Goal: Task Accomplishment & Management: Use online tool/utility

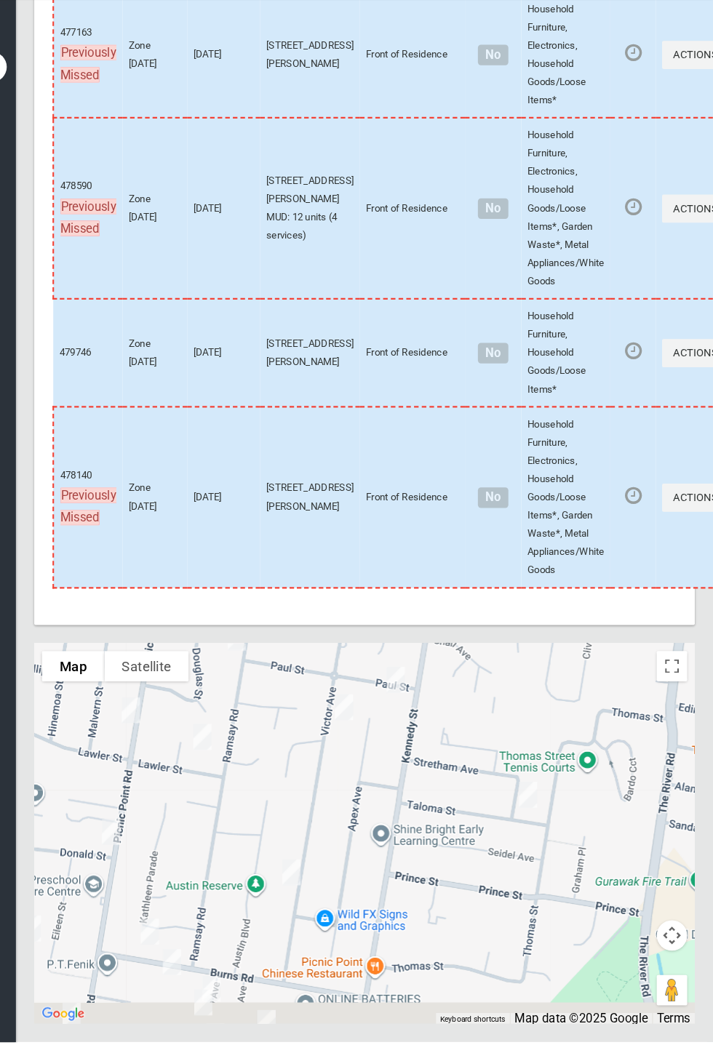
scroll to position [6724, 0]
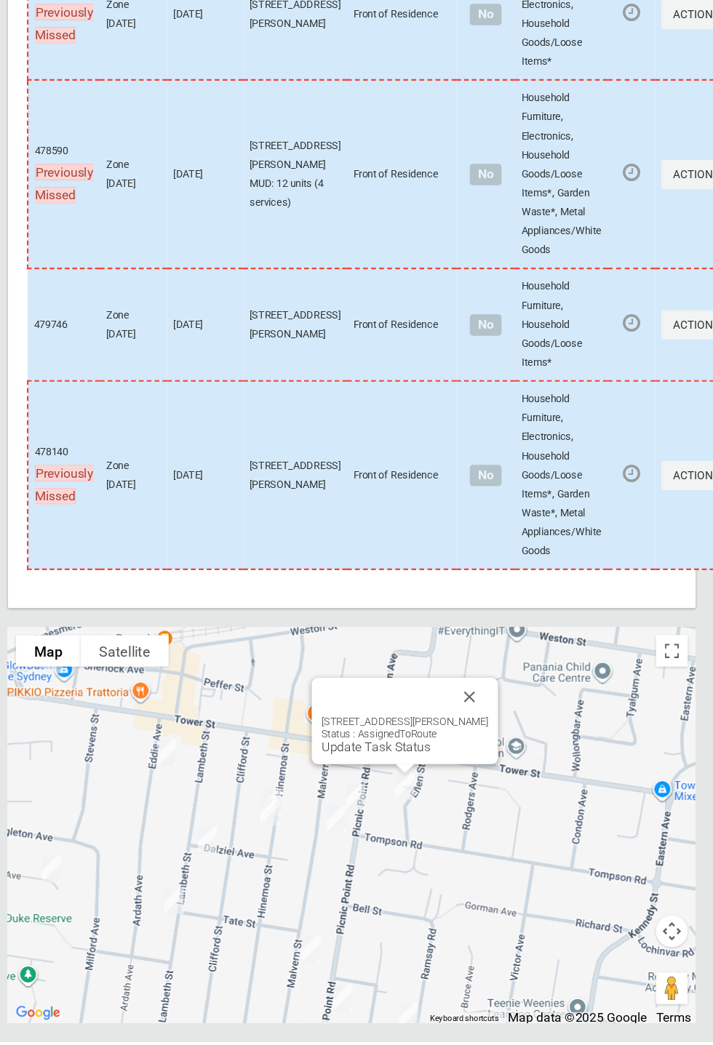
click at [431, 781] on link "Update Task Status" at bounding box center [402, 775] width 100 height 14
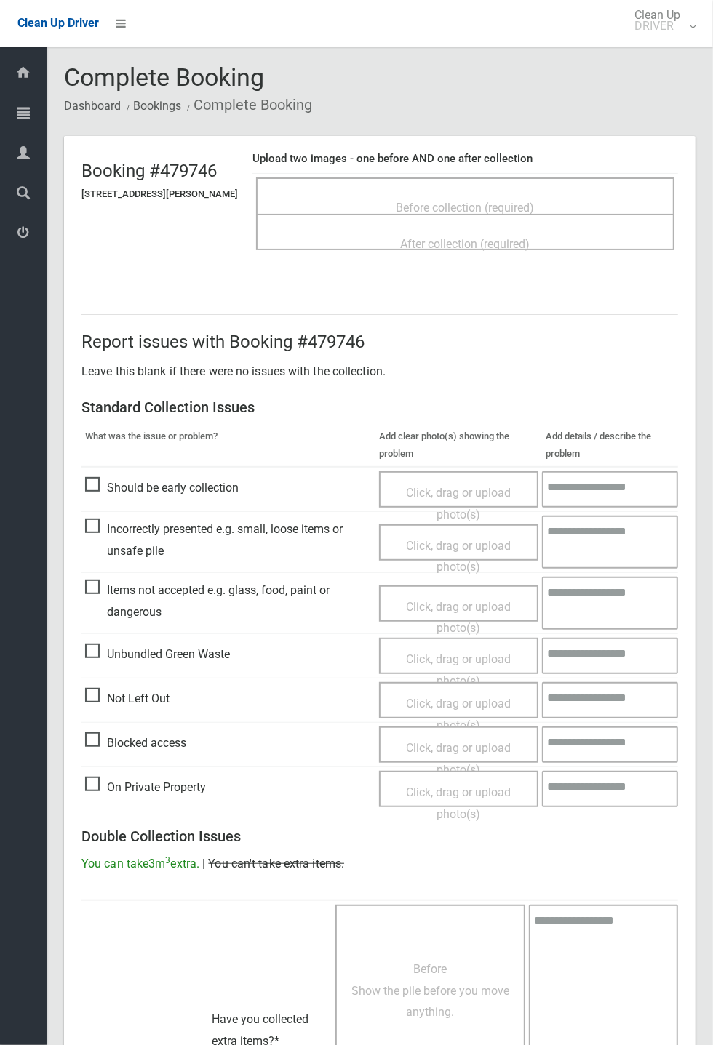
click at [459, 201] on span "Before collection (required)" at bounding box center [466, 208] width 138 height 14
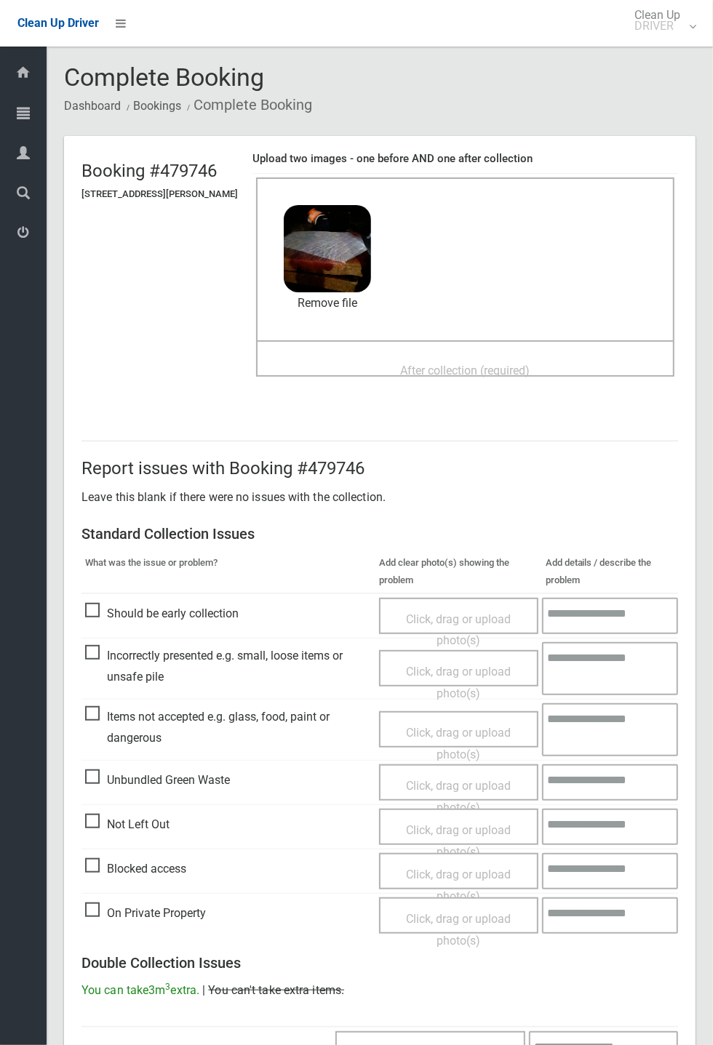
click at [401, 364] on span "After collection (required)" at bounding box center [466, 371] width 130 height 14
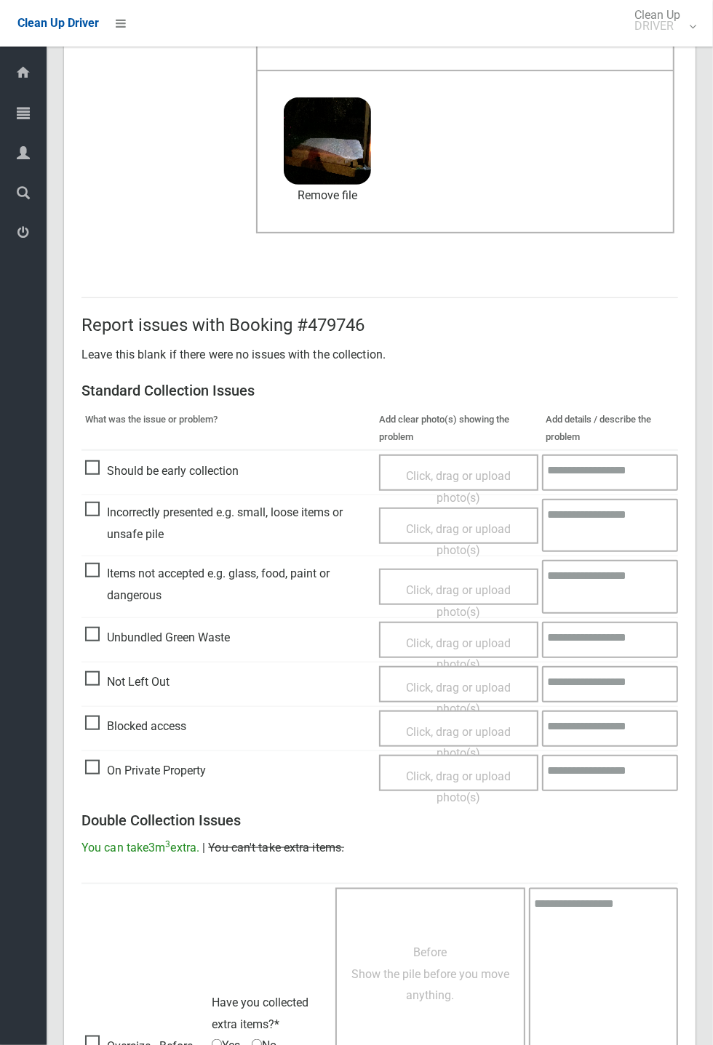
scroll to position [505, 0]
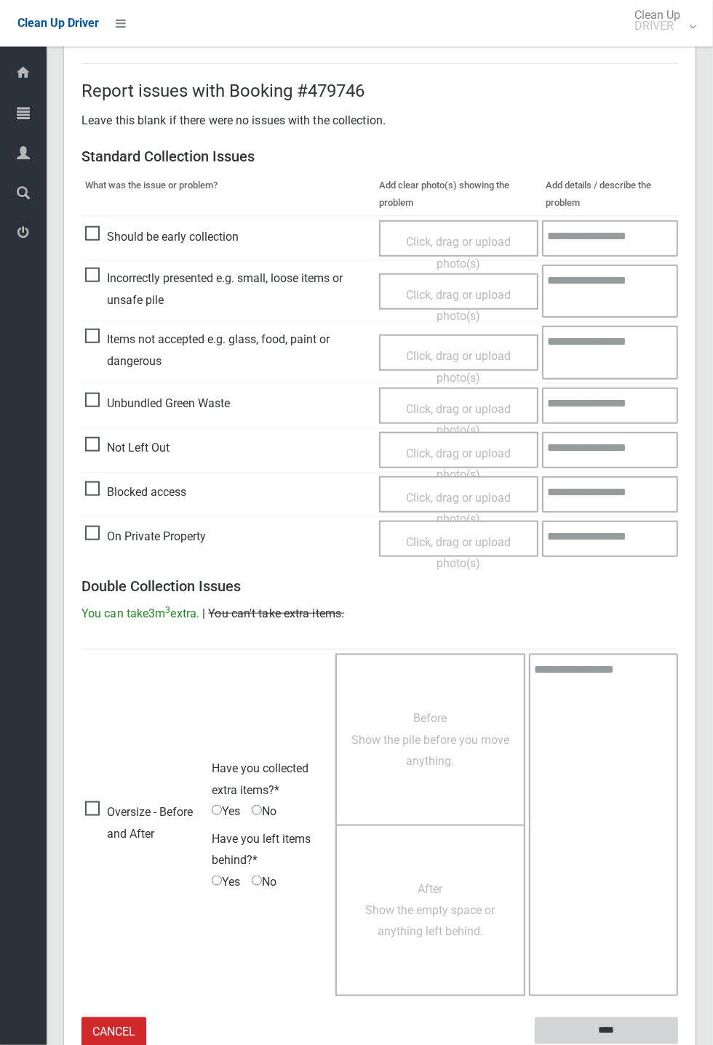
click at [678, 1045] on input "****" at bounding box center [606, 1031] width 143 height 27
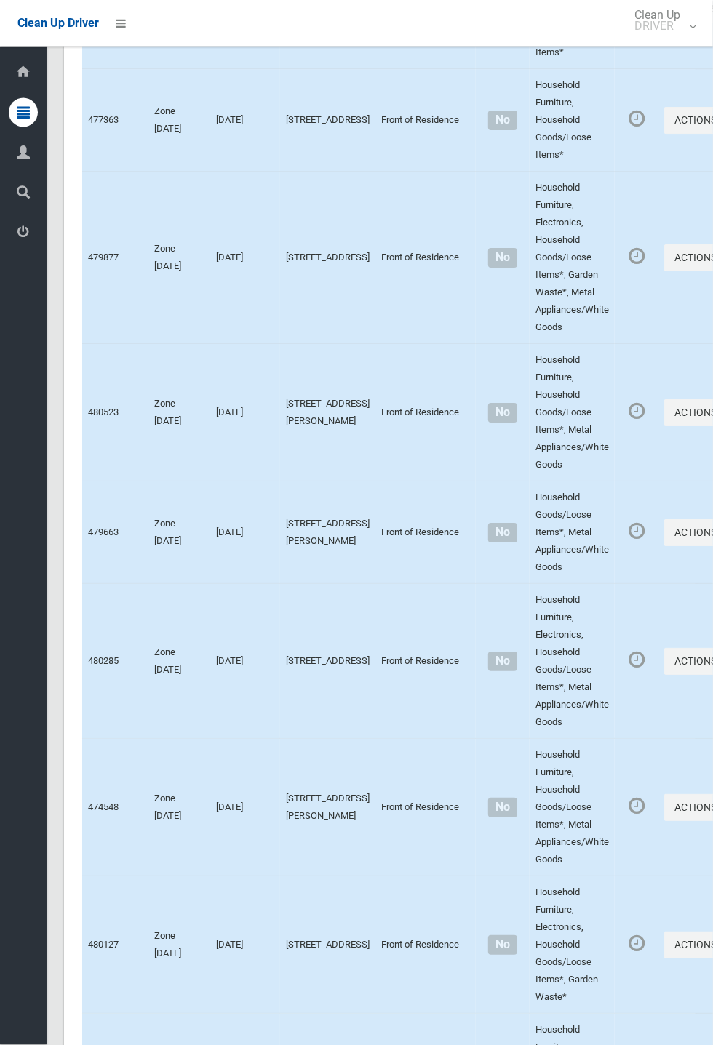
scroll to position [6724, 0]
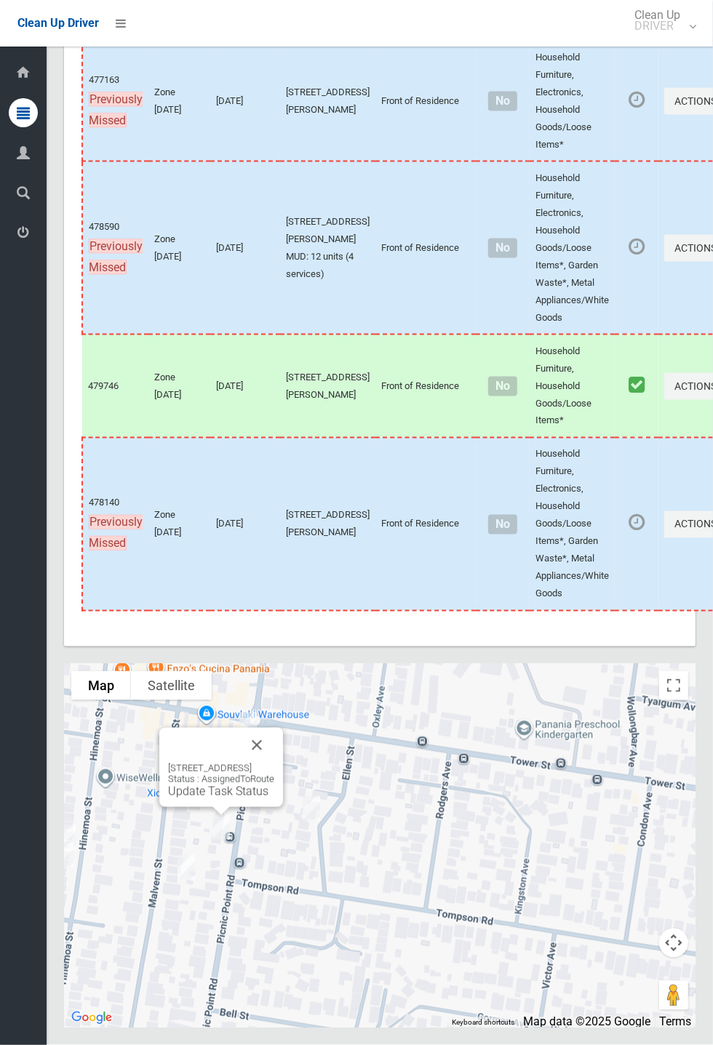
click at [274, 763] on button "Close" at bounding box center [256, 745] width 35 height 35
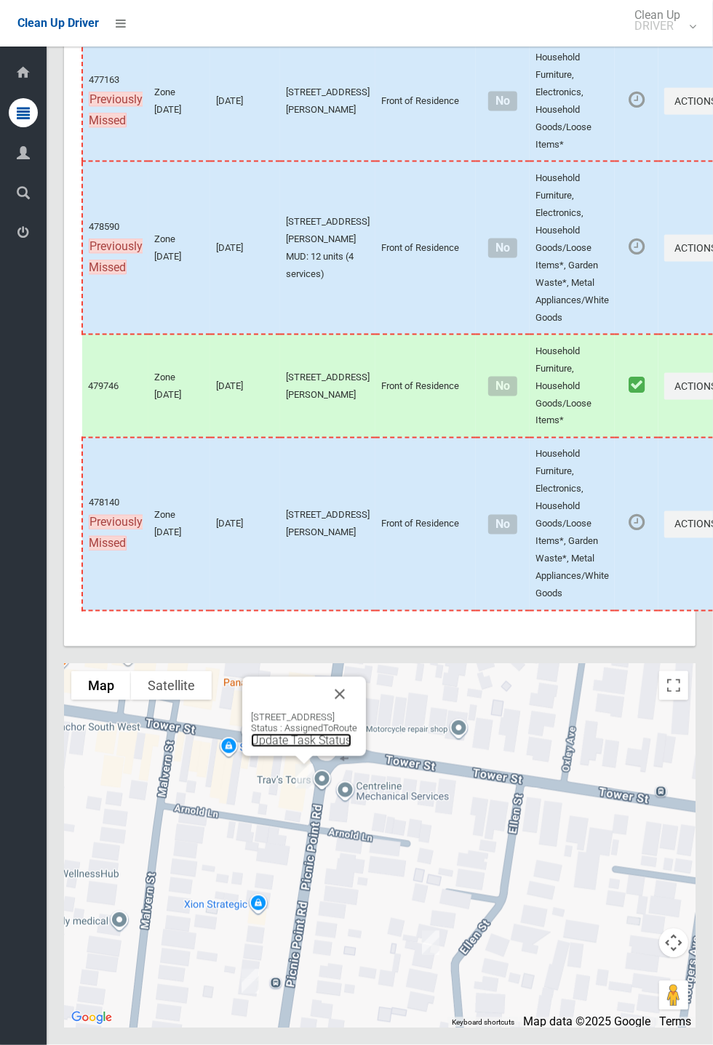
click at [294, 748] on link "Update Task Status" at bounding box center [301, 741] width 100 height 14
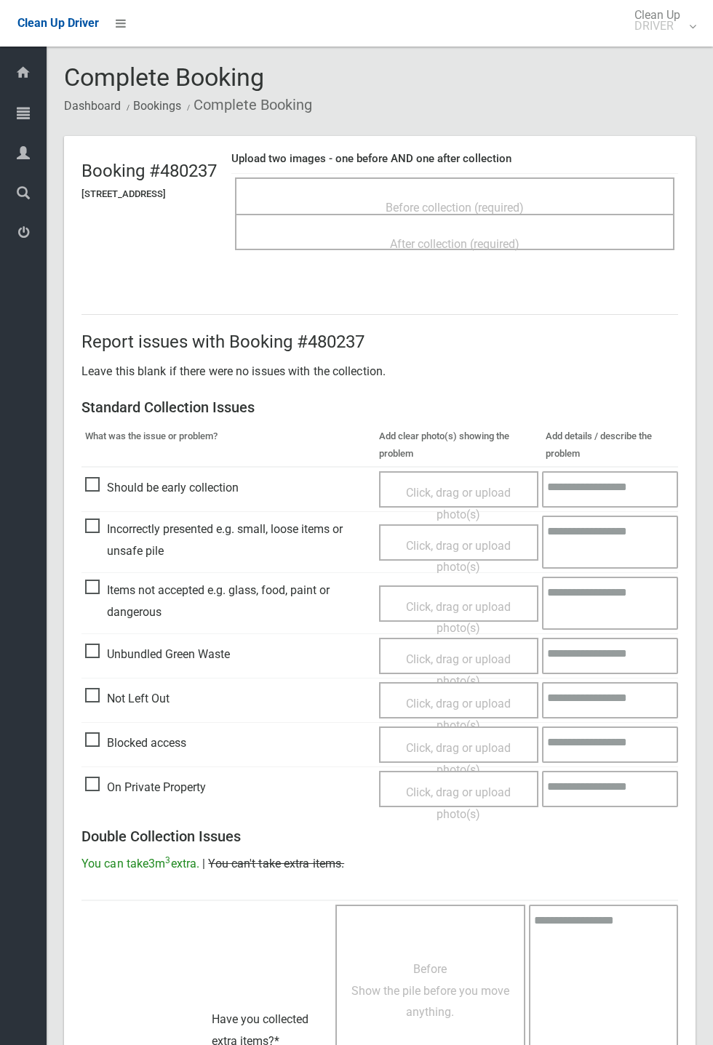
click at [486, 194] on div "Before collection (required)" at bounding box center [454, 207] width 407 height 27
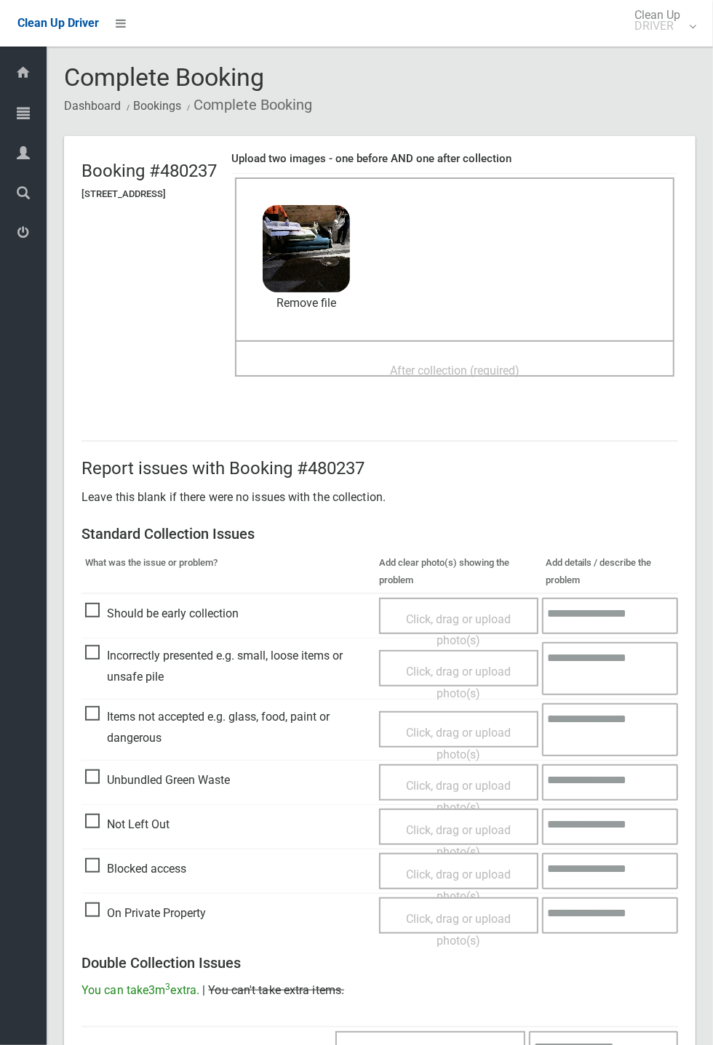
click at [411, 364] on span "After collection (required)" at bounding box center [455, 371] width 130 height 14
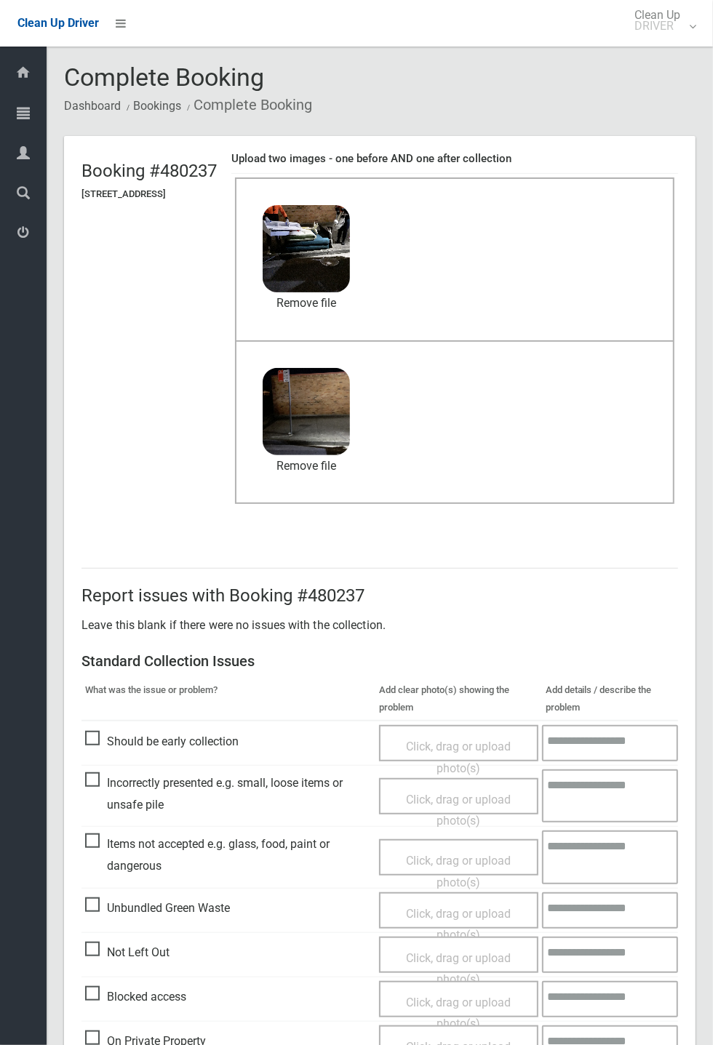
scroll to position [505, 0]
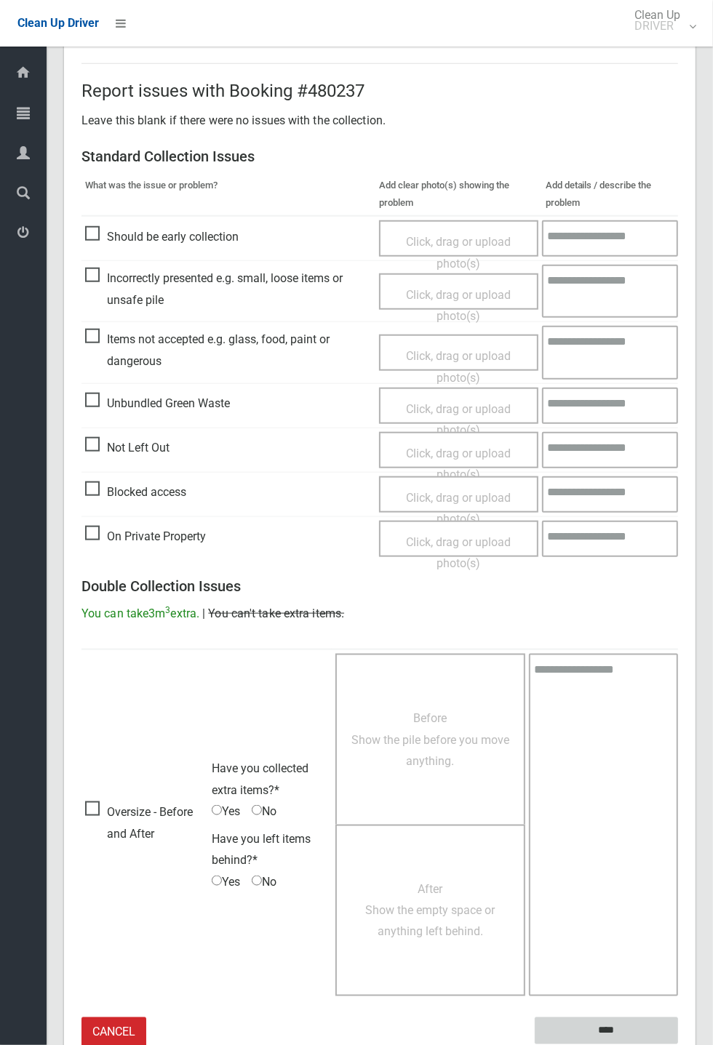
click at [678, 1045] on input "****" at bounding box center [606, 1031] width 143 height 27
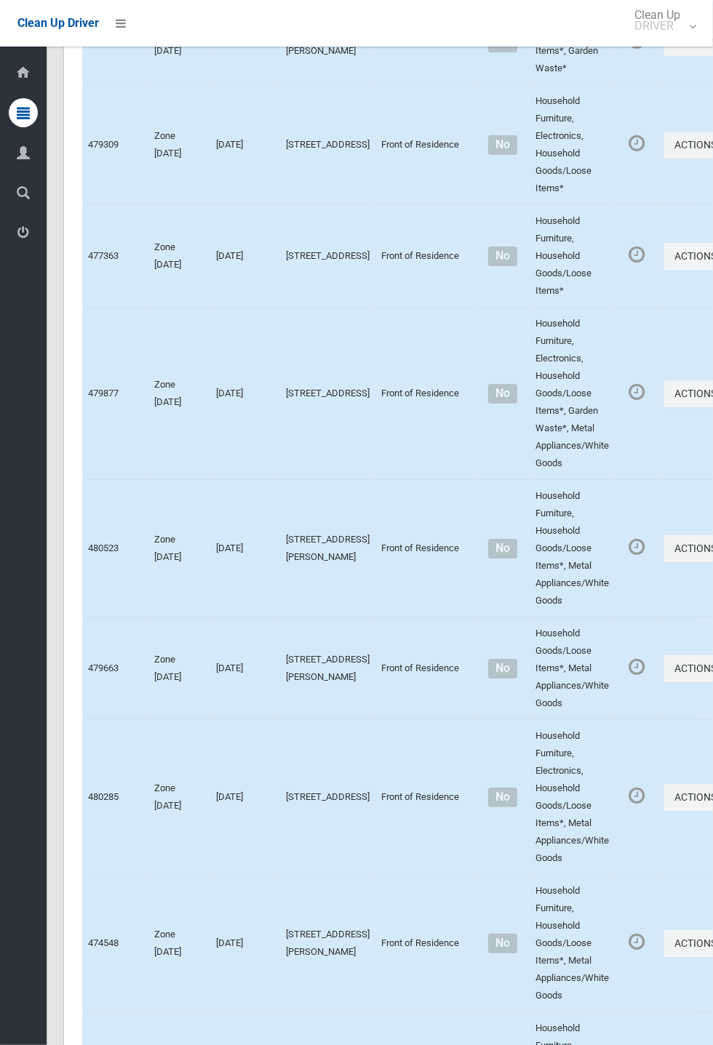
scroll to position [6724, 0]
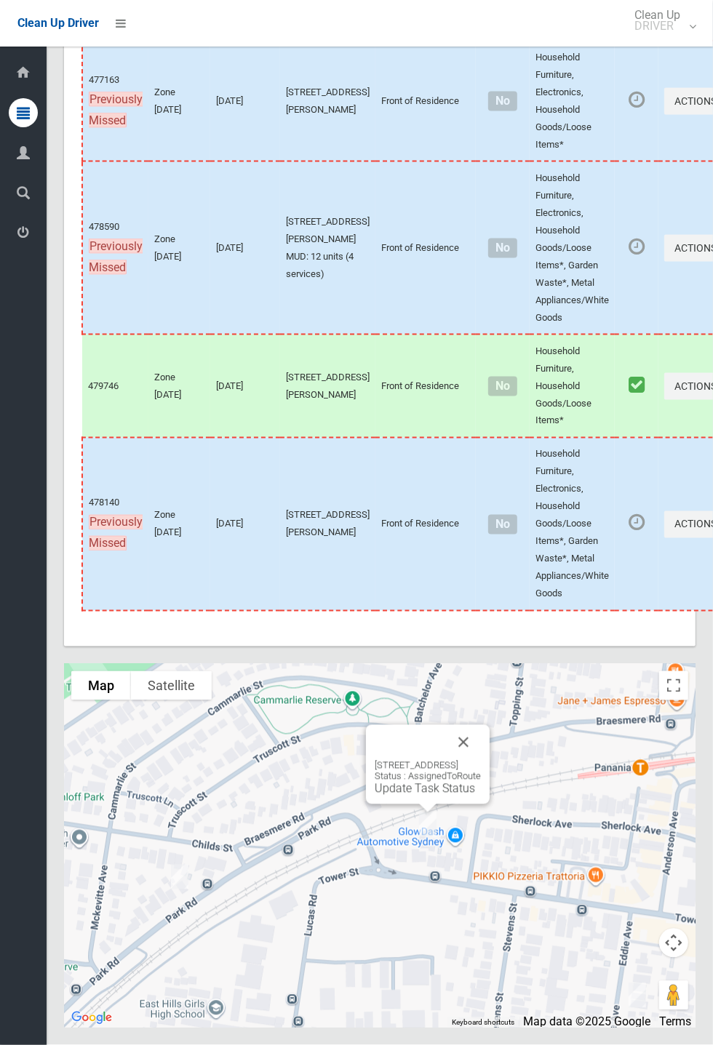
click at [431, 796] on div "232 Tower Street, PANANIA NSW 2213 Status : AssignedToRoute Update Task Status" at bounding box center [428, 778] width 106 height 36
click at [420, 796] on link "Update Task Status" at bounding box center [425, 789] width 100 height 14
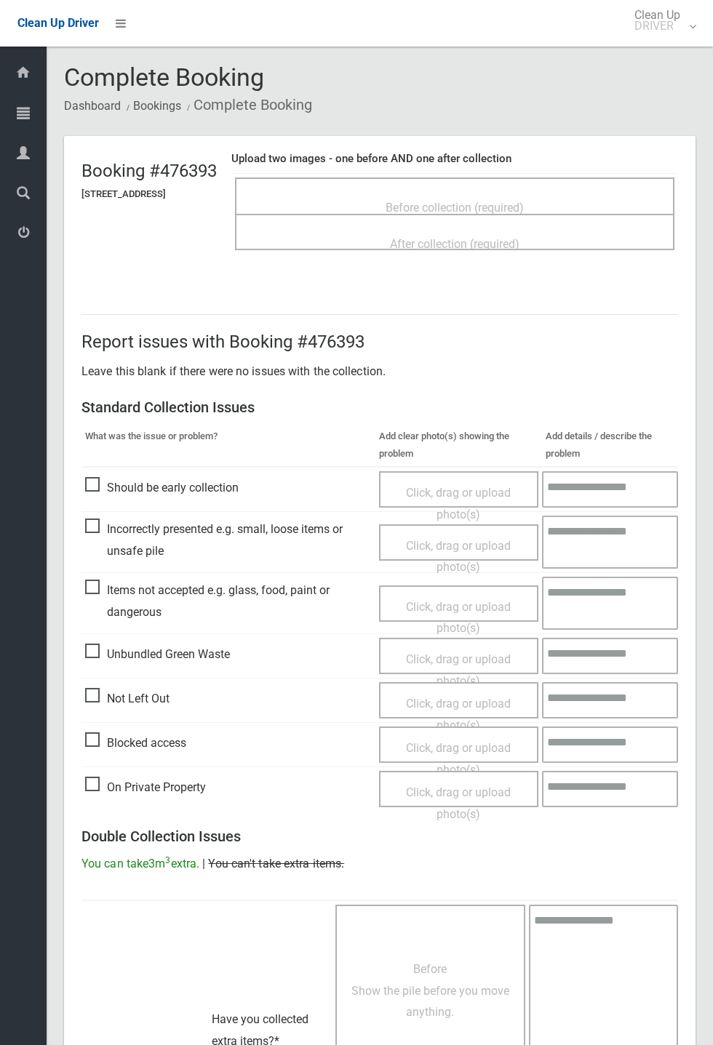
click at [484, 201] on span "Before collection (required)" at bounding box center [455, 208] width 138 height 14
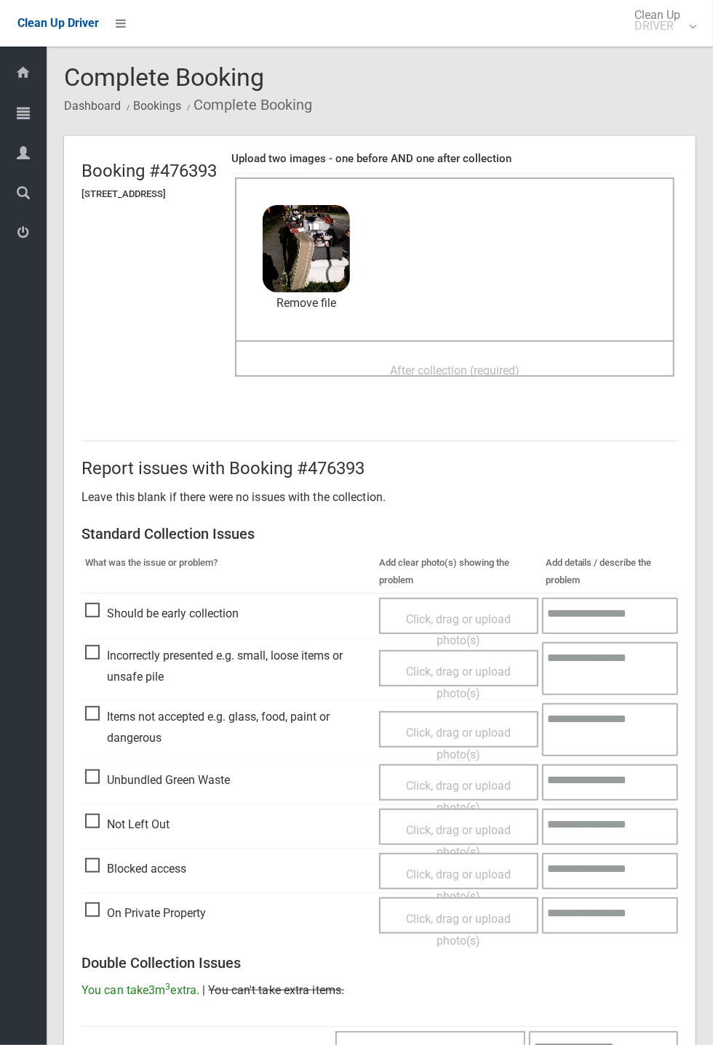
click at [414, 367] on span "After collection (required)" at bounding box center [455, 371] width 130 height 14
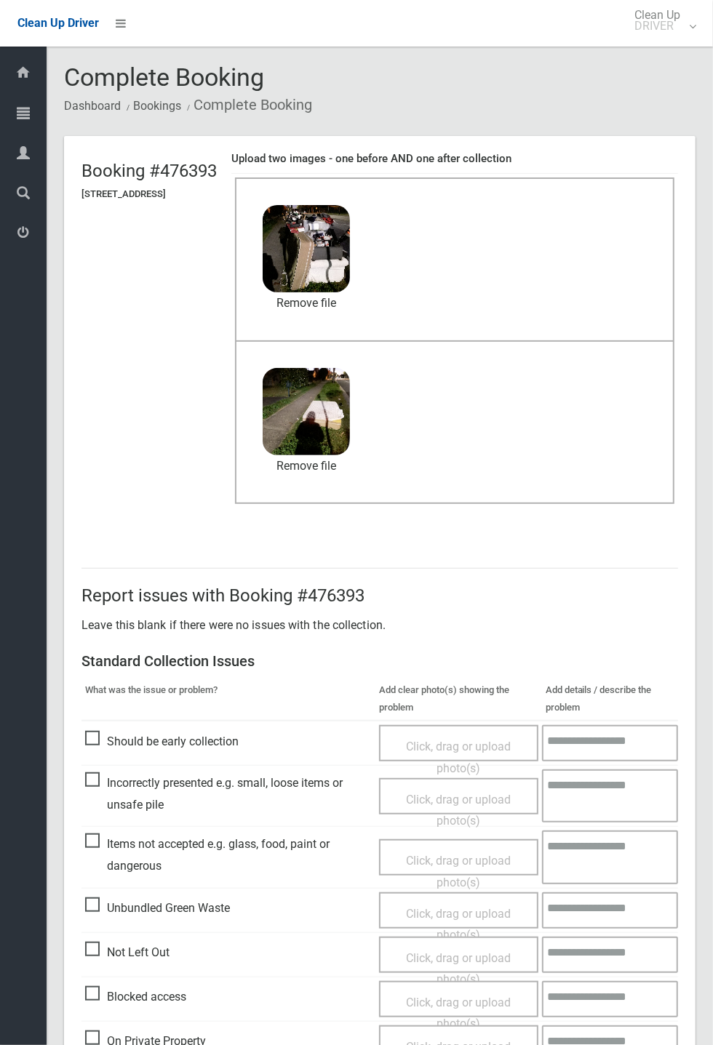
scroll to position [505, 0]
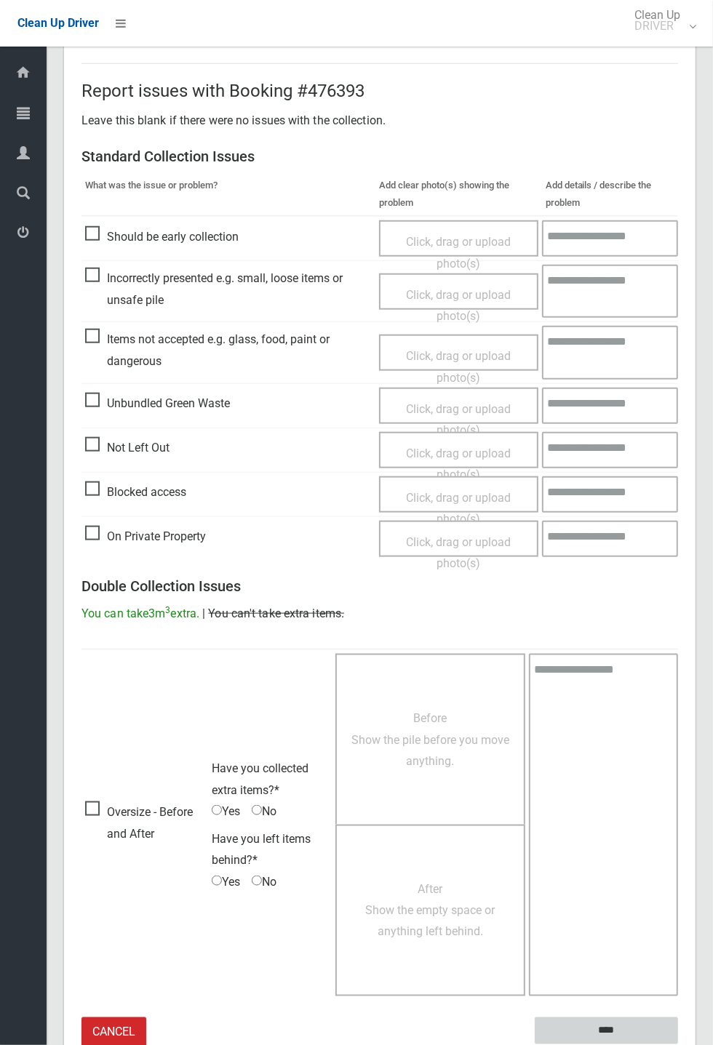
click at [678, 1045] on input "****" at bounding box center [606, 1031] width 143 height 27
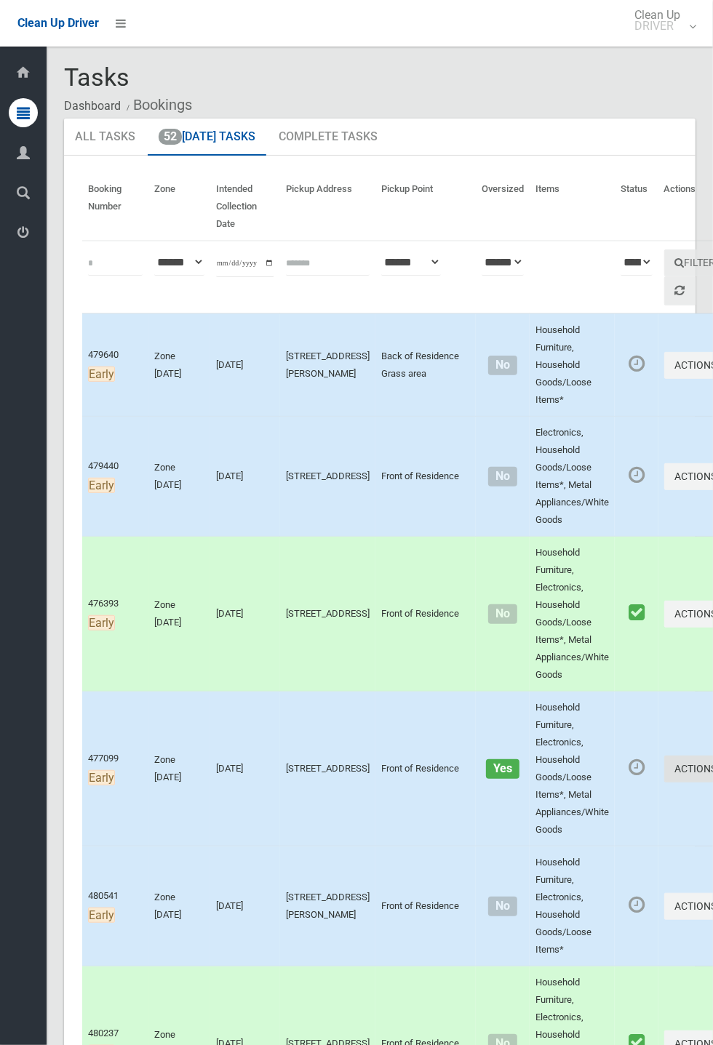
click at [712, 783] on button "Actions" at bounding box center [699, 769] width 70 height 27
click at [573, 791] on link "Complete Booking" at bounding box center [646, 801] width 173 height 29
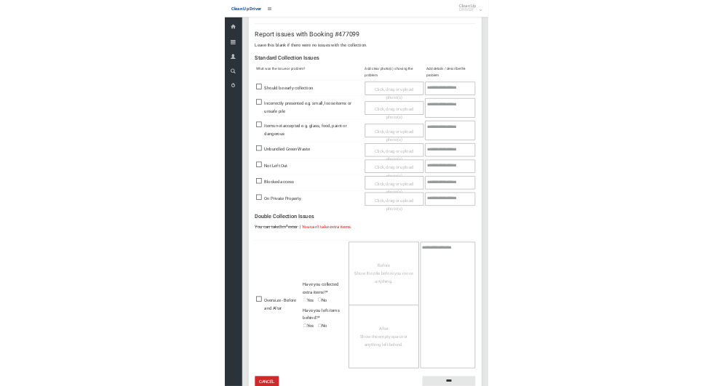
scroll to position [252, 0]
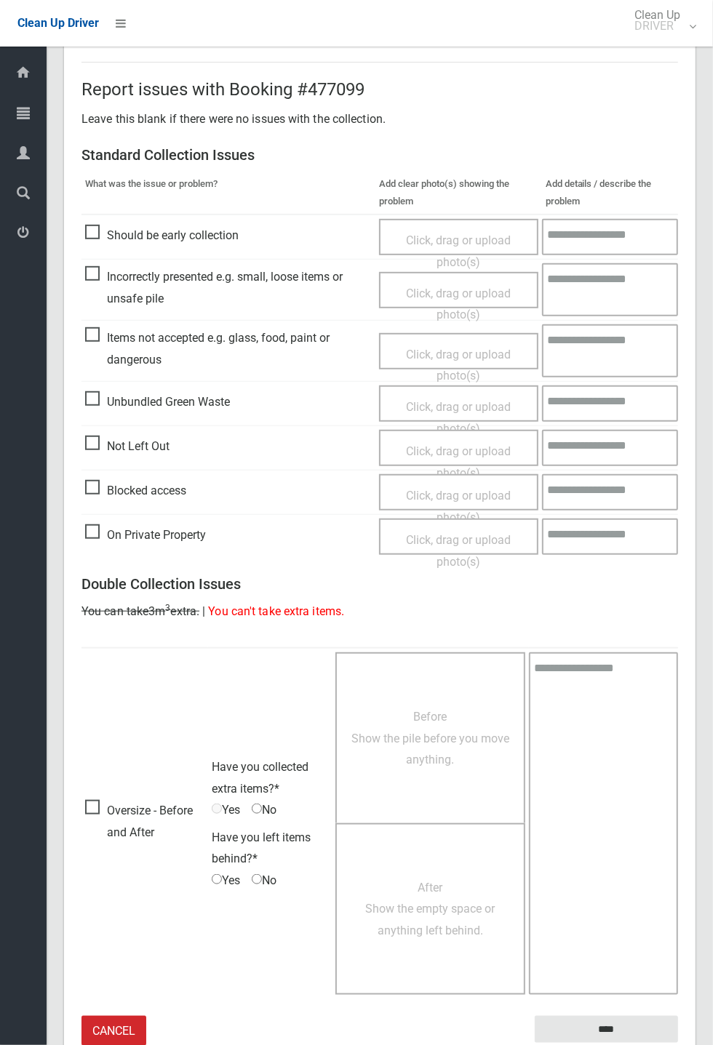
click at [92, 802] on span "Oversize - Before and After" at bounding box center [144, 821] width 119 height 43
click at [414, 739] on span "Before Show the pile before you move anything." at bounding box center [430, 738] width 158 height 57
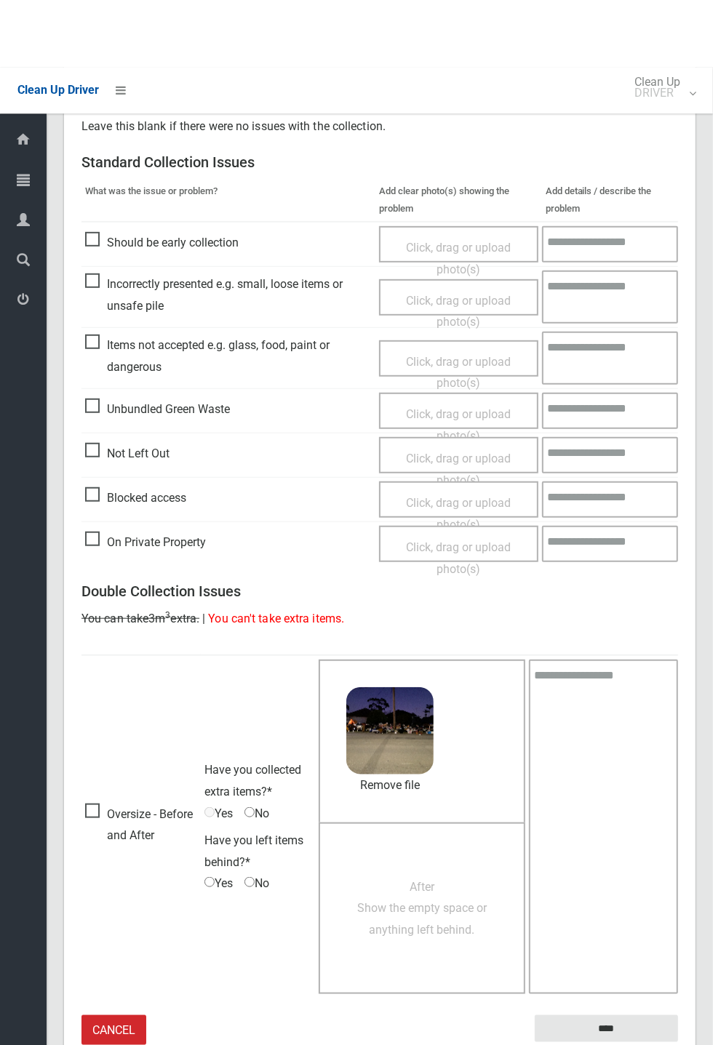
scroll to position [245, 0]
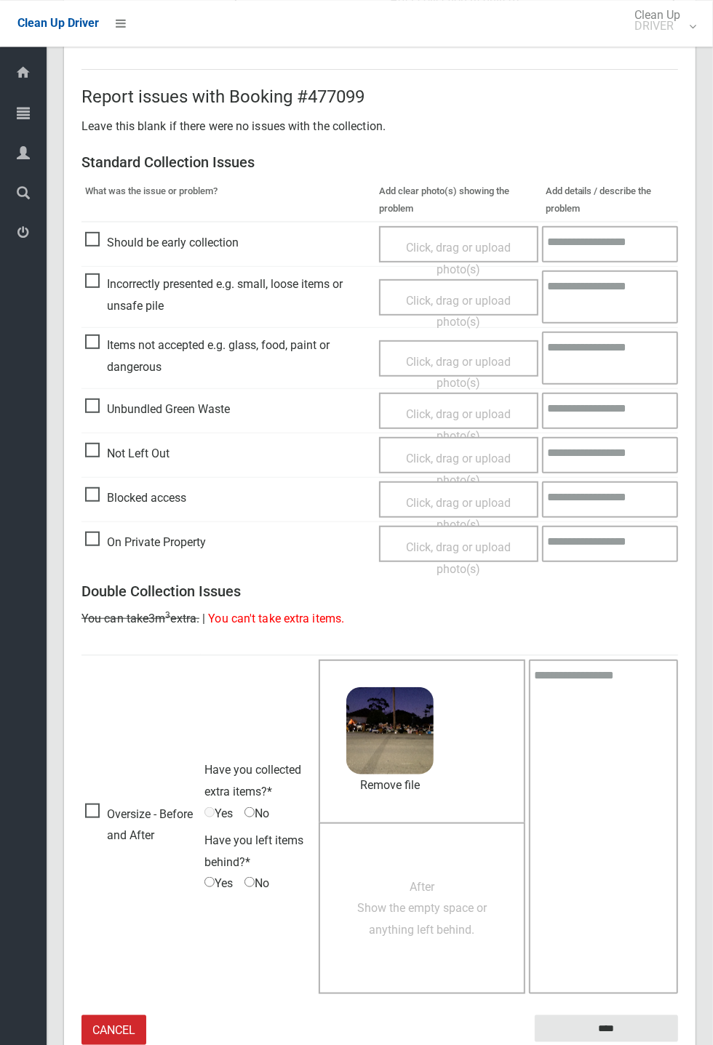
click at [436, 880] on span "After Show the empty space or anything left behind." at bounding box center [422, 908] width 130 height 57
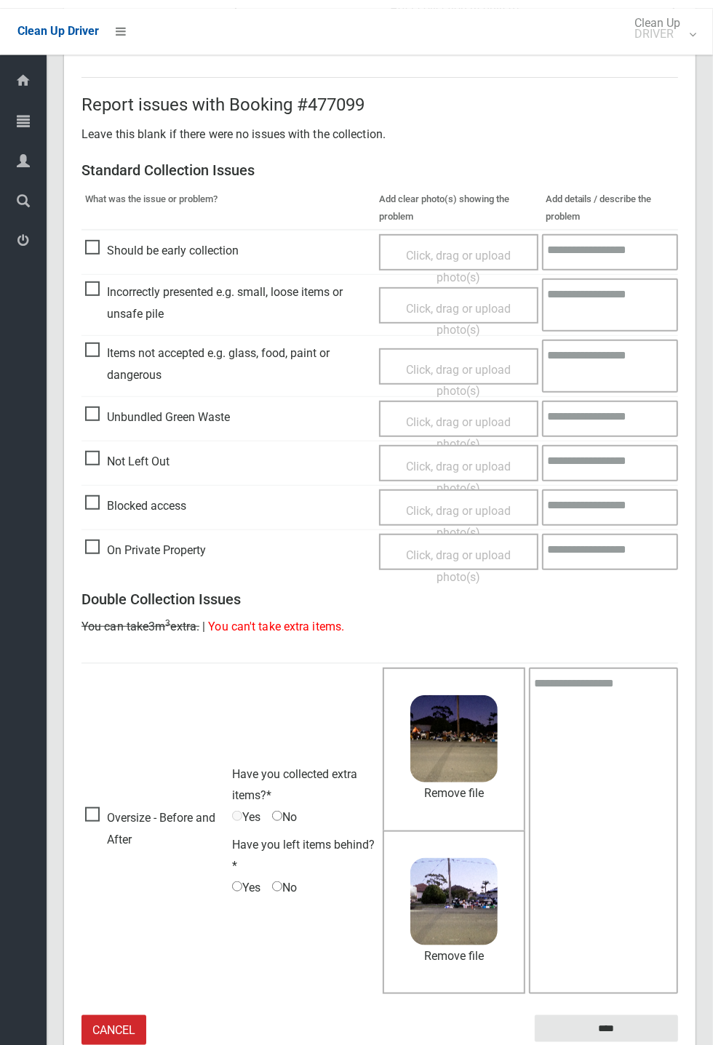
scroll to position [237, 0]
click at [292, 811] on span "No" at bounding box center [284, 818] width 25 height 22
click at [290, 808] on span "No" at bounding box center [284, 818] width 25 height 22
click at [290, 811] on span "No" at bounding box center [284, 818] width 25 height 22
click at [297, 816] on span "No" at bounding box center [284, 818] width 25 height 22
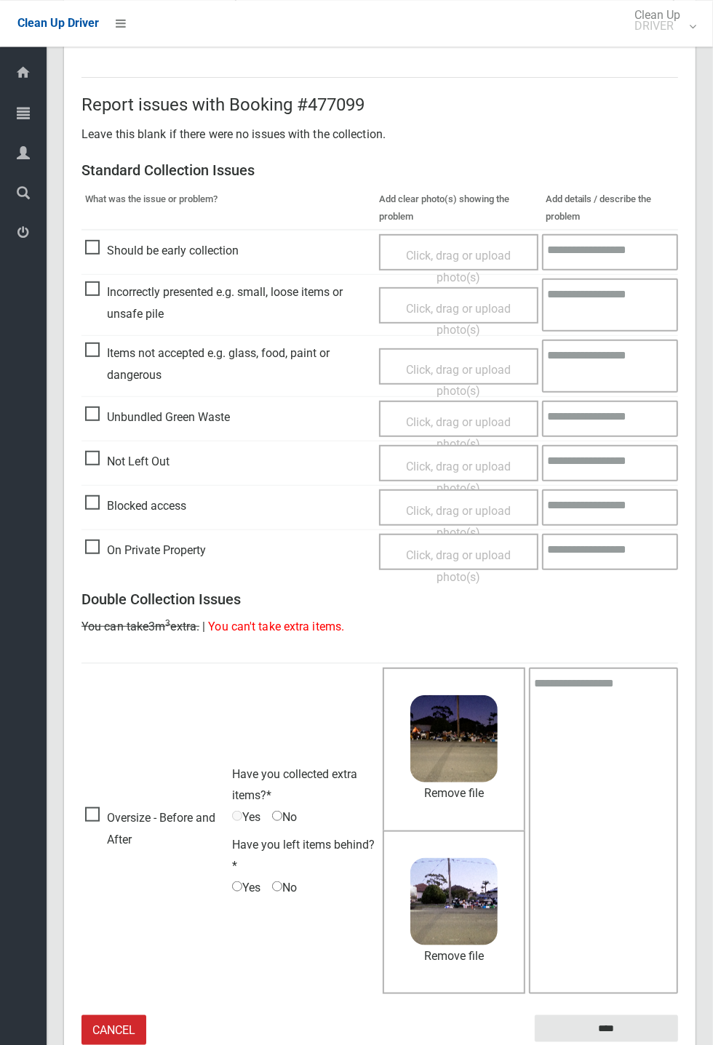
click at [286, 813] on span "No" at bounding box center [284, 818] width 25 height 22
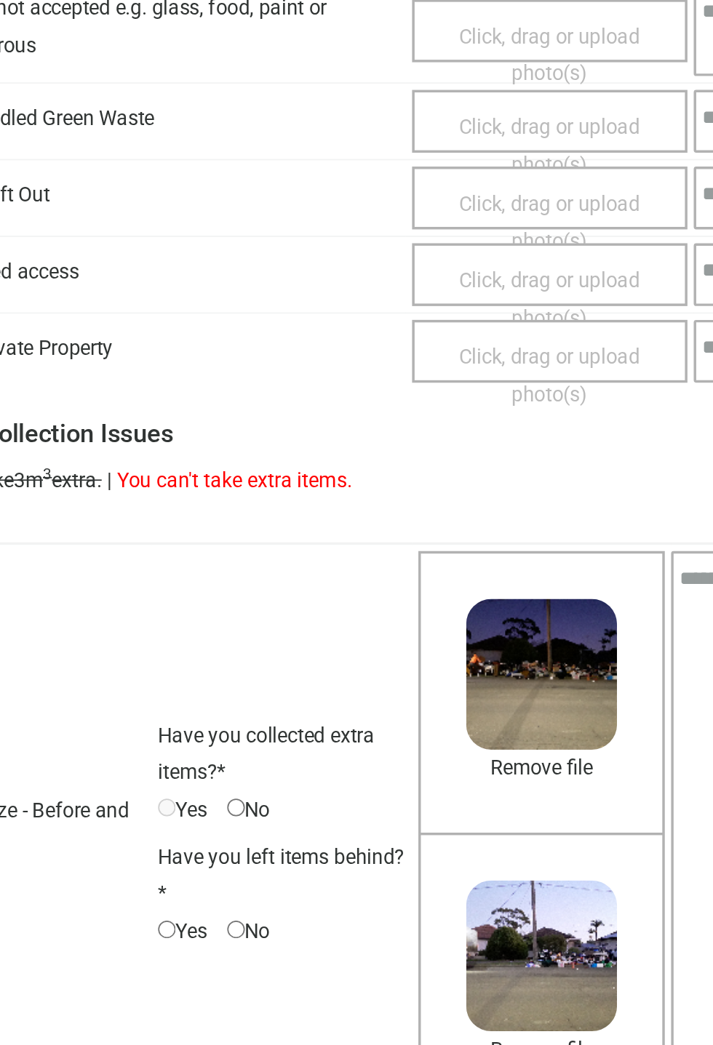
click at [287, 813] on span "No" at bounding box center [284, 819] width 25 height 22
click at [286, 811] on span "No" at bounding box center [284, 819] width 25 height 22
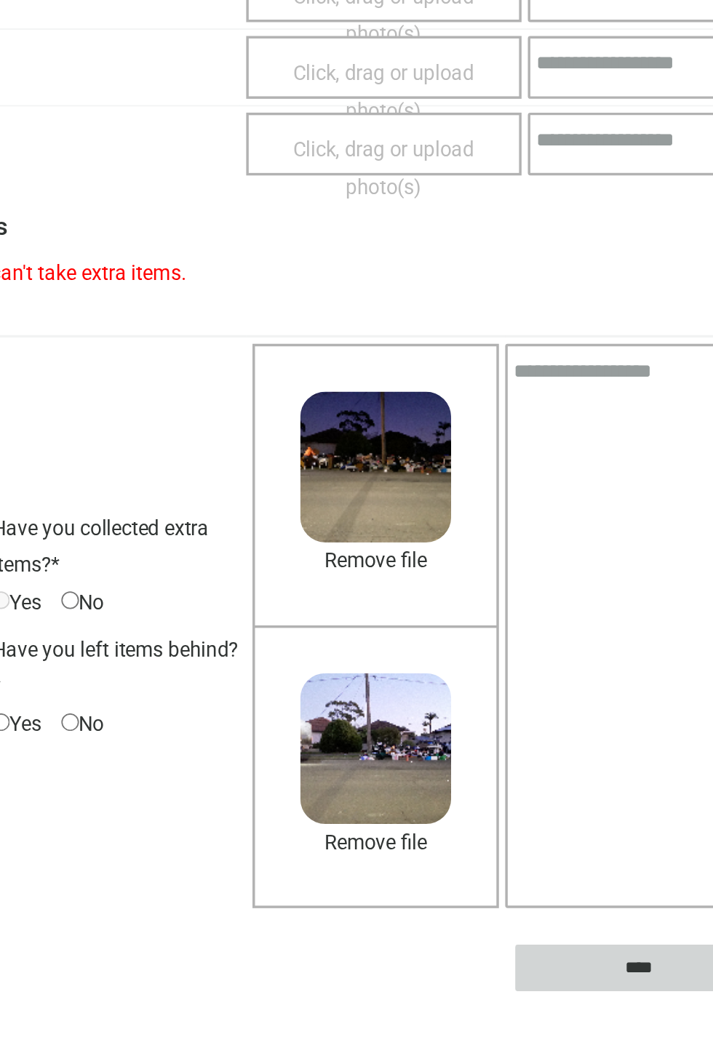
click at [678, 1043] on input "****" at bounding box center [606, 1029] width 143 height 27
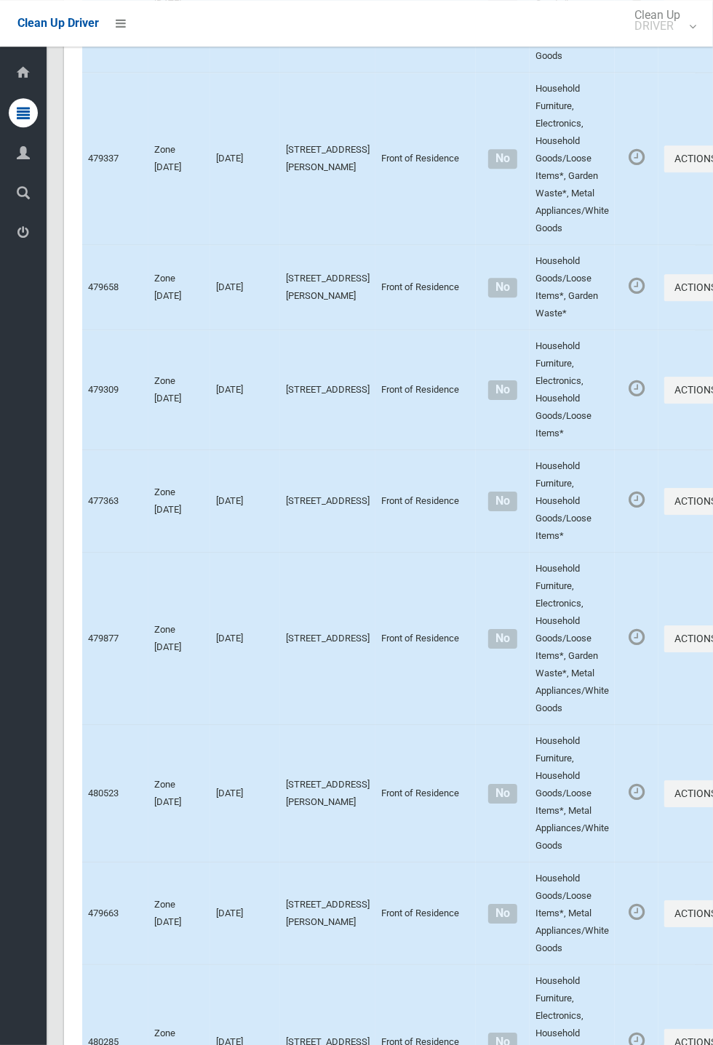
scroll to position [6724, 0]
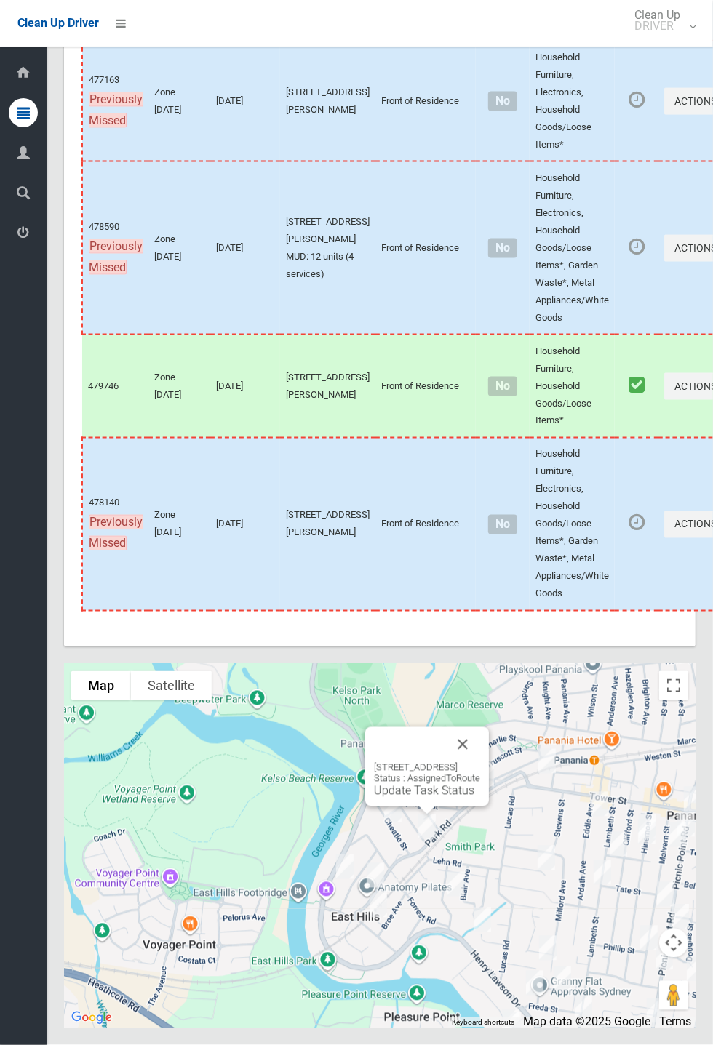
click at [480, 762] on button "Close" at bounding box center [462, 745] width 35 height 35
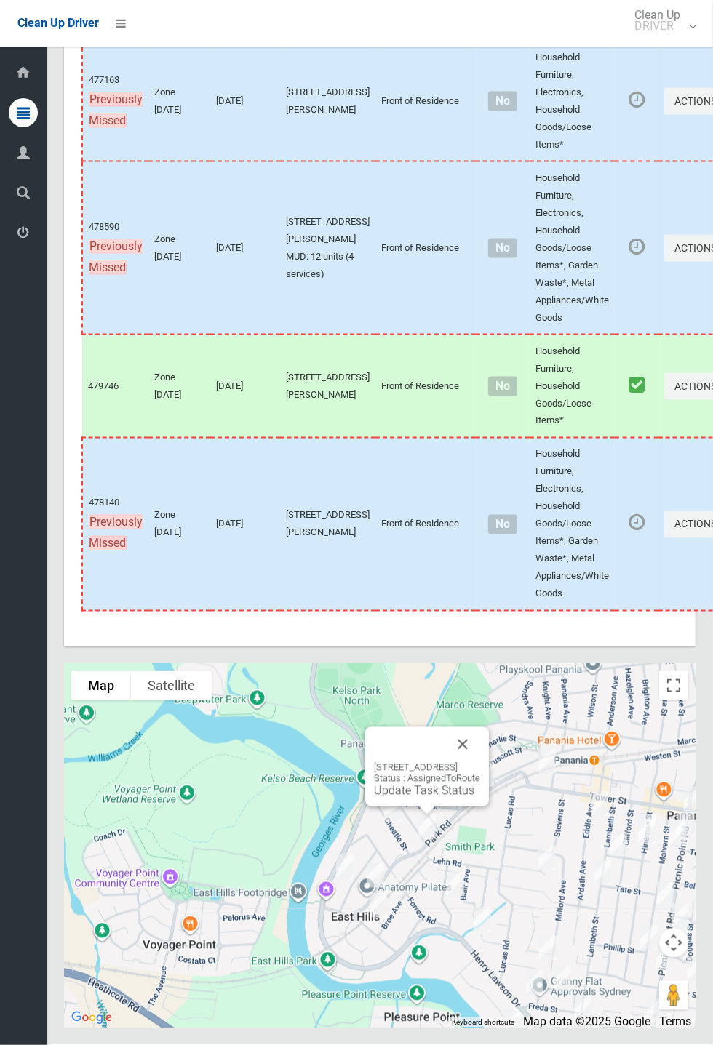
click at [430, 798] on link "Update Task Status" at bounding box center [424, 791] width 100 height 14
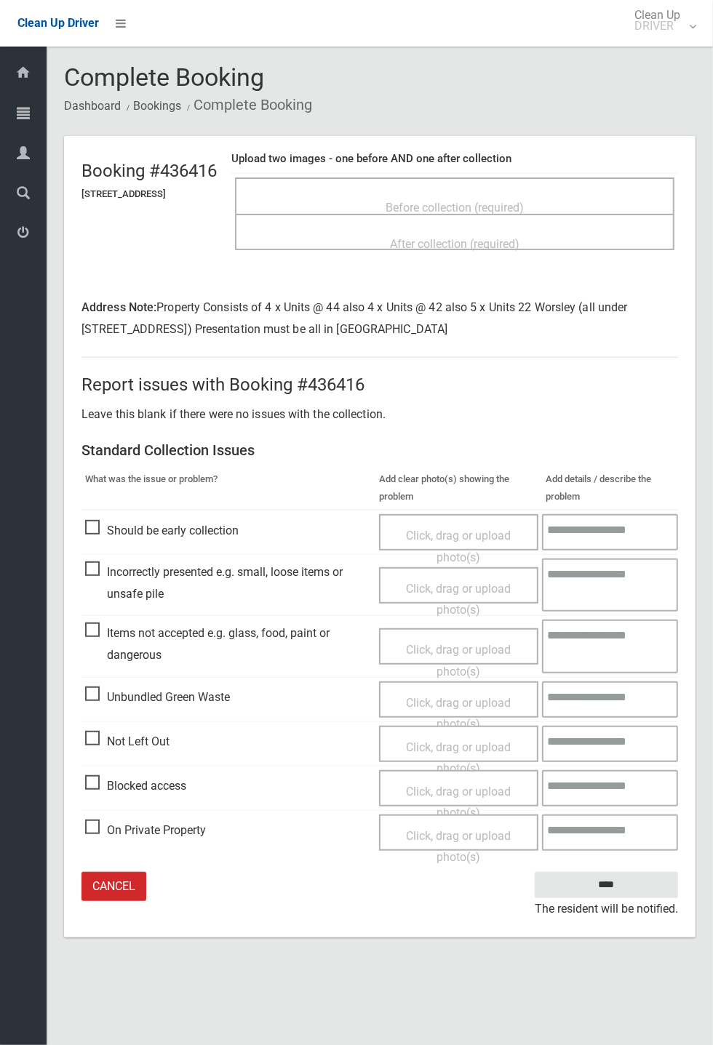
click at [96, 736] on span "Not Left Out" at bounding box center [127, 742] width 84 height 22
click at [452, 741] on span "Click, drag or upload photo(s)" at bounding box center [458, 759] width 105 height 36
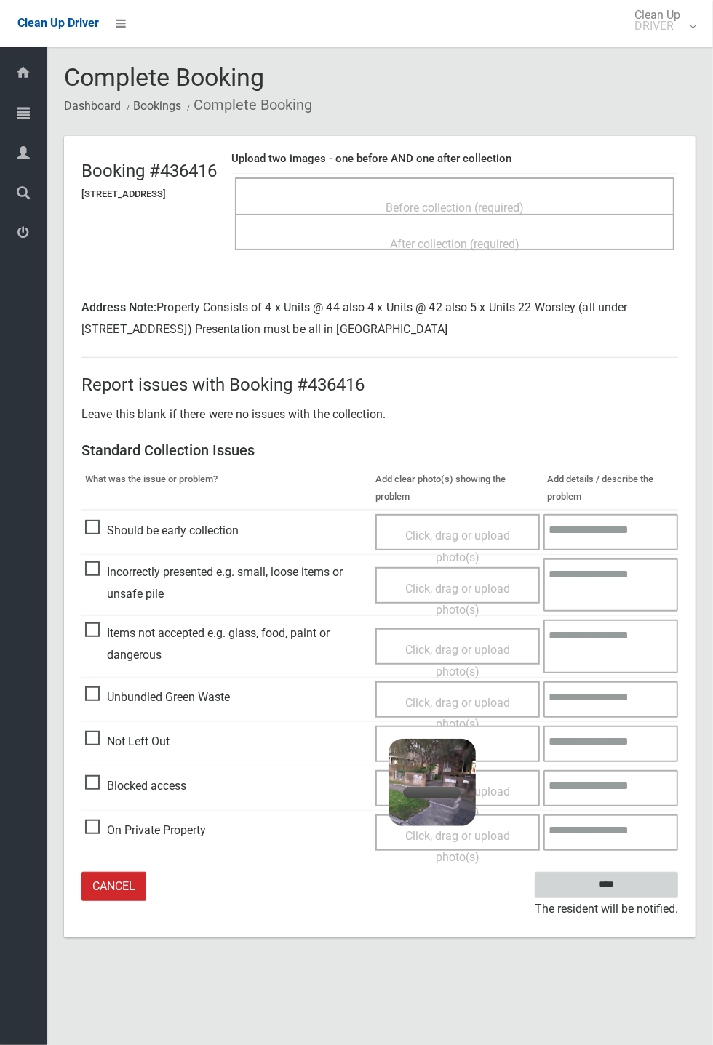
click at [678, 899] on input "****" at bounding box center [606, 885] width 143 height 27
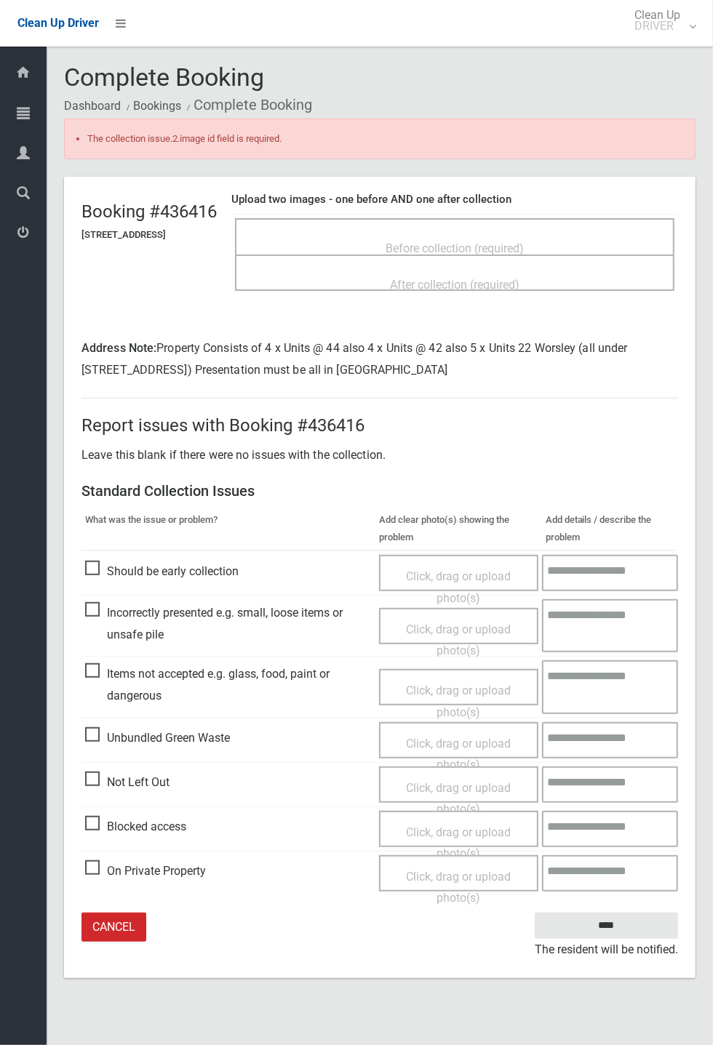
click at [458, 781] on span "Click, drag or upload photo(s)" at bounding box center [458, 799] width 105 height 36
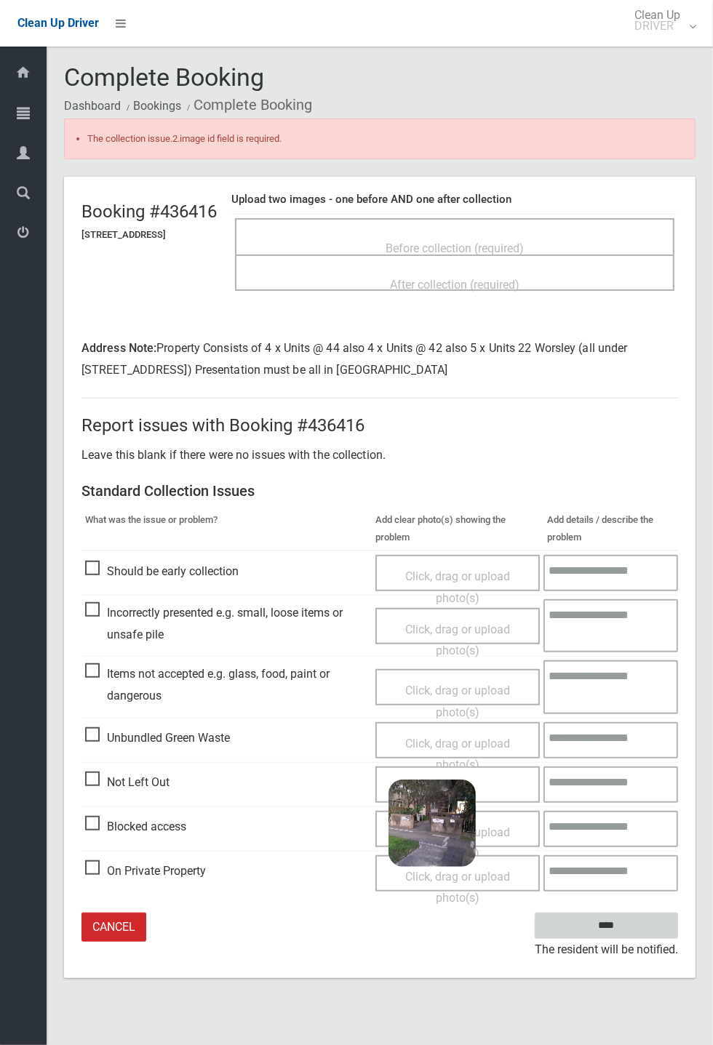
click at [678, 940] on input "****" at bounding box center [606, 926] width 143 height 27
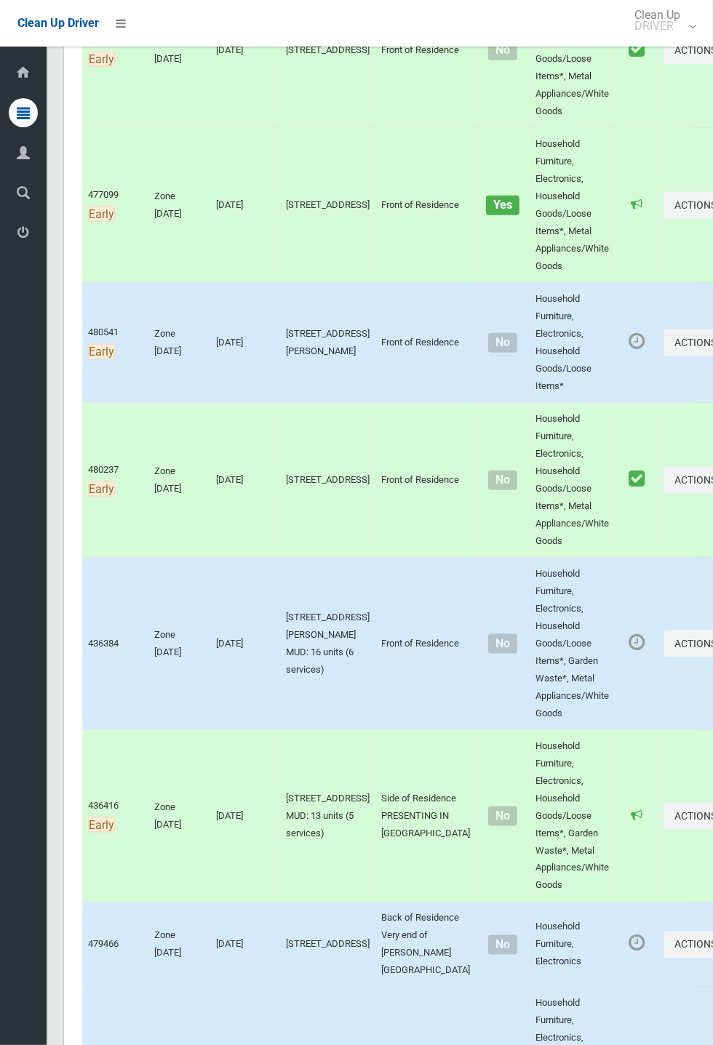
scroll to position [567, 0]
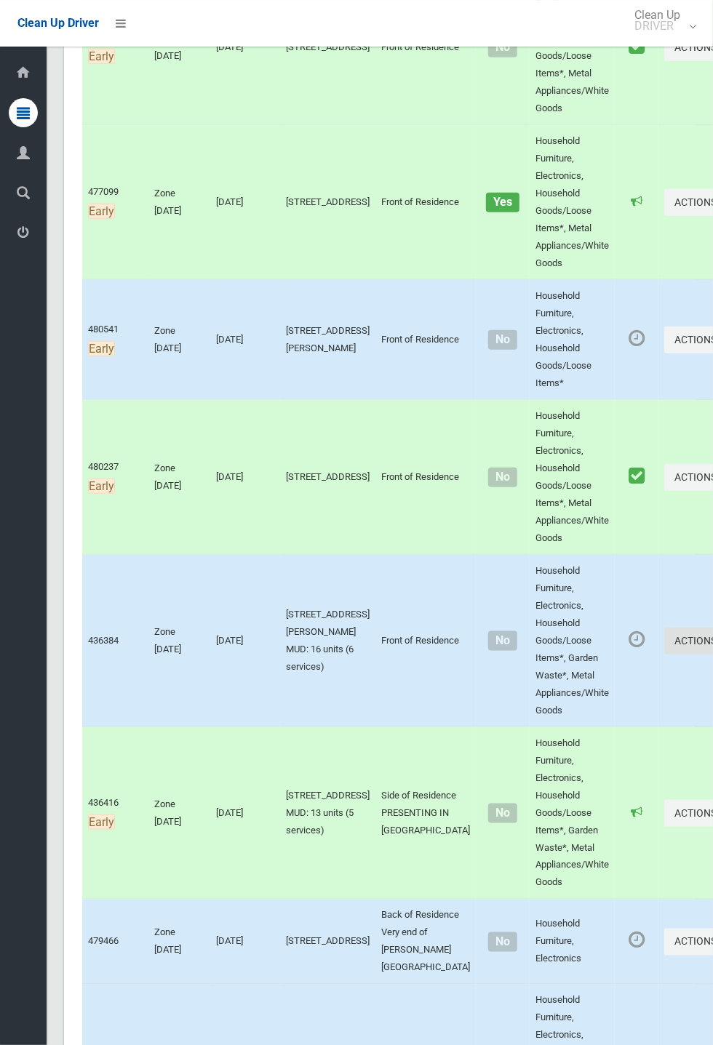
click at [664, 634] on button "Actions" at bounding box center [699, 641] width 70 height 27
click at [594, 665] on link "Complete Booking" at bounding box center [646, 673] width 173 height 29
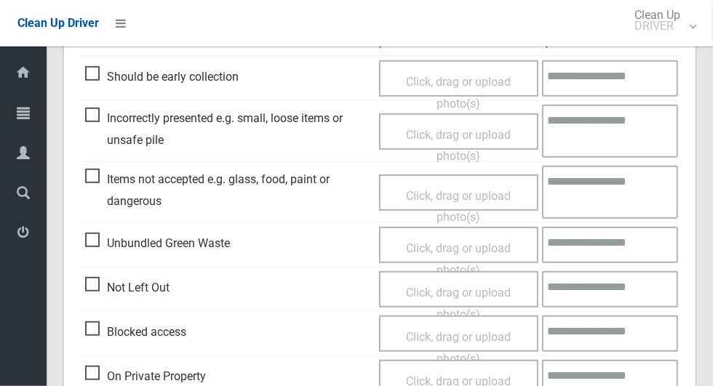
scroll to position [437, 0]
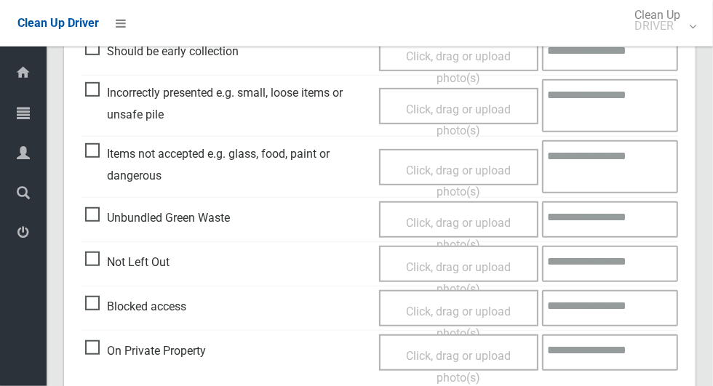
click at [90, 260] on span "Not Left Out" at bounding box center [127, 263] width 84 height 22
click at [461, 268] on span "Click, drag or upload photo(s)" at bounding box center [458, 278] width 105 height 36
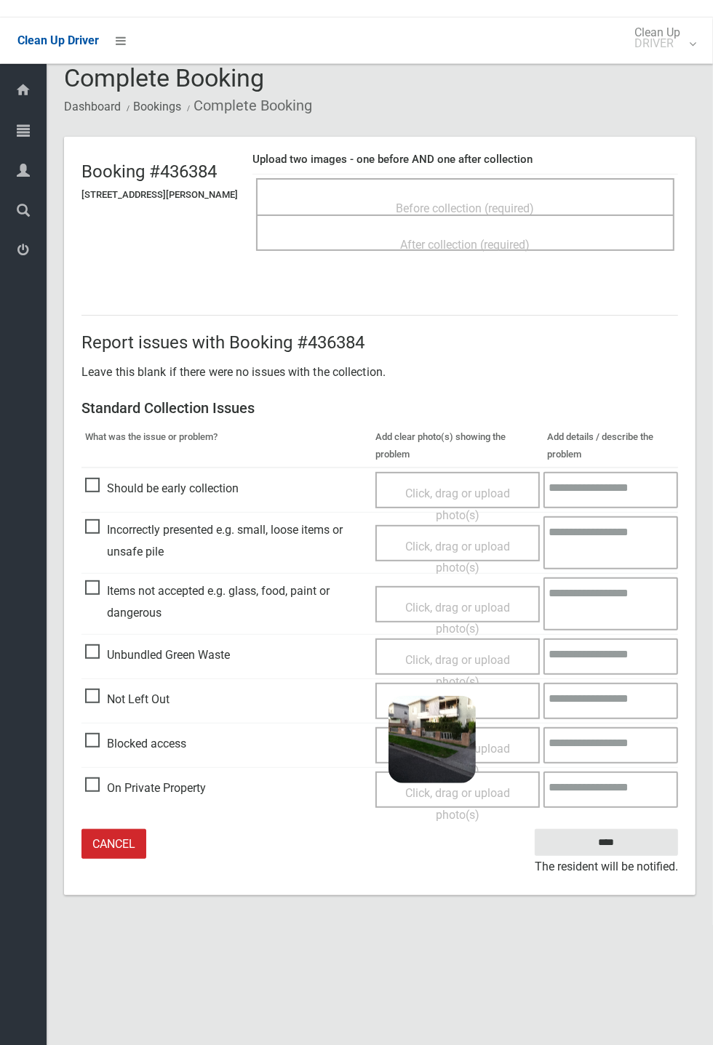
scroll to position [0, 0]
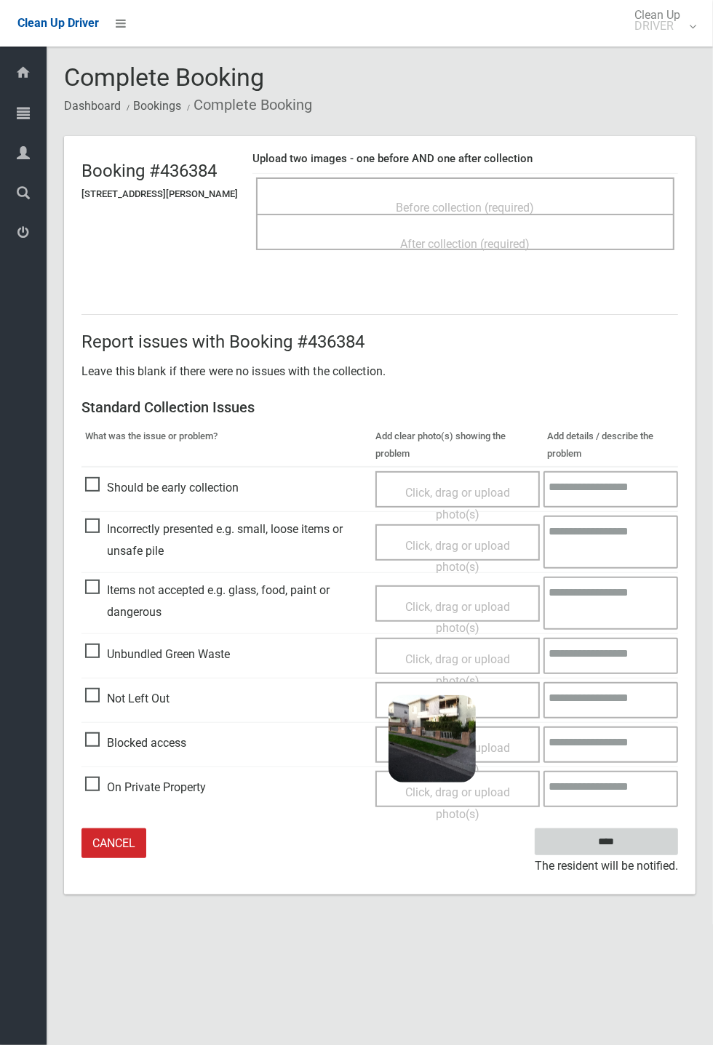
click at [613, 838] on input "****" at bounding box center [606, 842] width 143 height 27
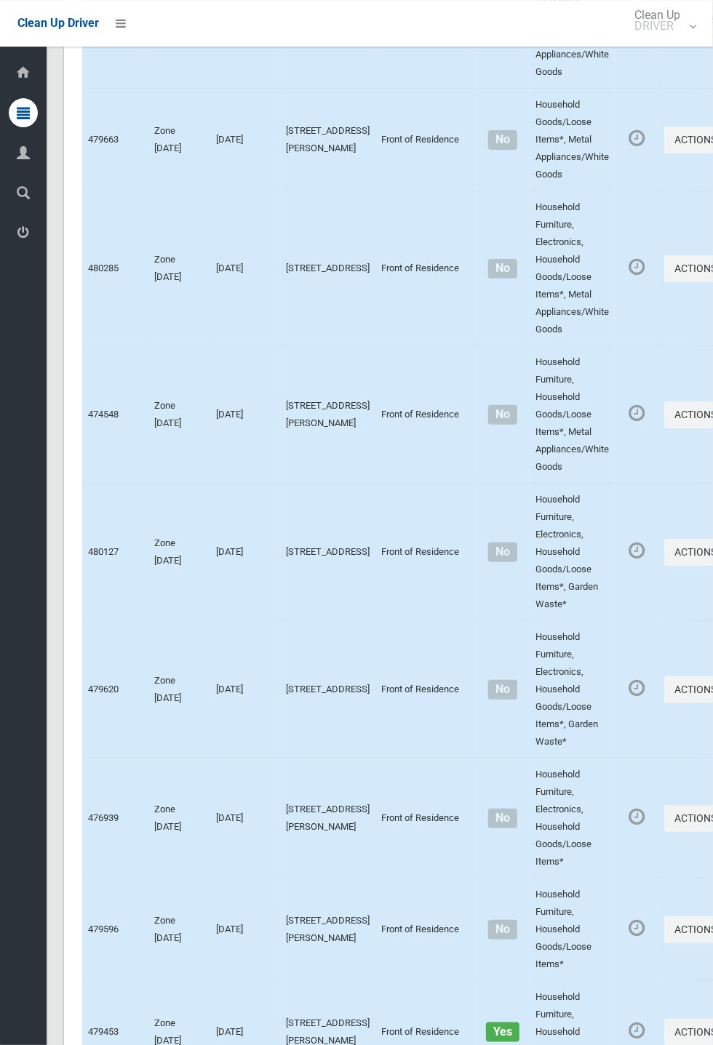
scroll to position [6724, 0]
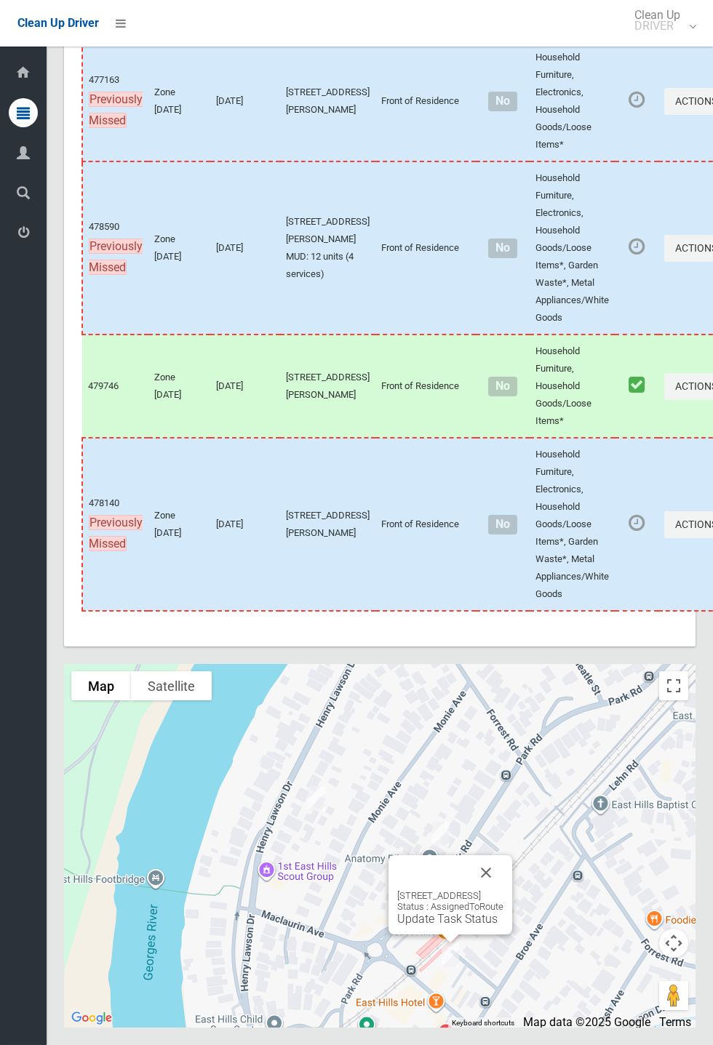
click at [503, 891] on button "Close" at bounding box center [486, 873] width 35 height 35
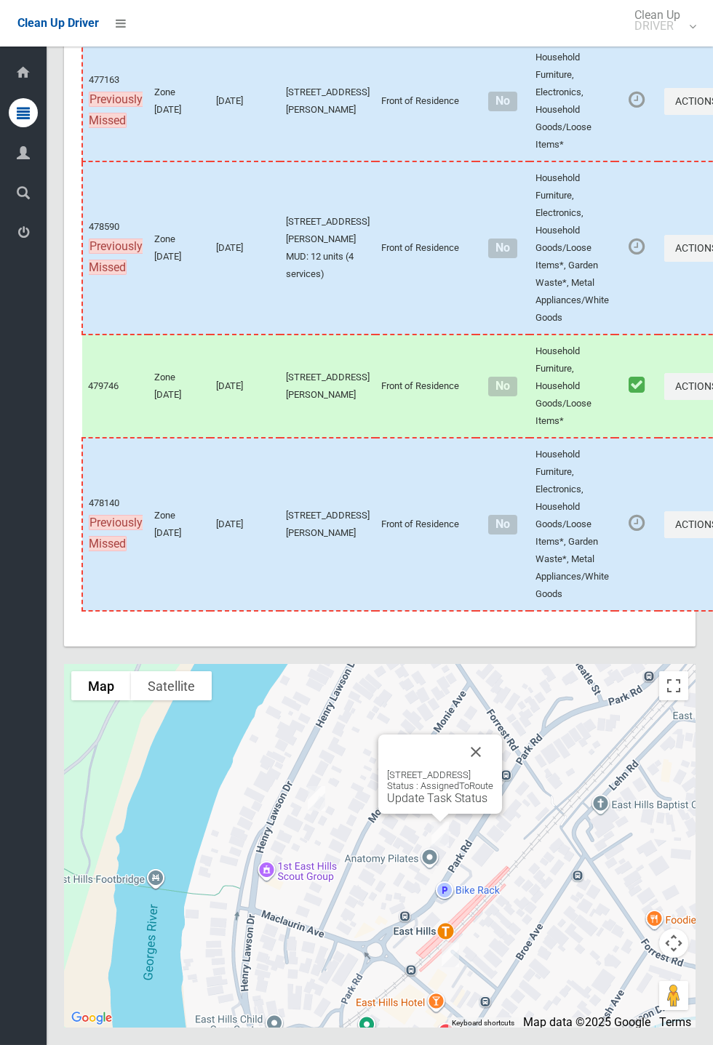
click at [429, 805] on link "Update Task Status" at bounding box center [437, 799] width 100 height 14
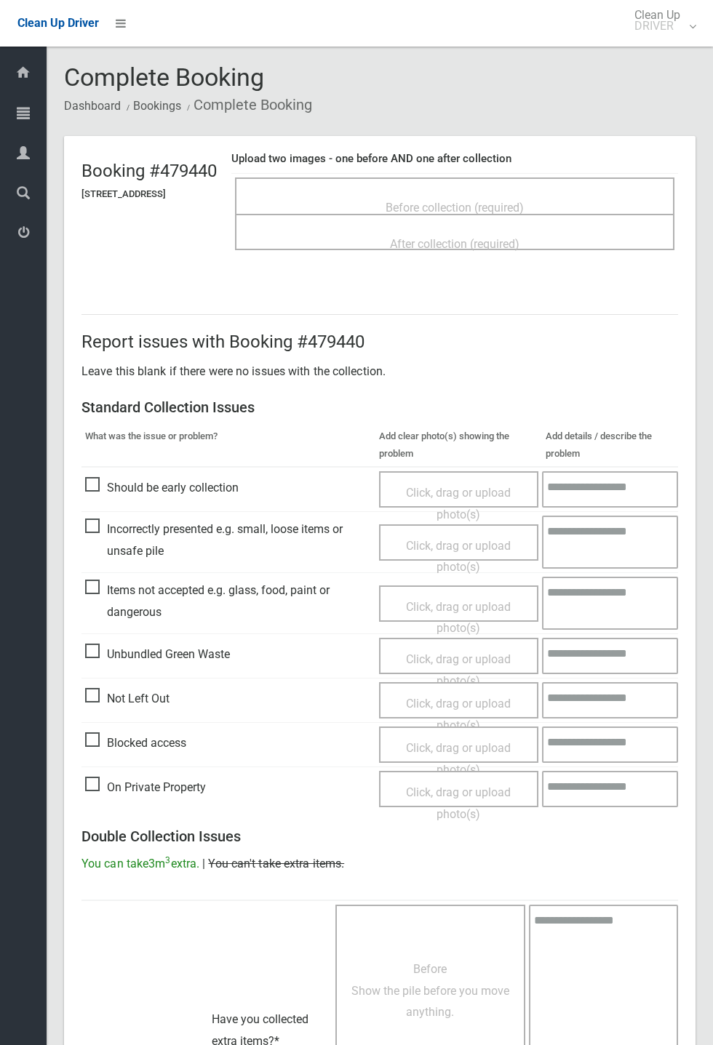
click at [460, 201] on span "Before collection (required)" at bounding box center [455, 208] width 138 height 14
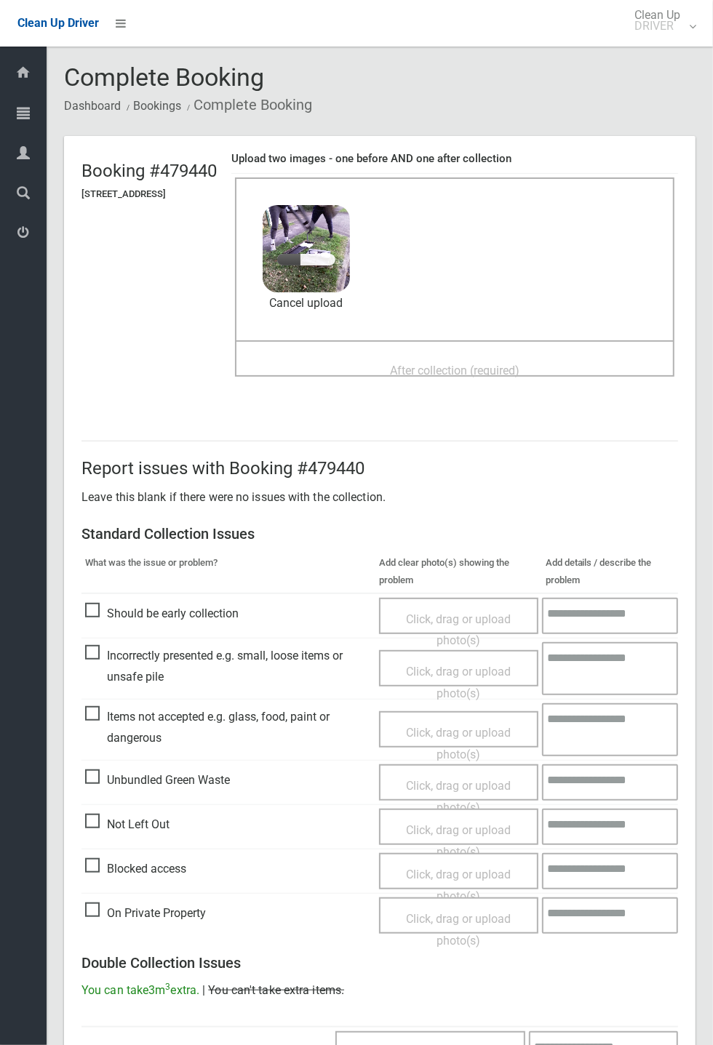
click at [405, 364] on span "After collection (required)" at bounding box center [455, 371] width 130 height 14
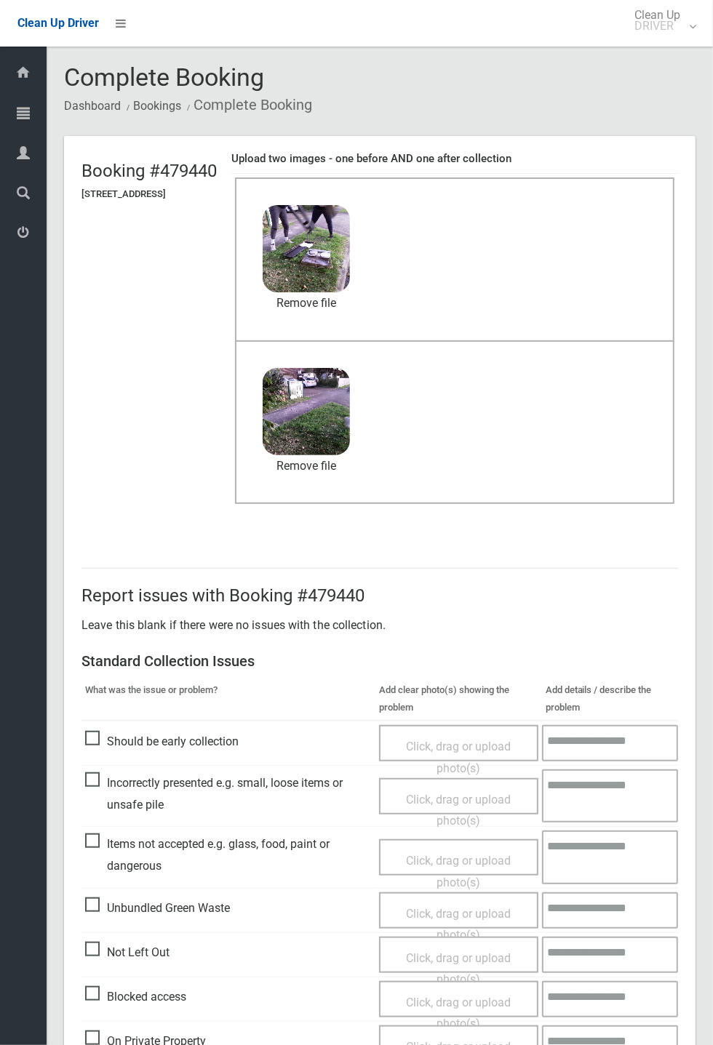
scroll to position [505, 0]
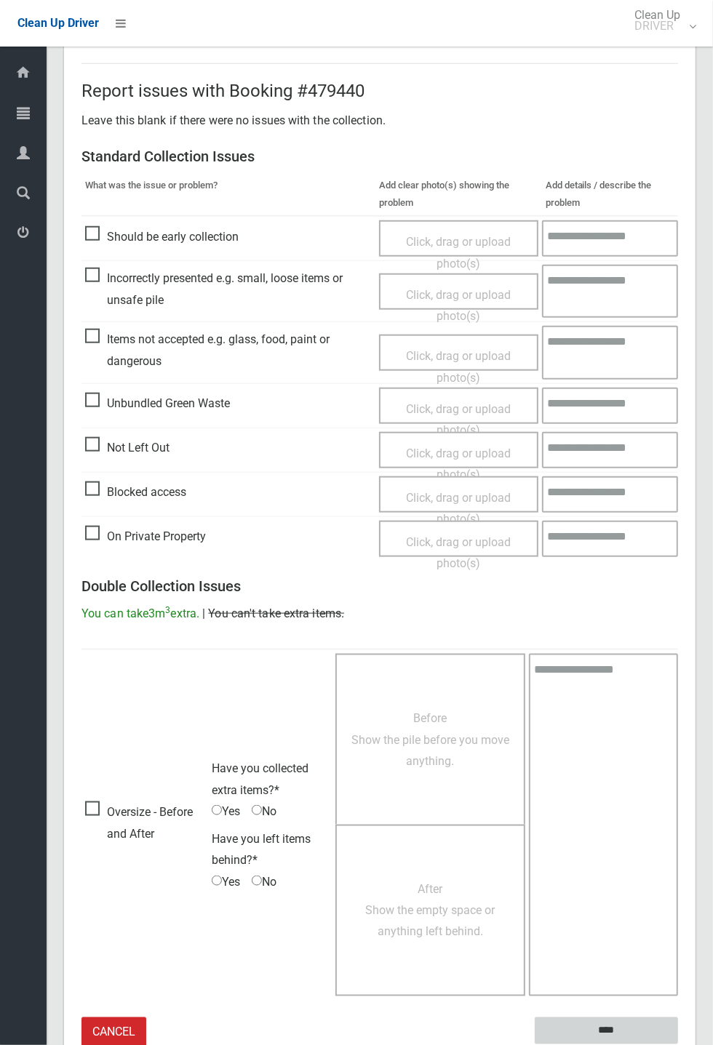
click at [613, 1025] on input "****" at bounding box center [606, 1031] width 143 height 27
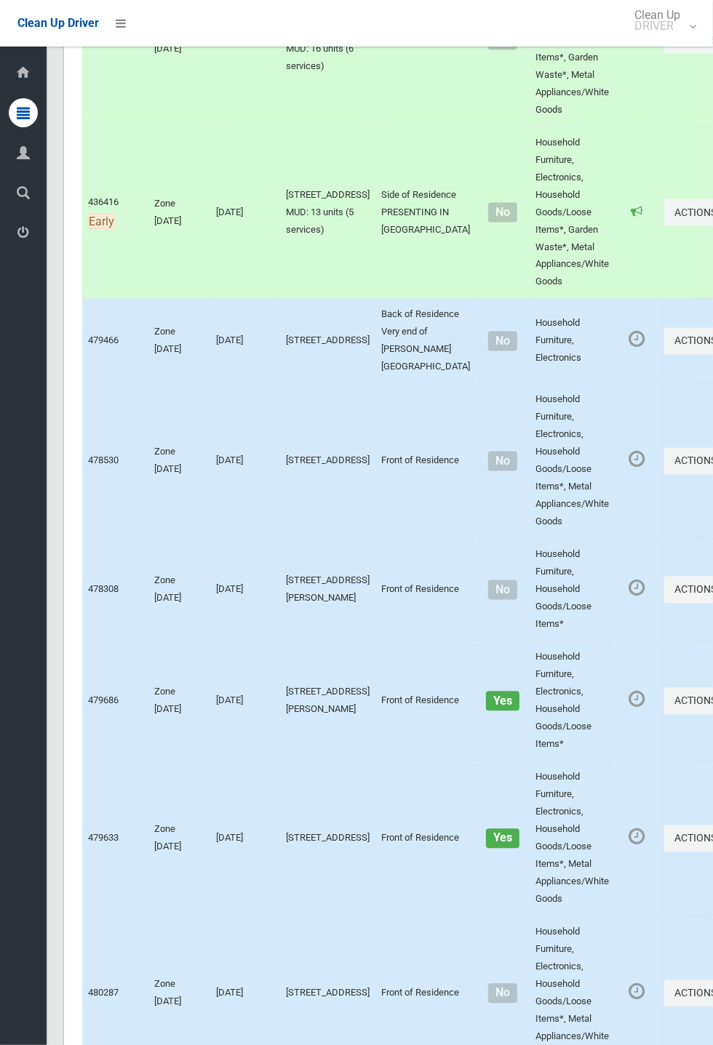
scroll to position [1181, 0]
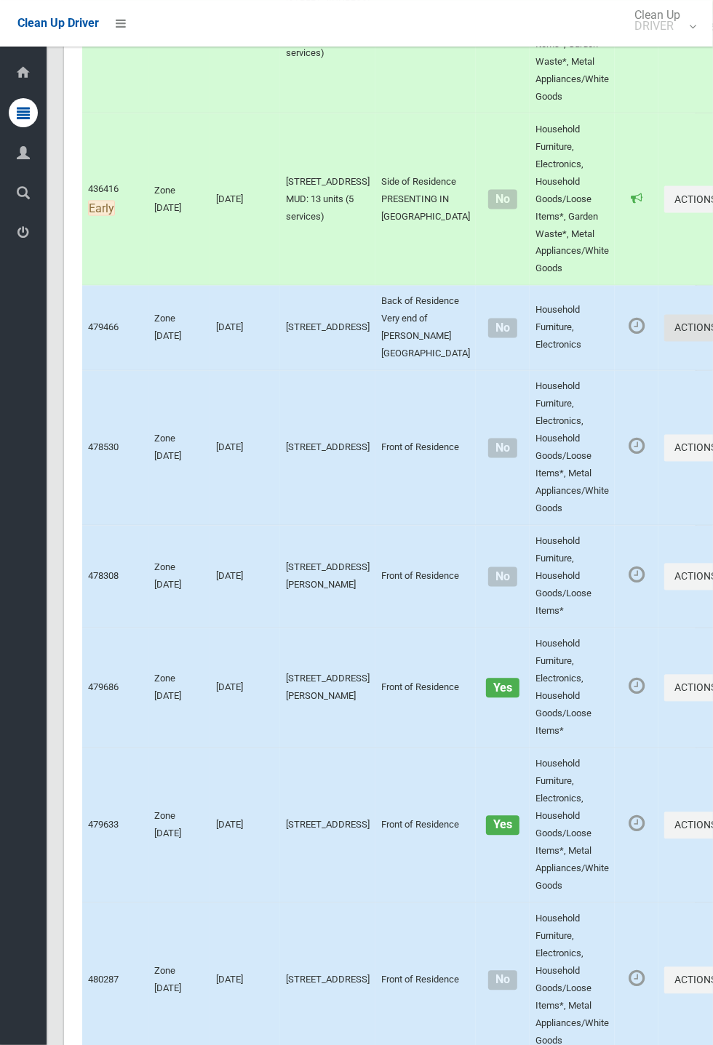
click at [664, 342] on button "Actions" at bounding box center [699, 328] width 70 height 27
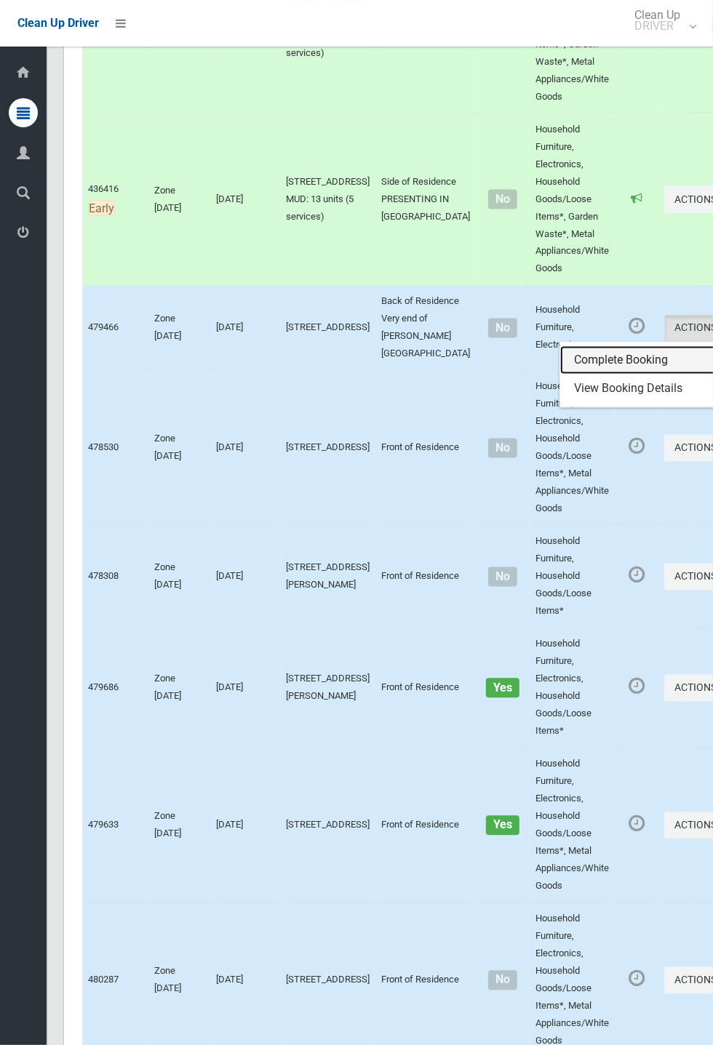
click at [576, 365] on link "Complete Booking" at bounding box center [646, 360] width 173 height 29
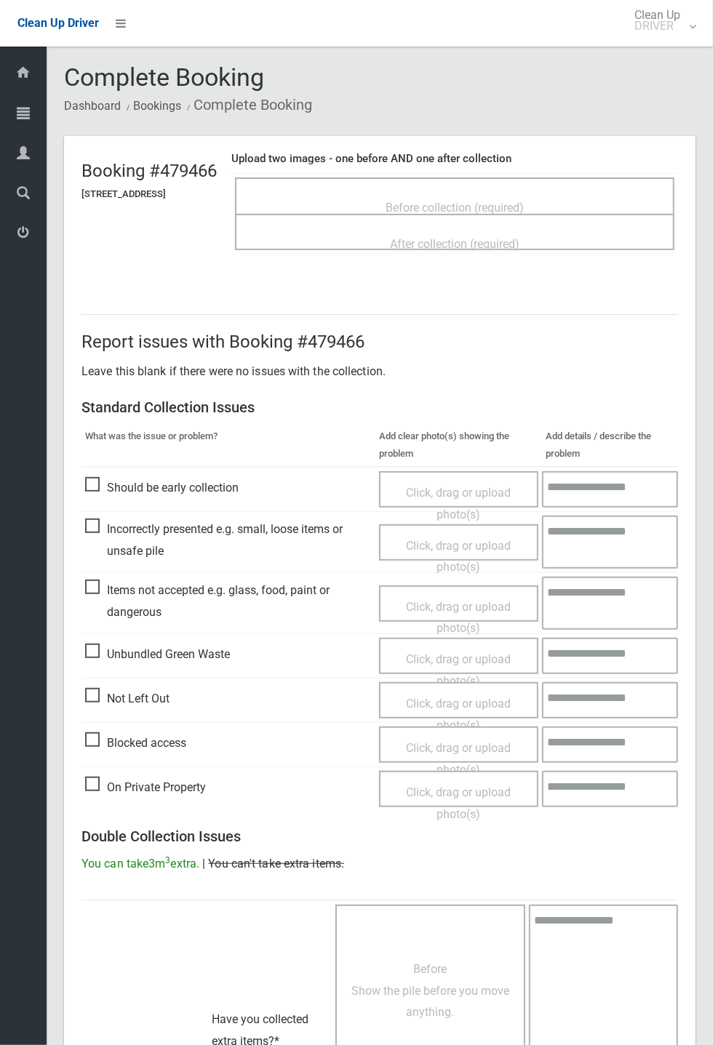
click at [107, 704] on span "Not Left Out" at bounding box center [127, 699] width 84 height 22
click at [111, 691] on span "Not Left Out" at bounding box center [127, 699] width 84 height 22
click at [458, 706] on span "Click, drag or upload photo(s)" at bounding box center [458, 715] width 105 height 36
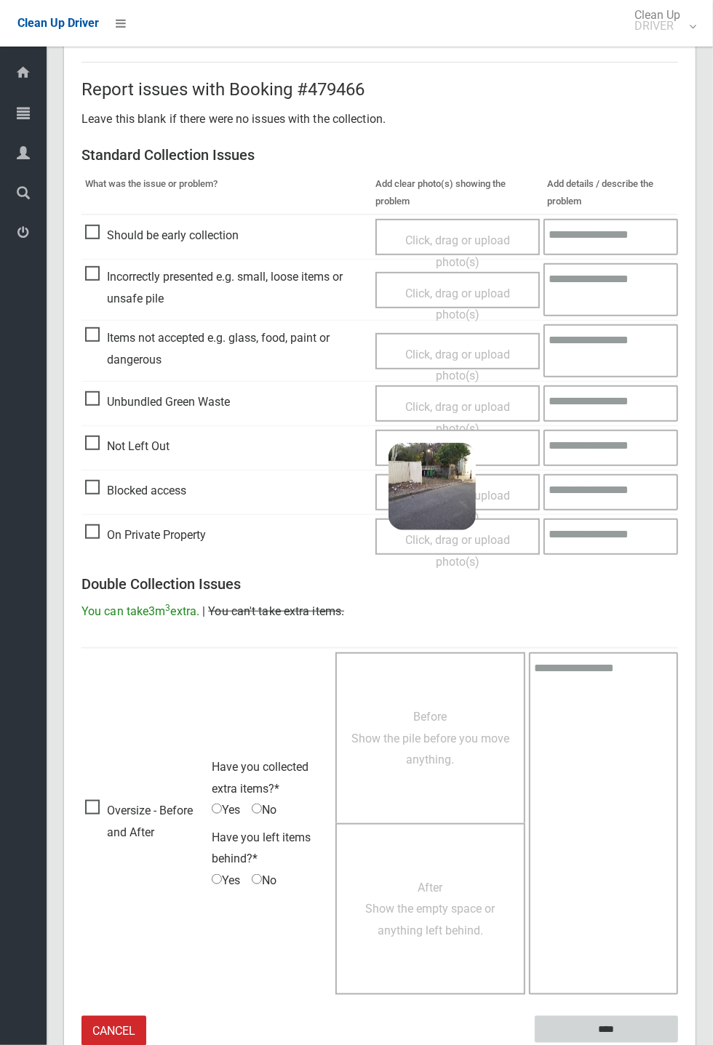
click at [599, 1026] on input "****" at bounding box center [606, 1029] width 143 height 27
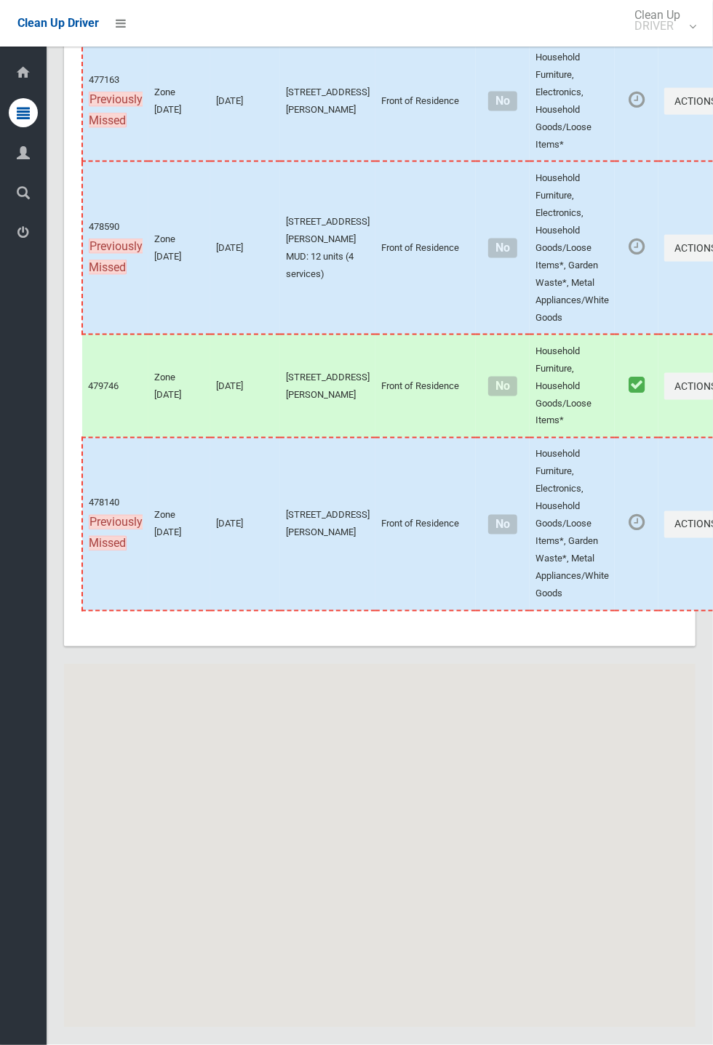
scroll to position [6724, 0]
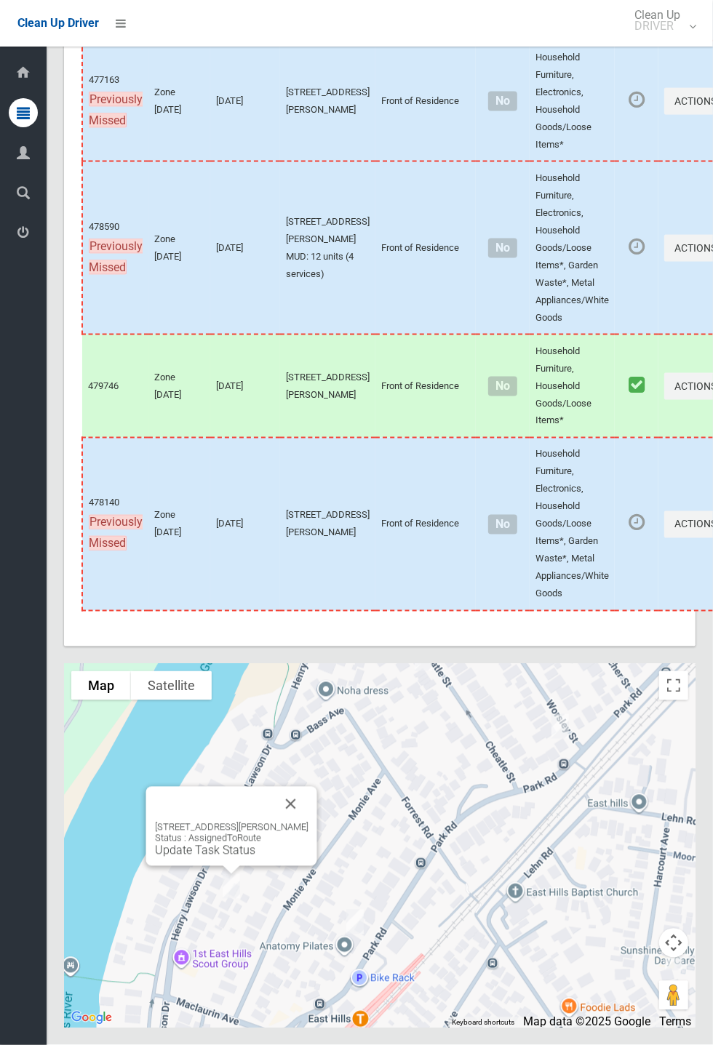
click at [308, 822] on button "Close" at bounding box center [291, 804] width 35 height 35
click at [217, 858] on link "Update Task Status" at bounding box center [205, 851] width 100 height 14
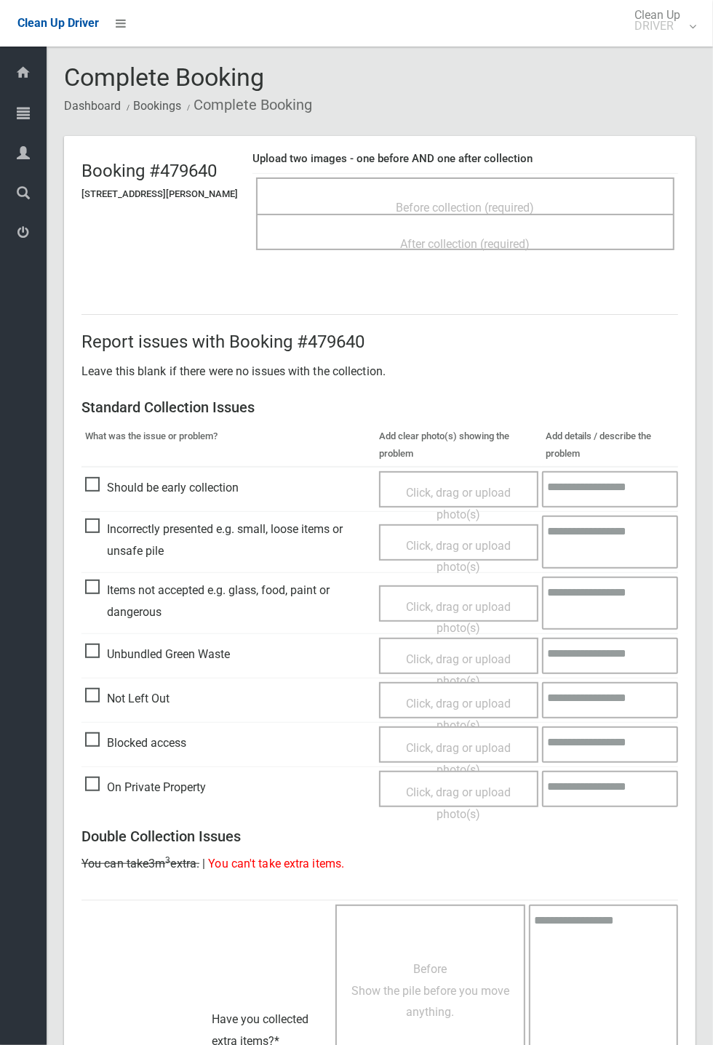
click at [506, 201] on span "Before collection (required)" at bounding box center [466, 208] width 138 height 14
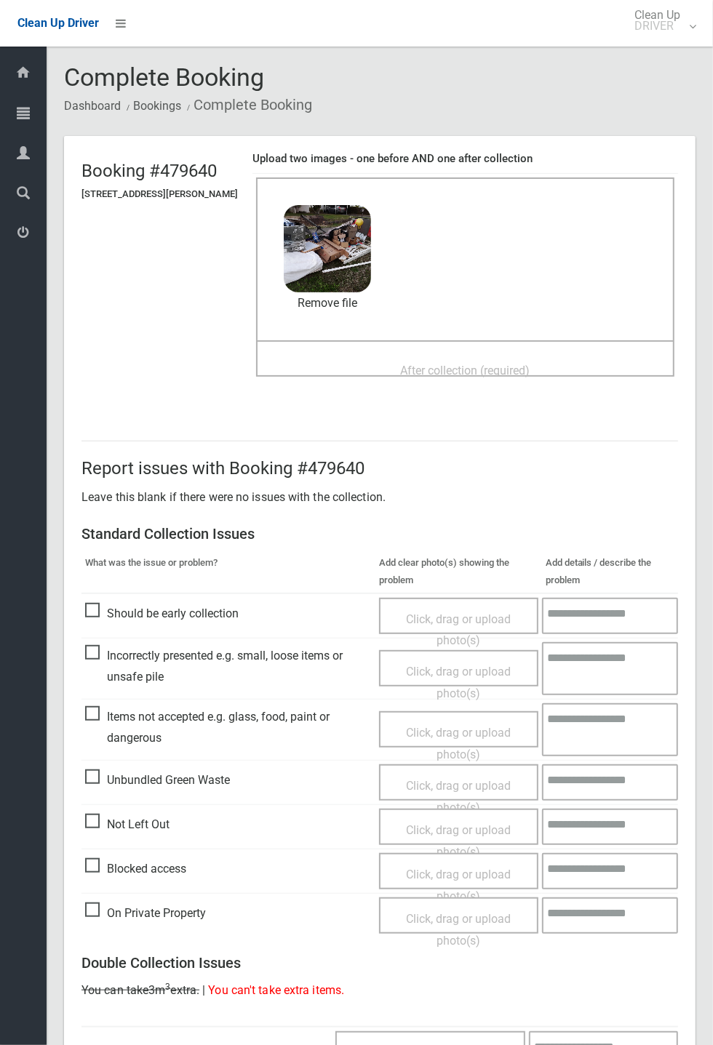
click at [463, 364] on span "After collection (required)" at bounding box center [466, 371] width 130 height 14
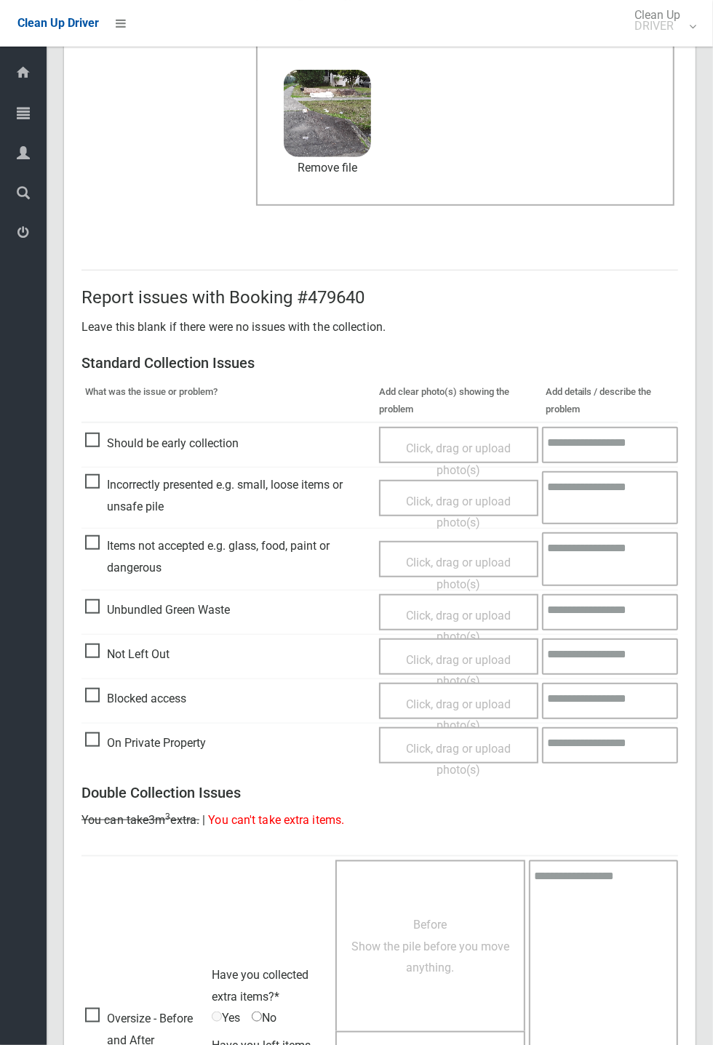
scroll to position [505, 0]
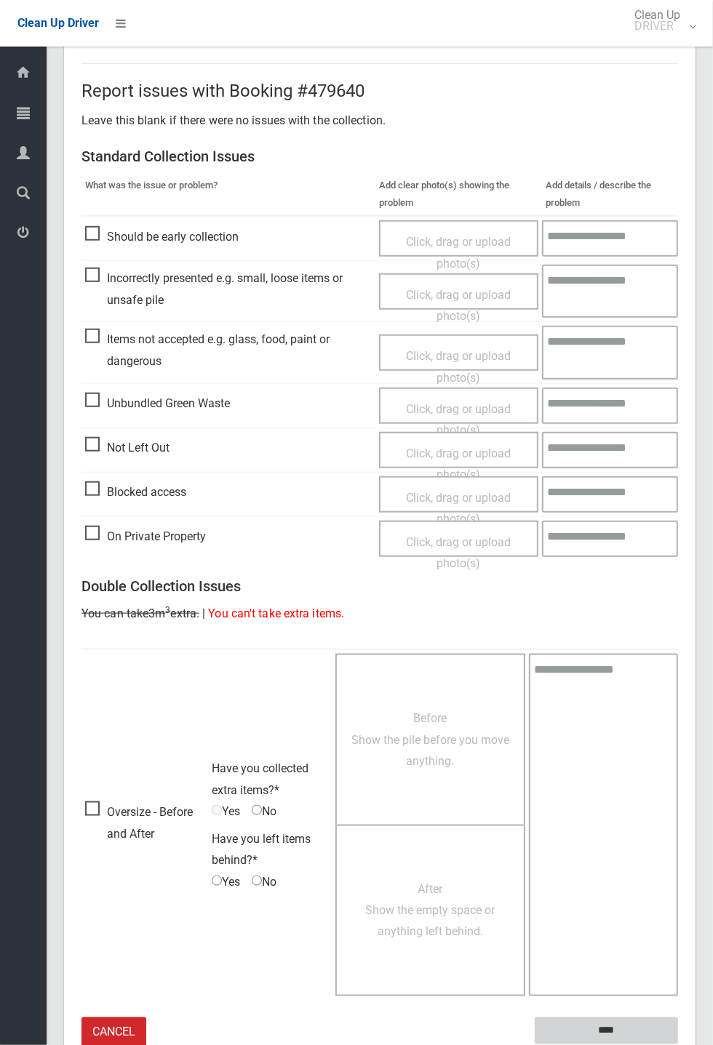
click at [678, 1045] on input "****" at bounding box center [606, 1031] width 143 height 27
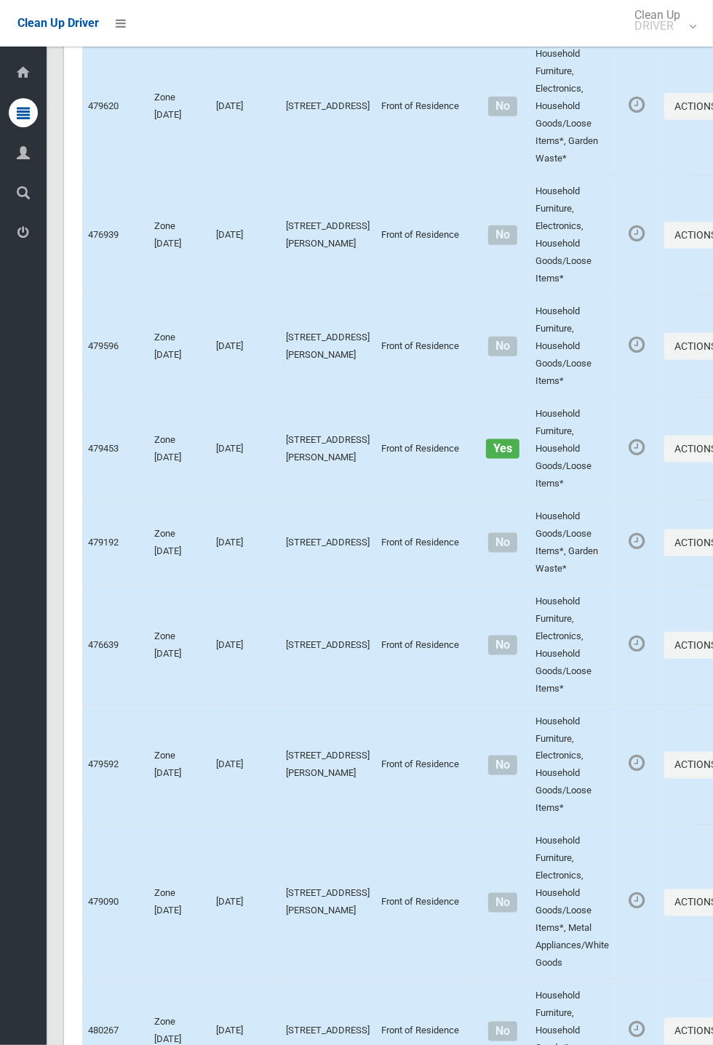
scroll to position [6724, 0]
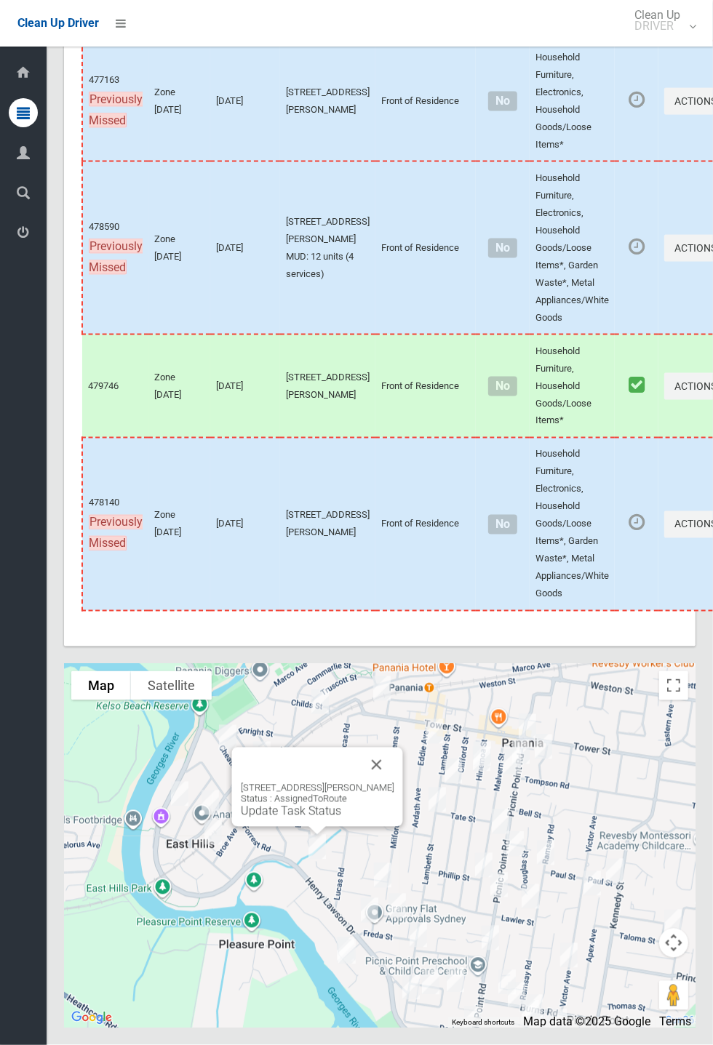
click at [394, 783] on button "Close" at bounding box center [376, 765] width 35 height 35
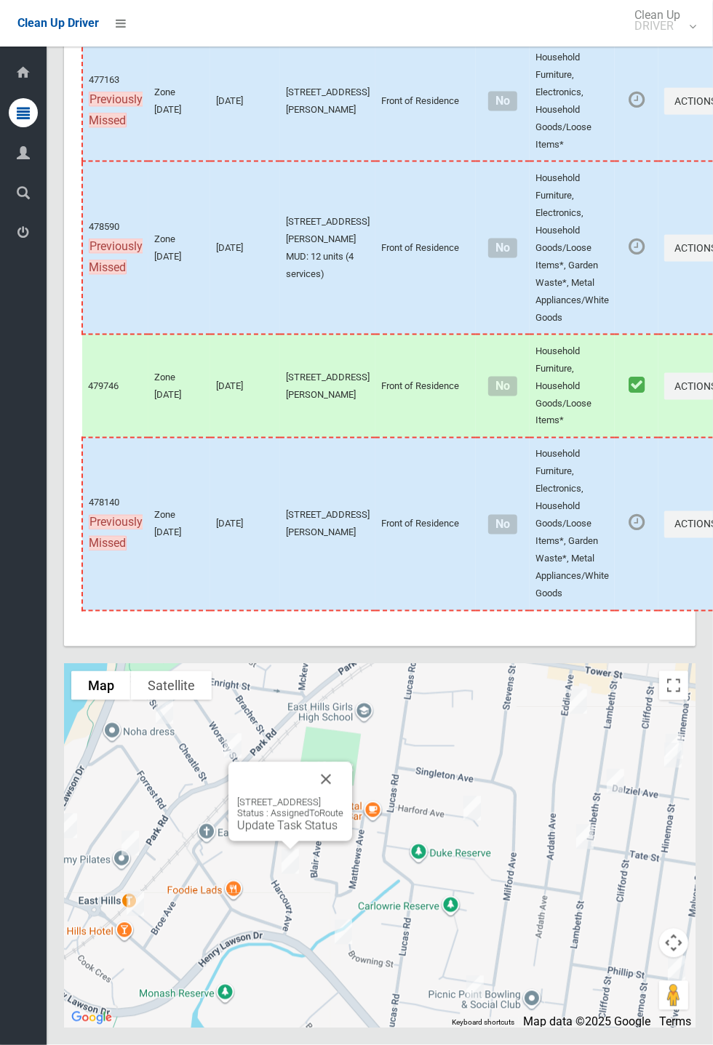
click at [280, 833] on link "Update Task Status" at bounding box center [287, 826] width 100 height 14
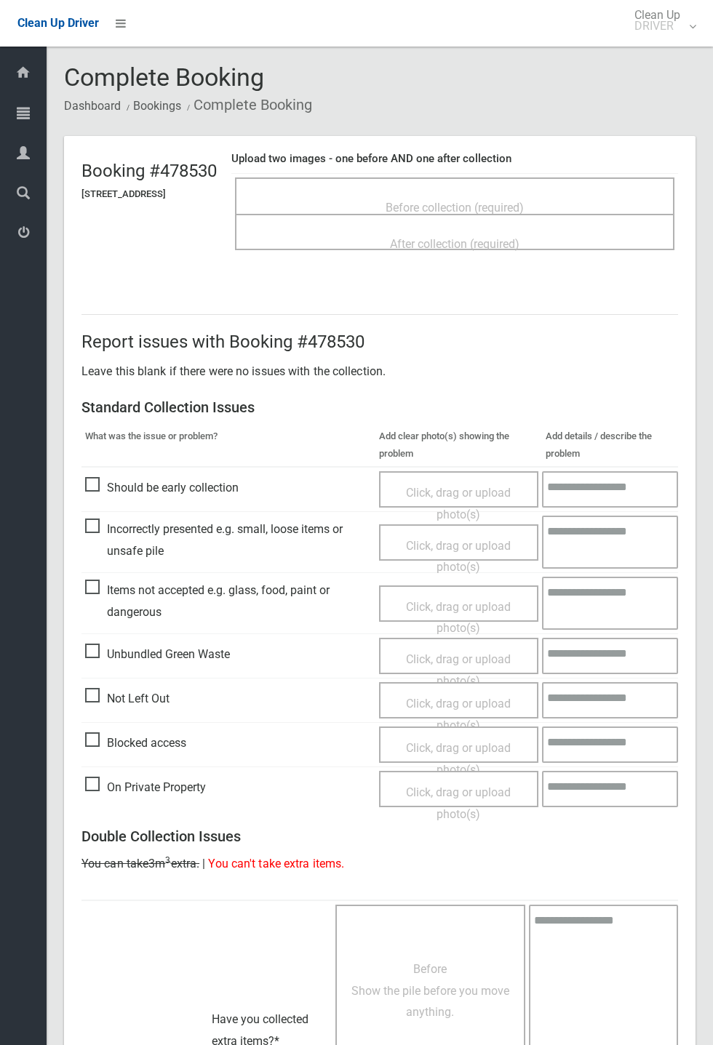
click at [462, 194] on div "Before collection (required)" at bounding box center [454, 207] width 407 height 27
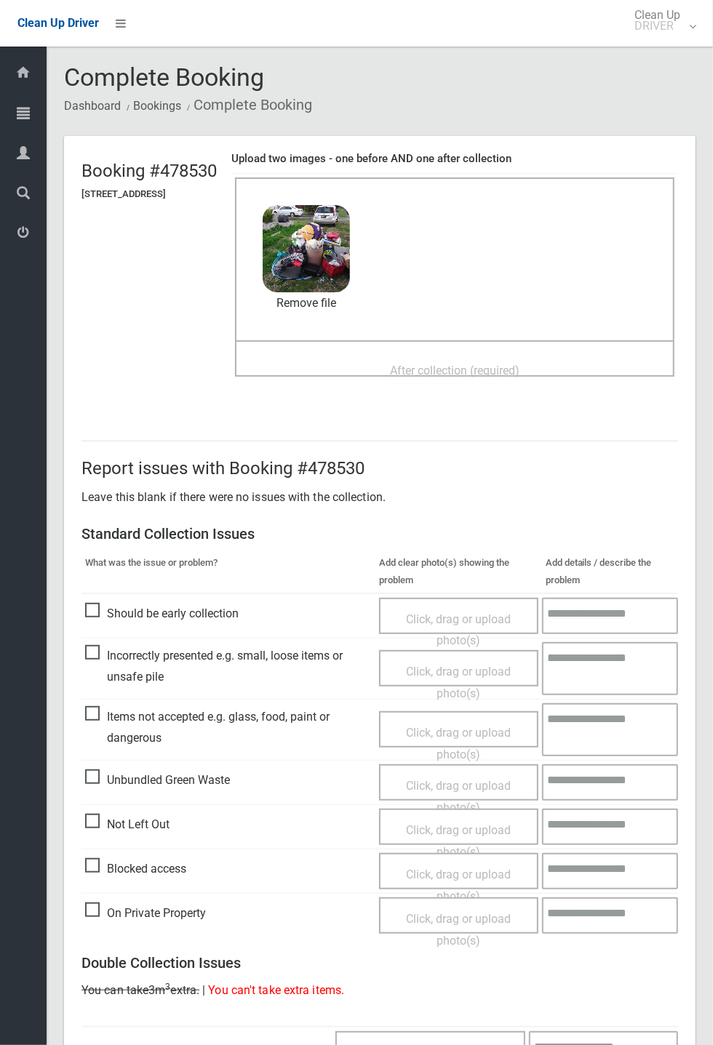
click at [472, 364] on span "After collection (required)" at bounding box center [455, 371] width 130 height 14
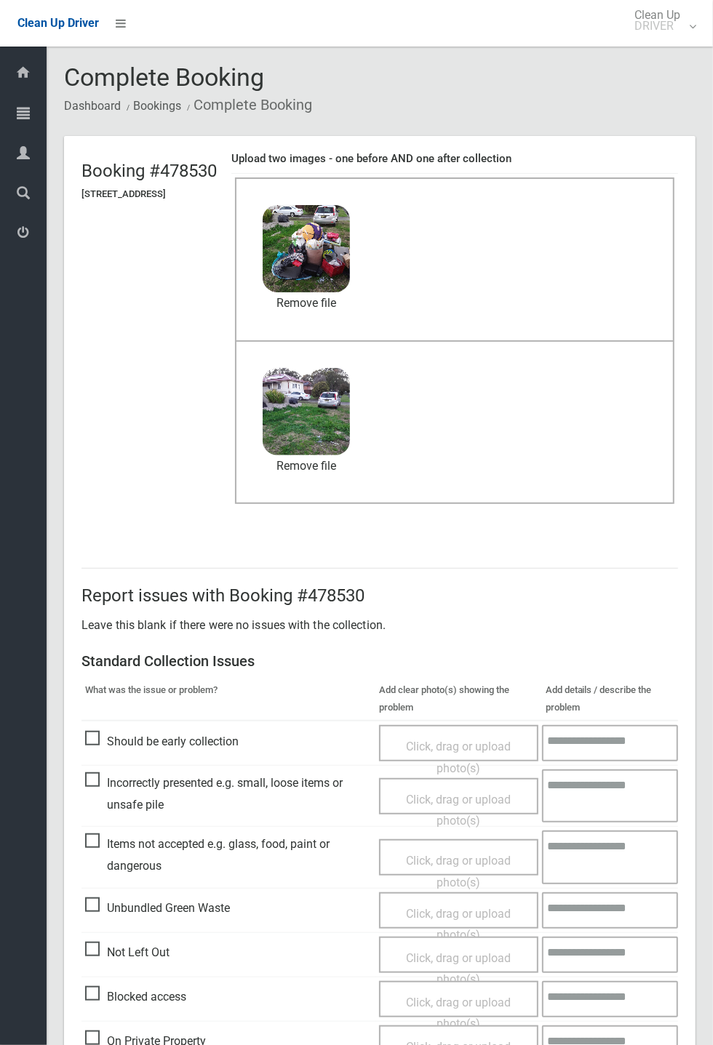
scroll to position [505, 0]
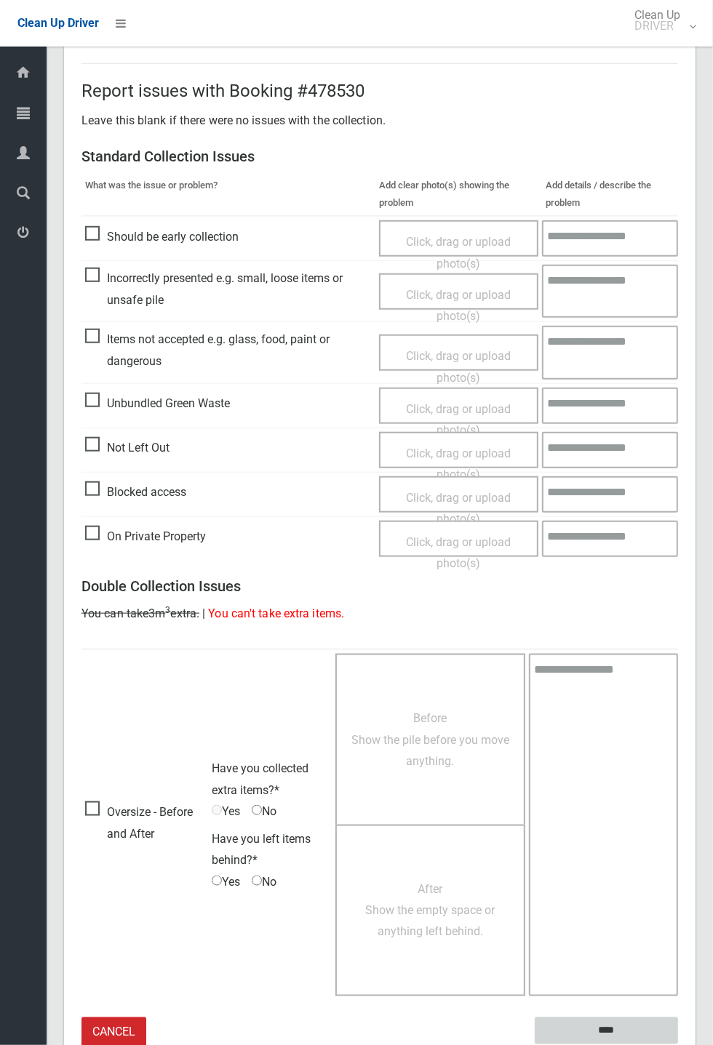
click at [678, 1045] on input "****" at bounding box center [606, 1031] width 143 height 27
click at [696, 535] on div "Report issues with Booking #478530 Leave this blank if there were no issues wit…" at bounding box center [380, 555] width 632 height 1055
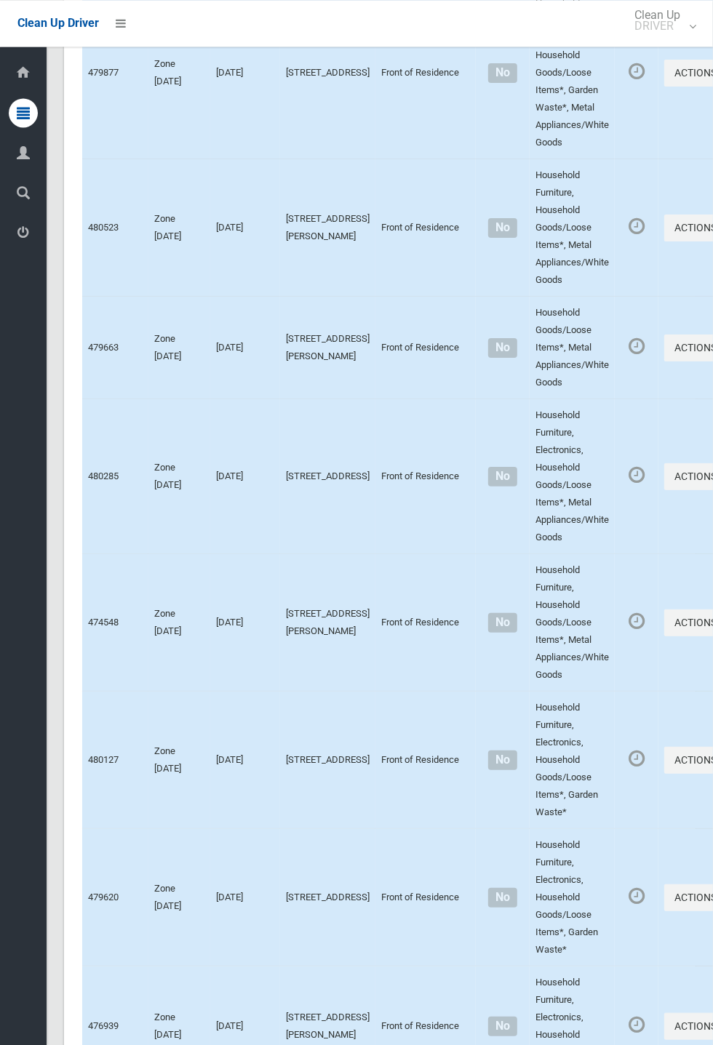
scroll to position [6724, 0]
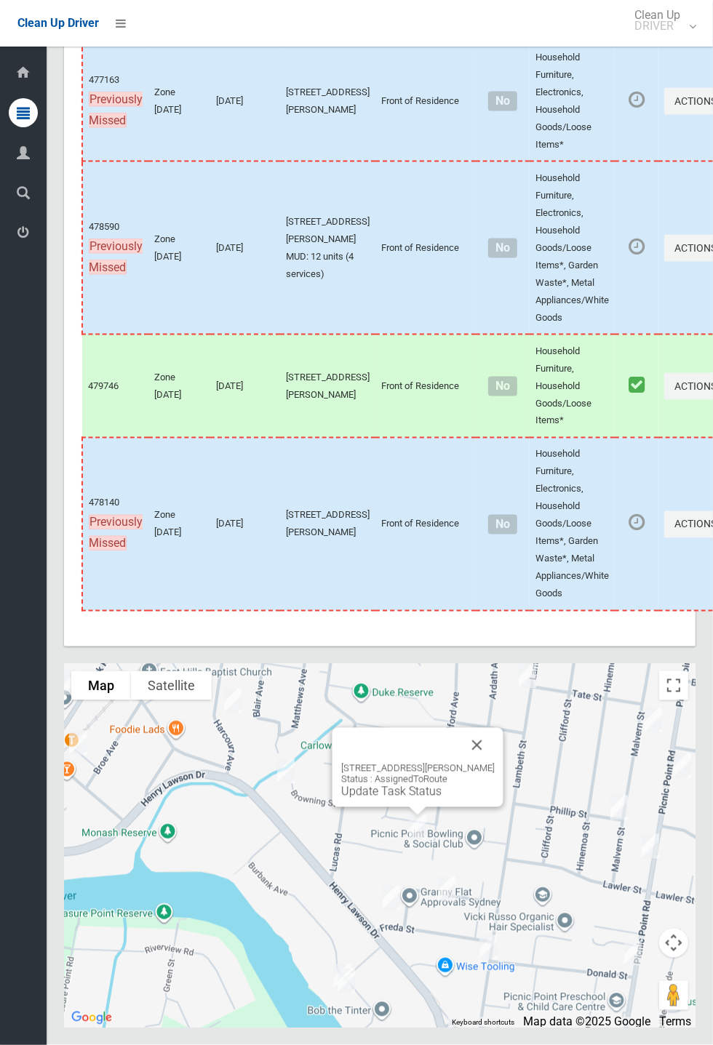
click at [495, 763] on button "Close" at bounding box center [477, 745] width 35 height 35
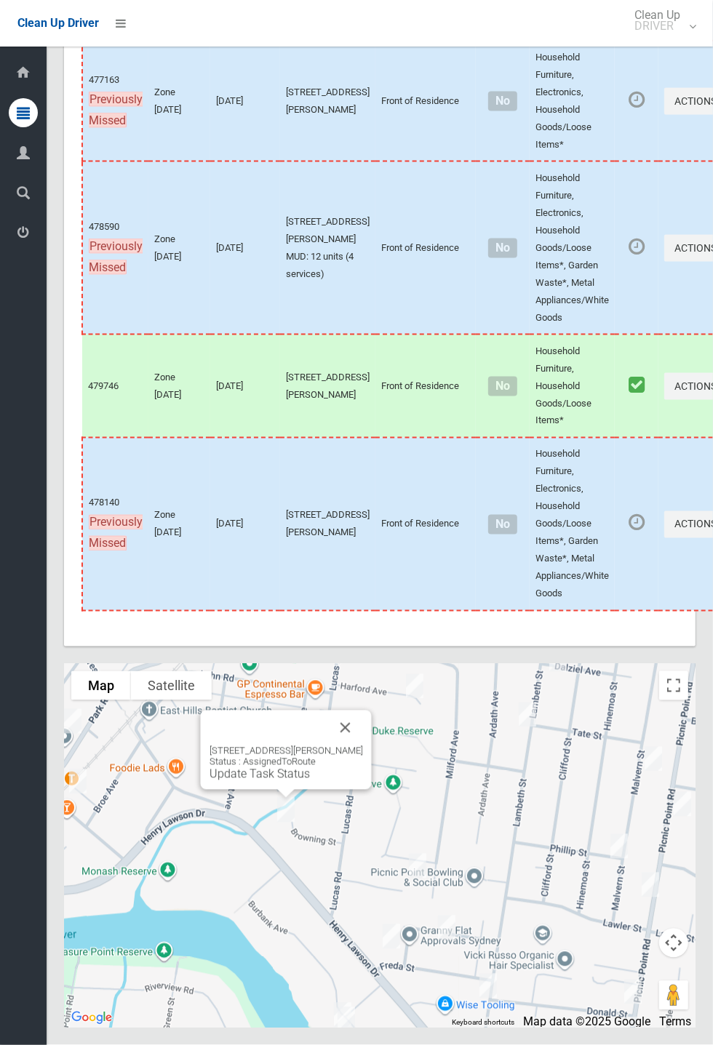
click at [290, 790] on div "22 Browning Street, EAST HILLS NSW 2213 Status : AssignedToRoute Update Task St…" at bounding box center [286, 750] width 171 height 79
click at [286, 781] on link "Update Task Status" at bounding box center [260, 775] width 100 height 14
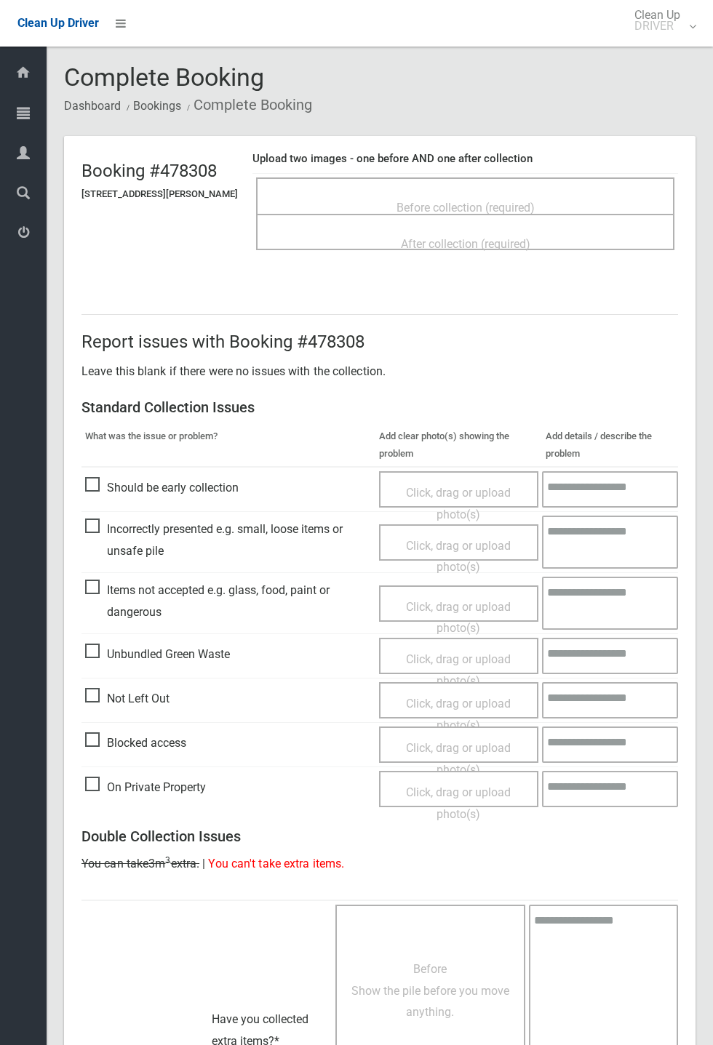
click at [454, 201] on span "Before collection (required)" at bounding box center [466, 208] width 138 height 14
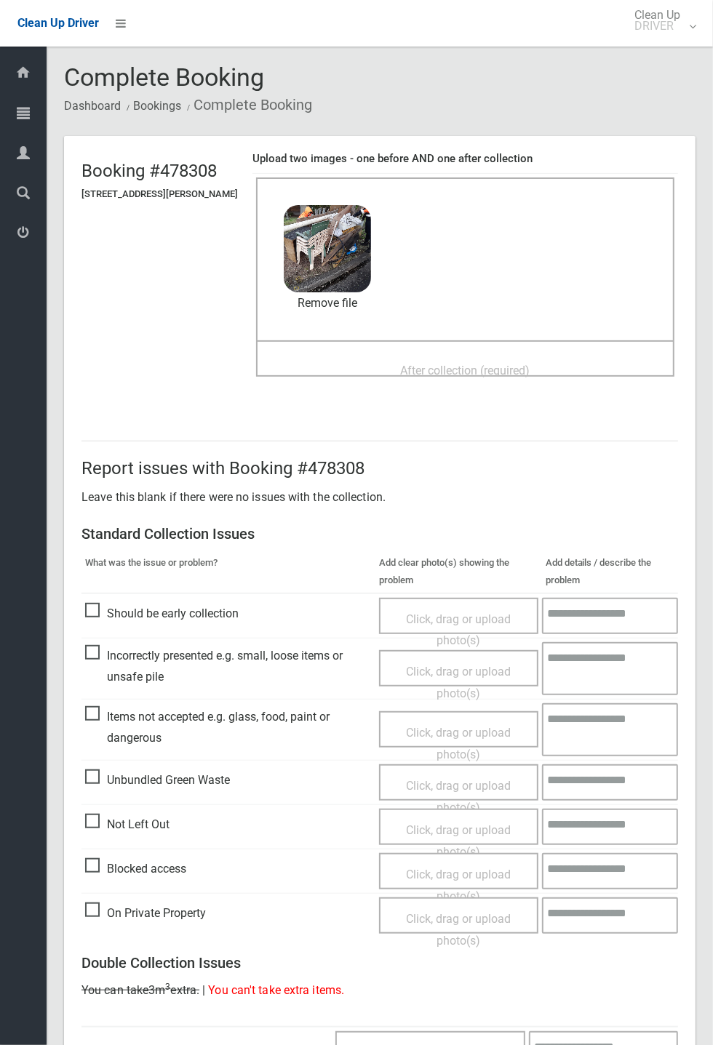
click at [431, 365] on span "After collection (required)" at bounding box center [466, 371] width 130 height 14
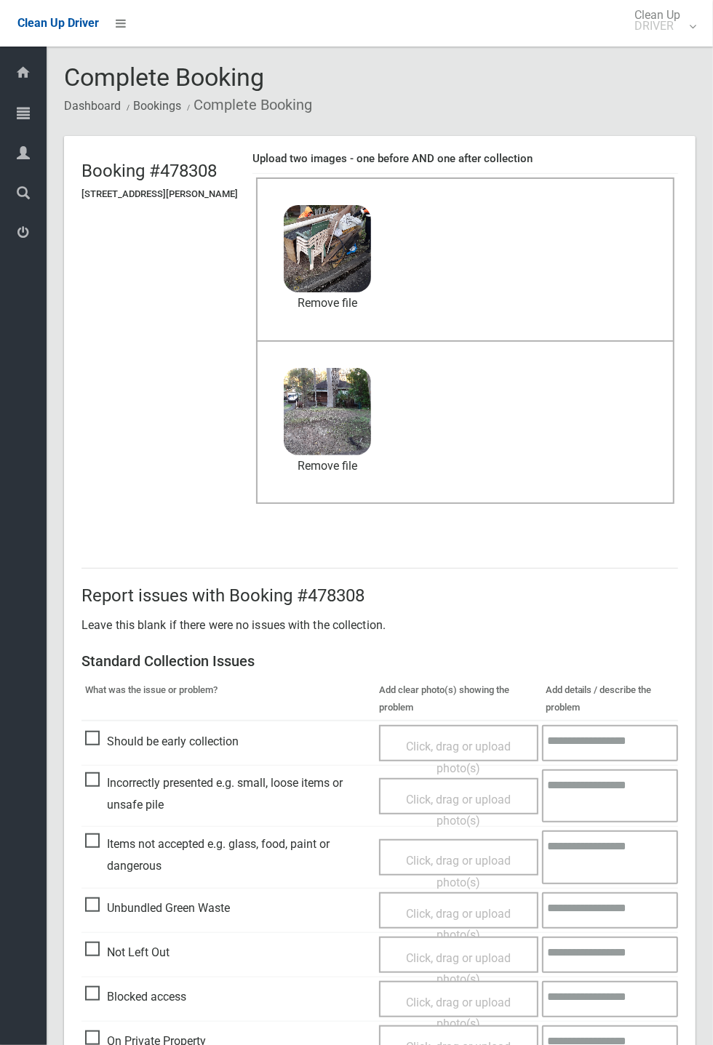
scroll to position [505, 0]
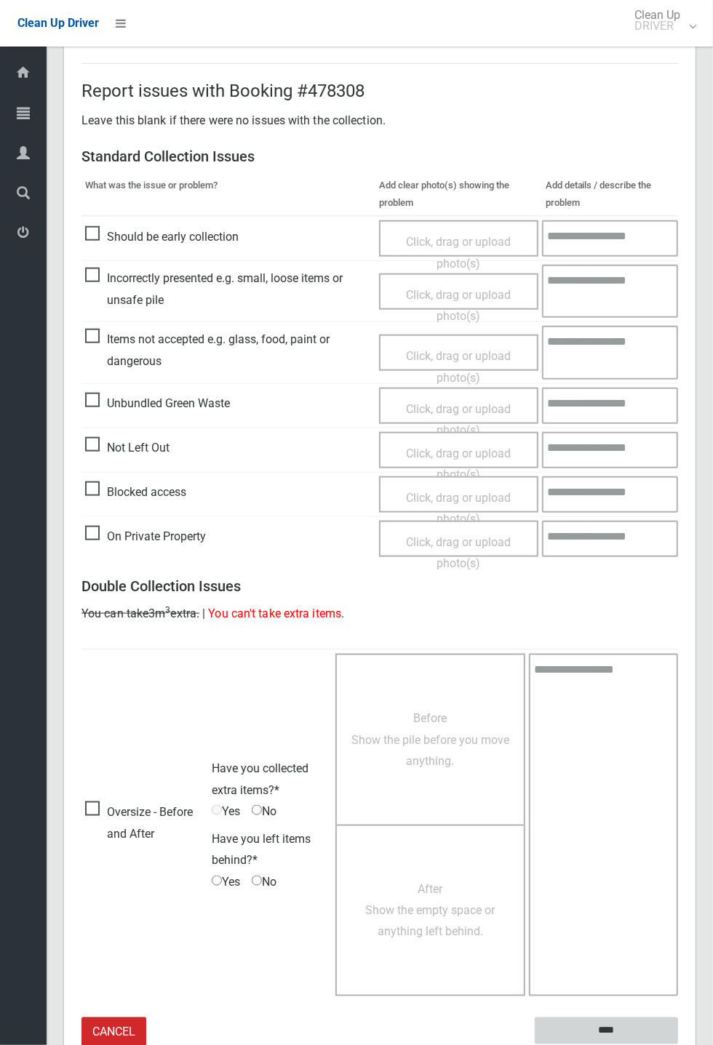
click at [615, 1021] on input "****" at bounding box center [606, 1031] width 143 height 27
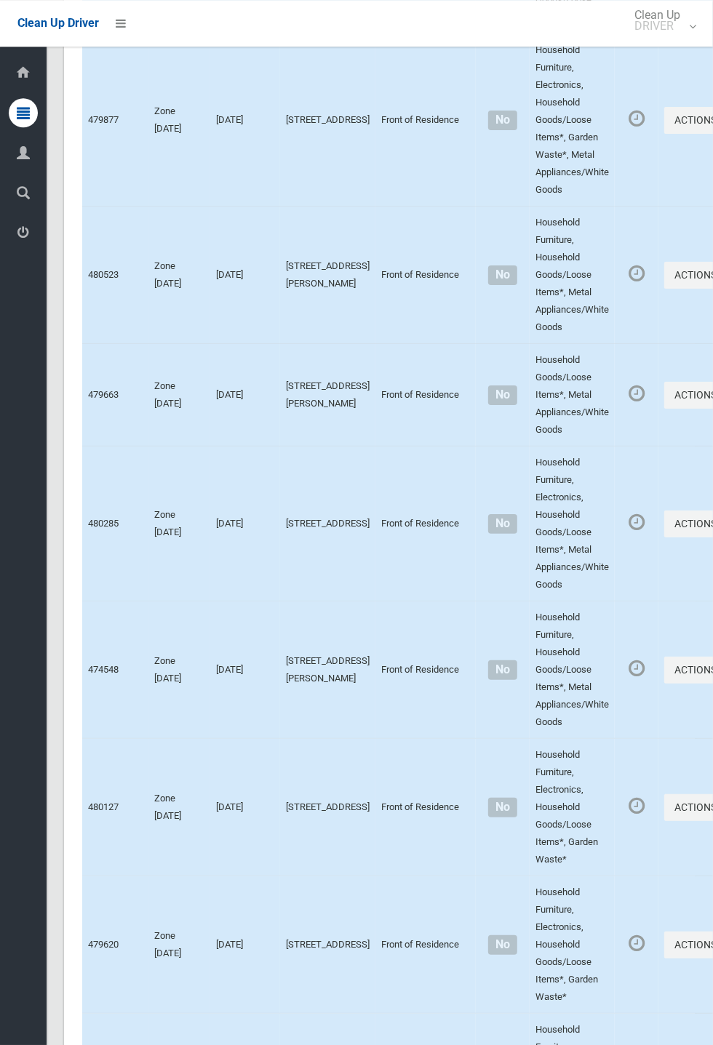
scroll to position [6724, 0]
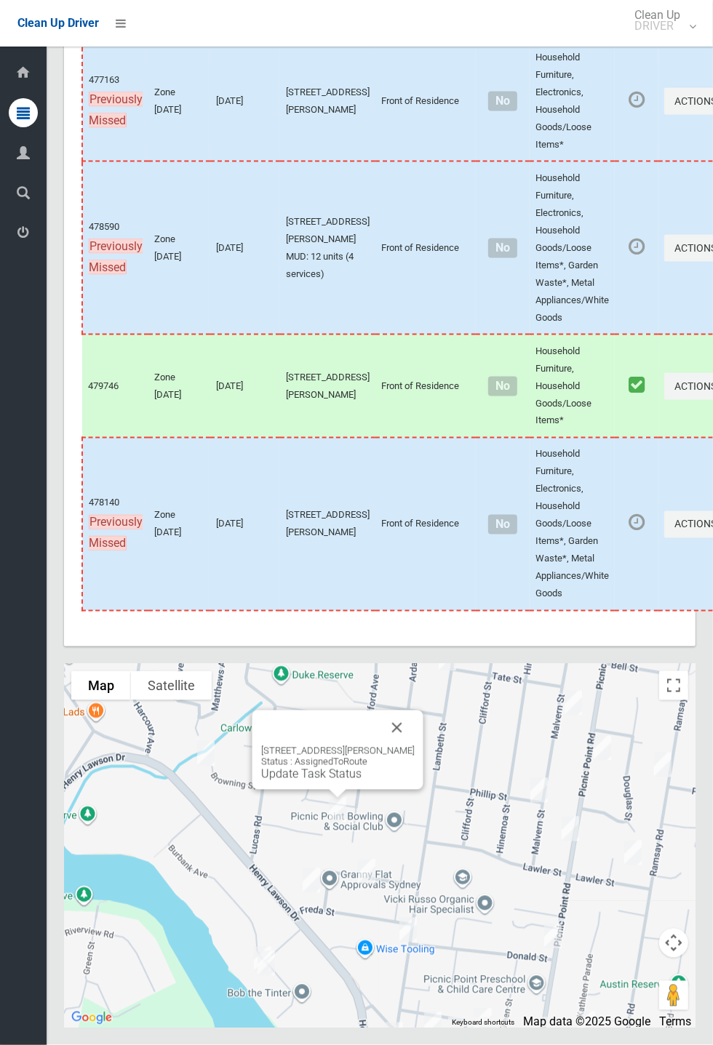
click at [329, 781] on link "Update Task Status" at bounding box center [311, 775] width 100 height 14
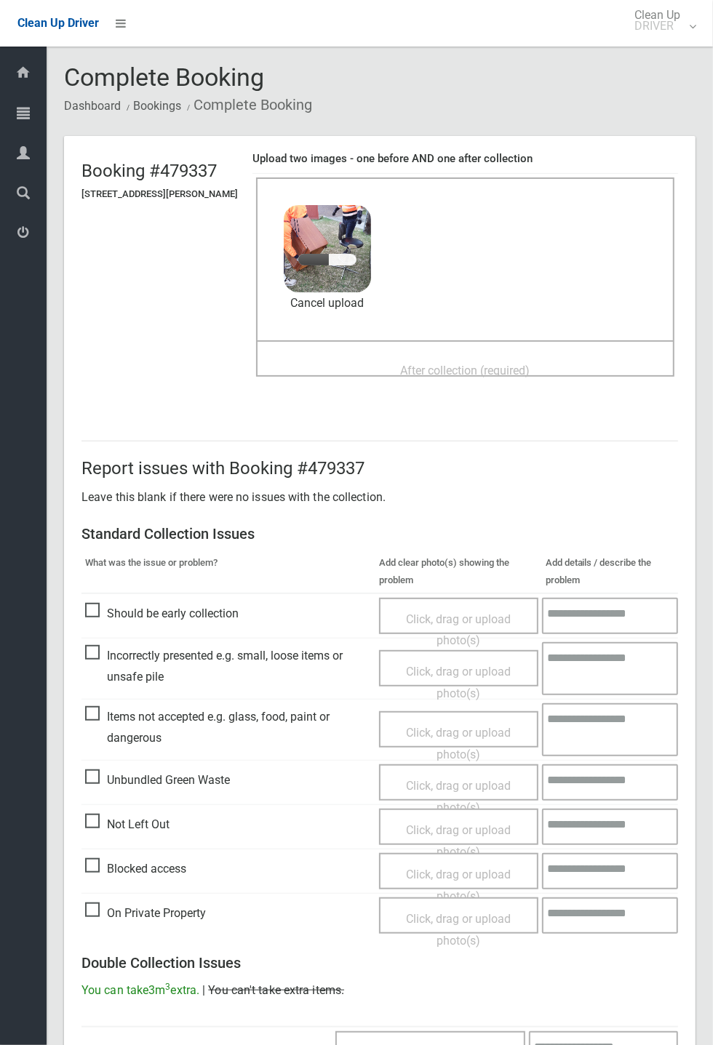
click at [466, 357] on div "After collection (required)" at bounding box center [465, 370] width 386 height 27
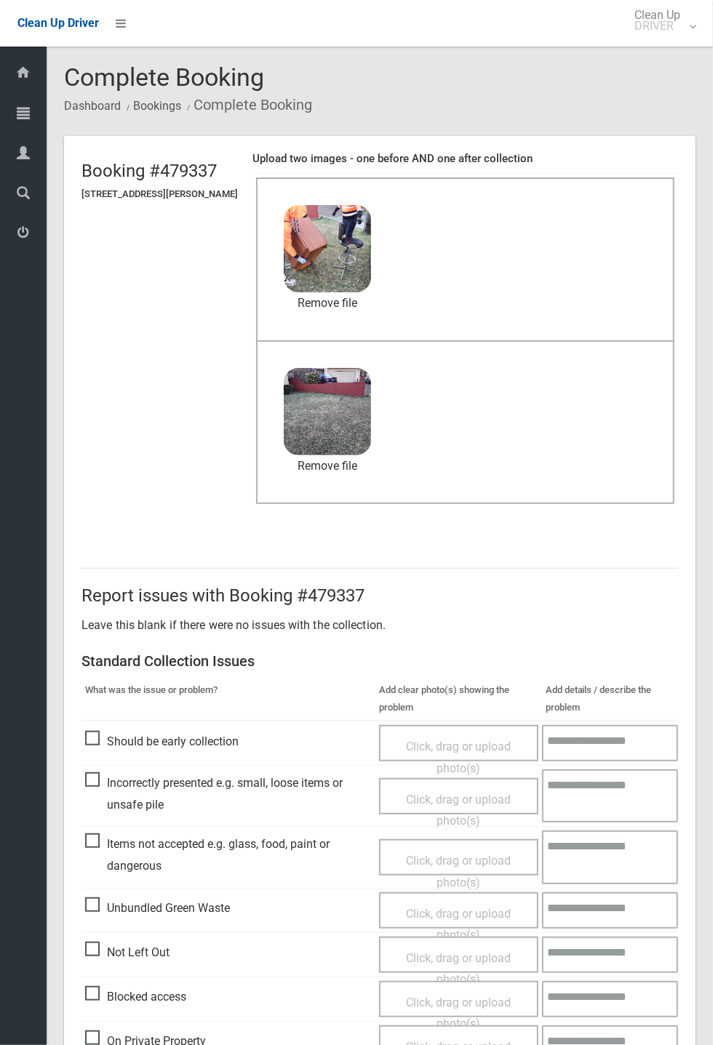
scroll to position [505, 0]
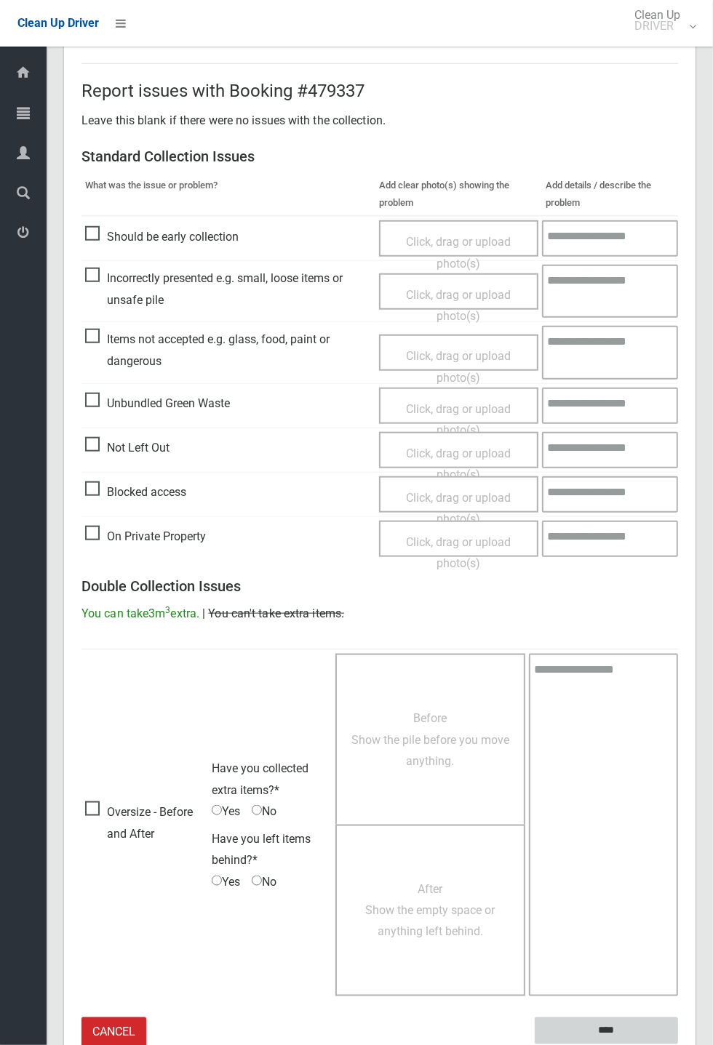
click at [678, 1045] on input "****" at bounding box center [606, 1031] width 143 height 27
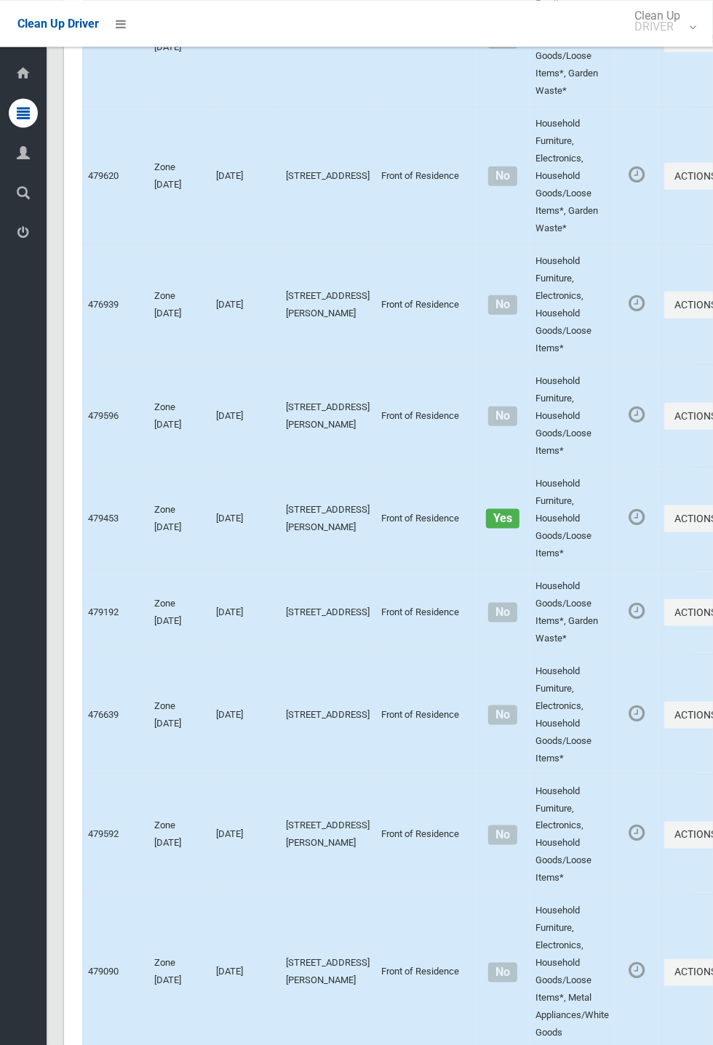
scroll to position [6724, 0]
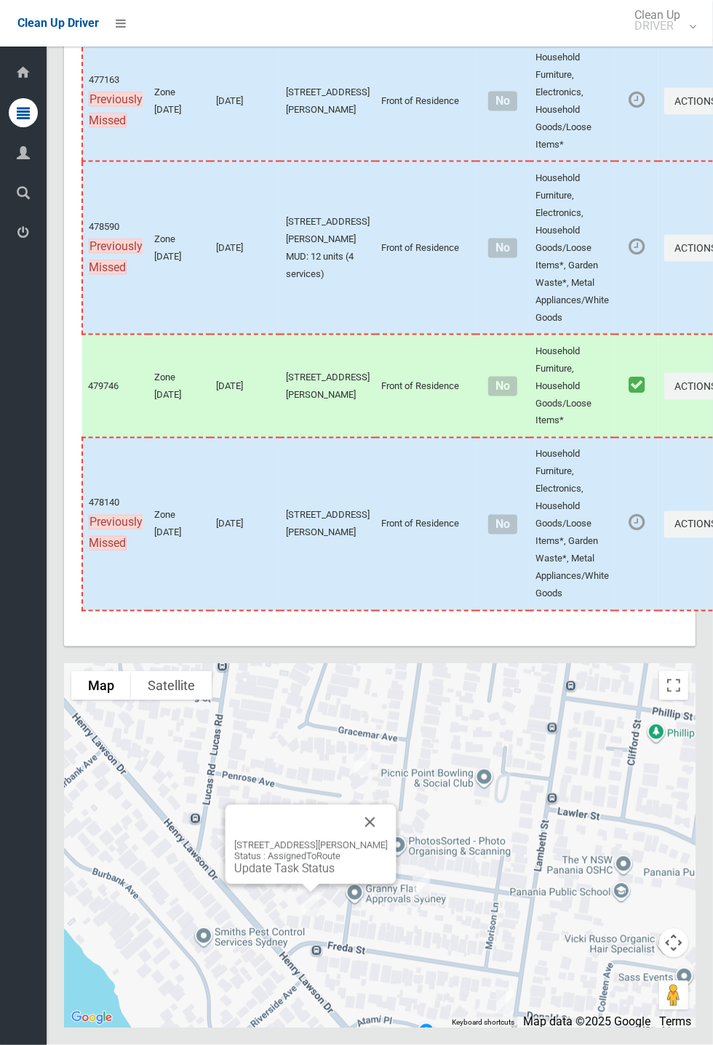
click at [385, 840] on button "Close" at bounding box center [370, 822] width 35 height 35
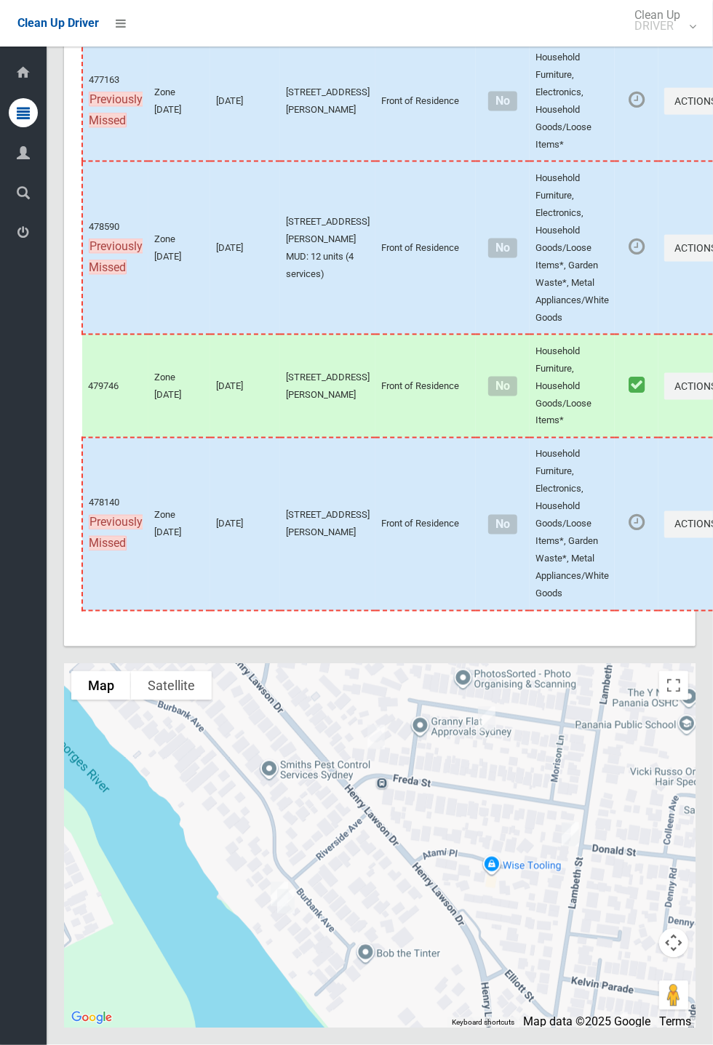
click at [300, 928] on div at bounding box center [380, 846] width 632 height 364
click at [339, 837] on button "Close" at bounding box center [321, 819] width 35 height 35
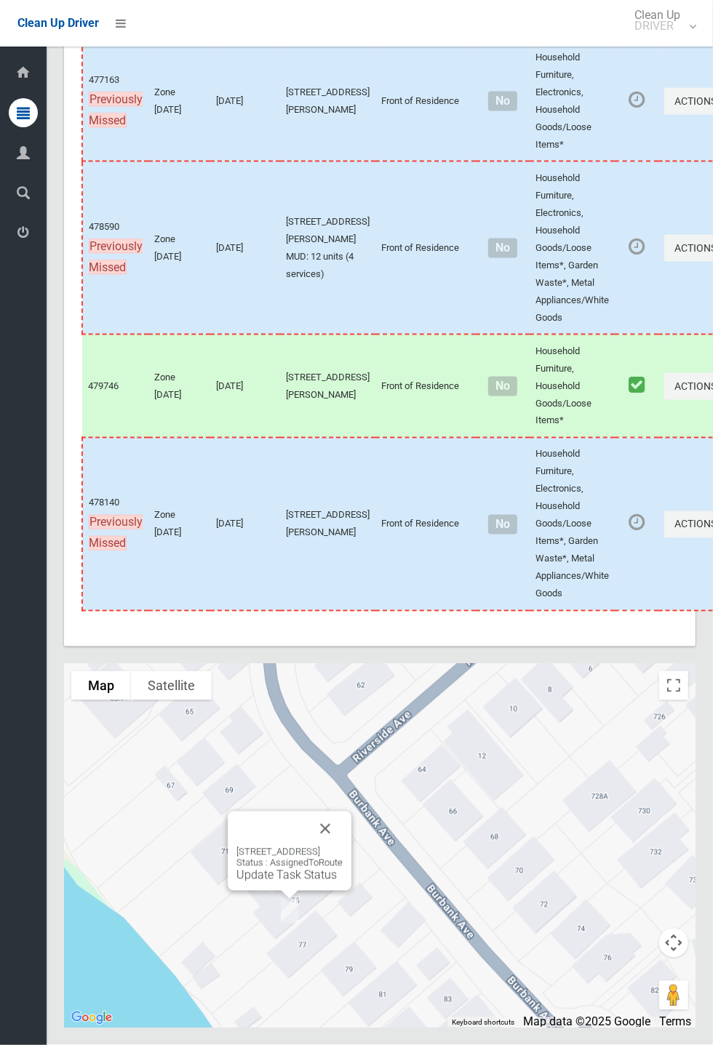
click at [351, 891] on div "75 Burbank Avenue, PICNIC POINT NSW 2213 Status : AssignedToRoute Update Task S…" at bounding box center [290, 851] width 124 height 79
click at [282, 883] on link "Update Task Status" at bounding box center [286, 876] width 100 height 14
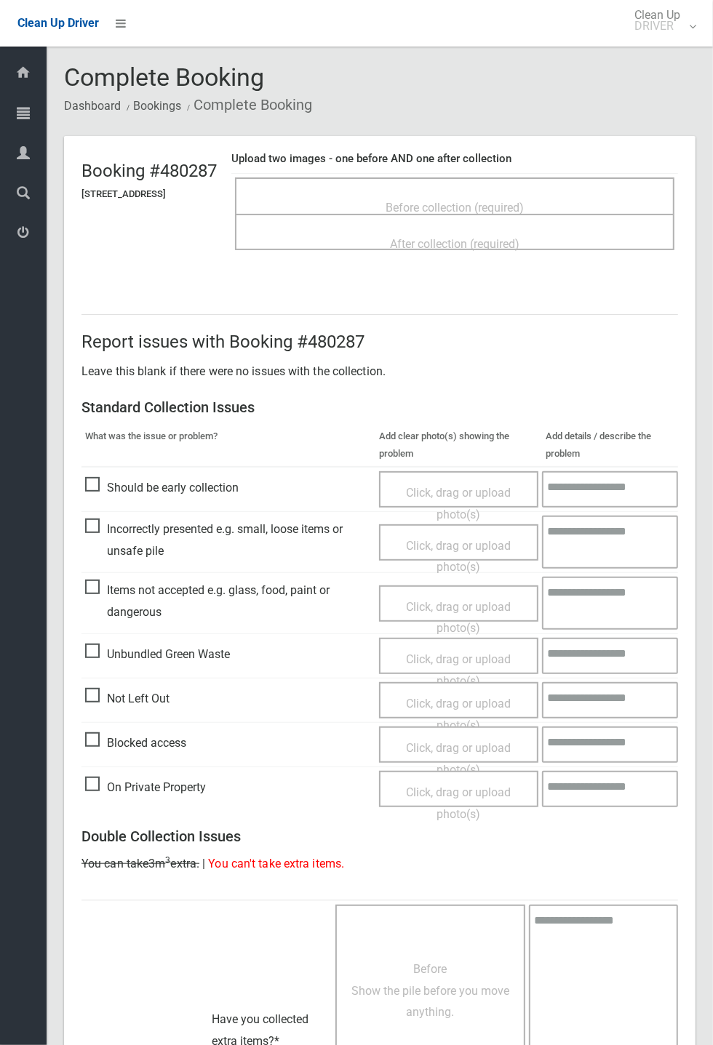
click at [442, 194] on div "Before collection (required)" at bounding box center [454, 207] width 407 height 27
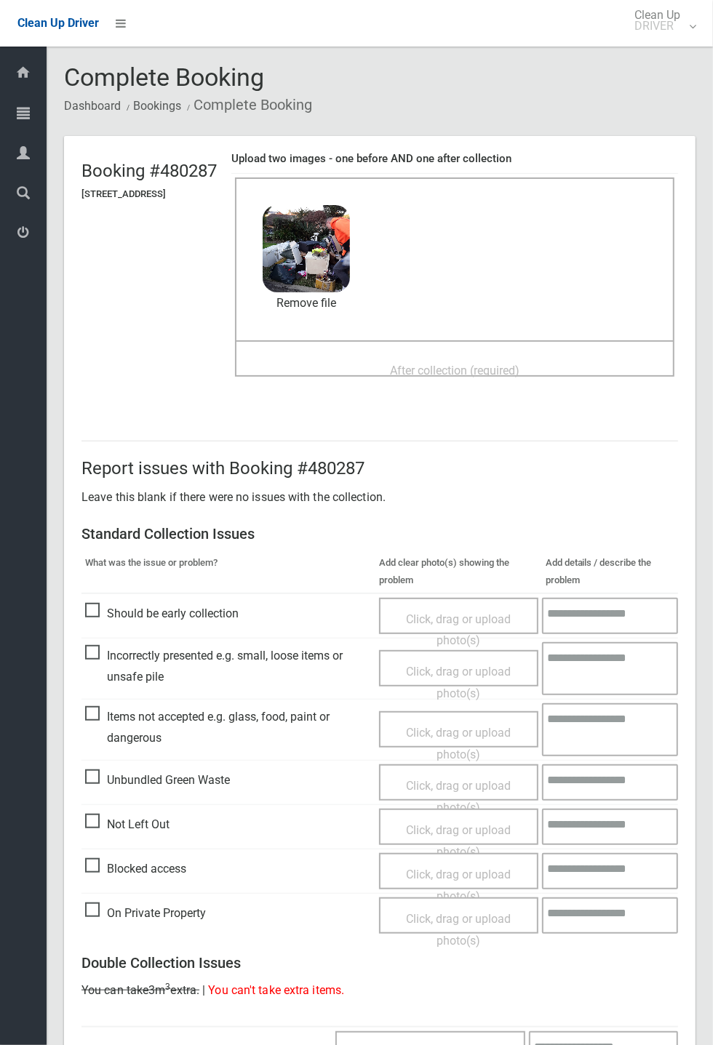
click at [439, 364] on span "After collection (required)" at bounding box center [455, 371] width 130 height 14
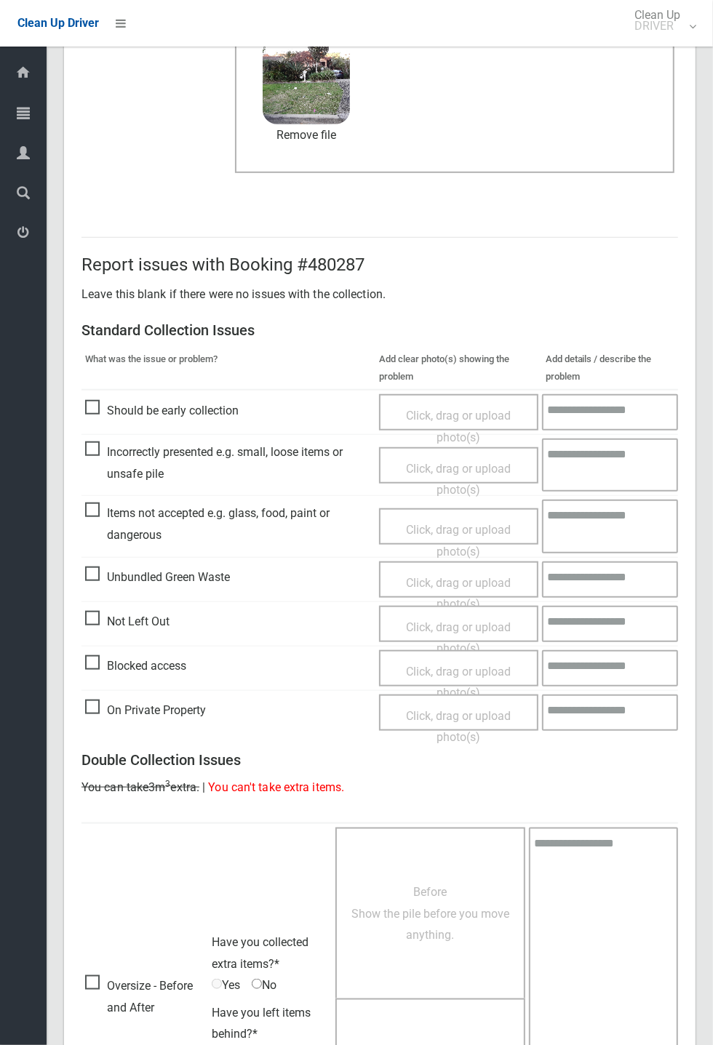
scroll to position [505, 0]
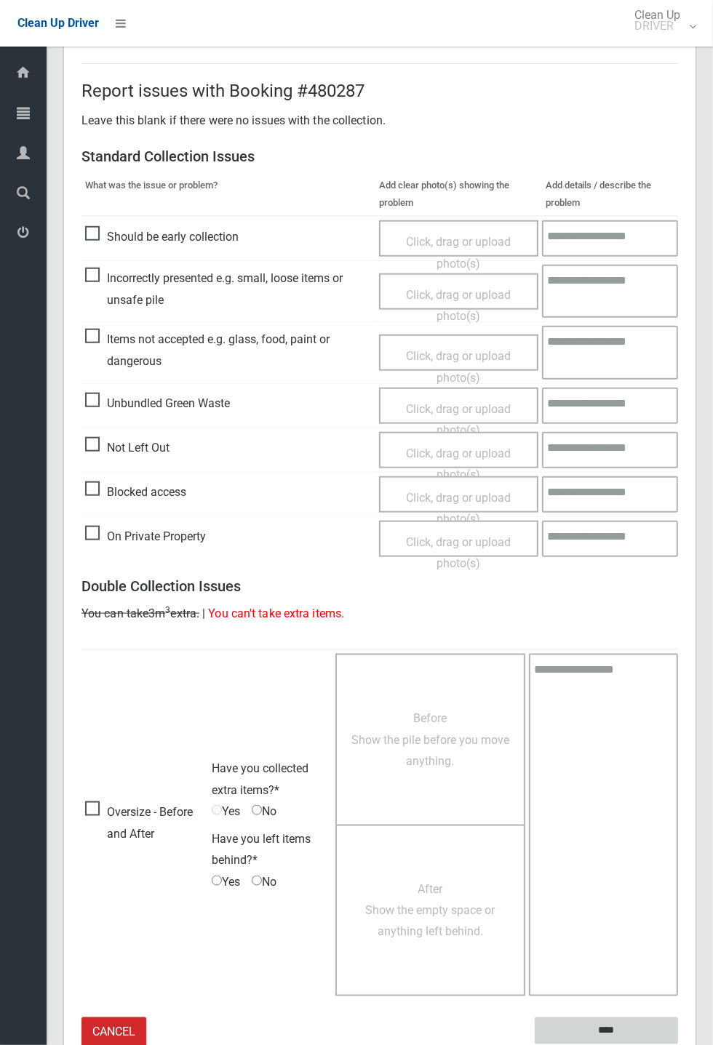
click at [618, 1032] on input "****" at bounding box center [606, 1031] width 143 height 27
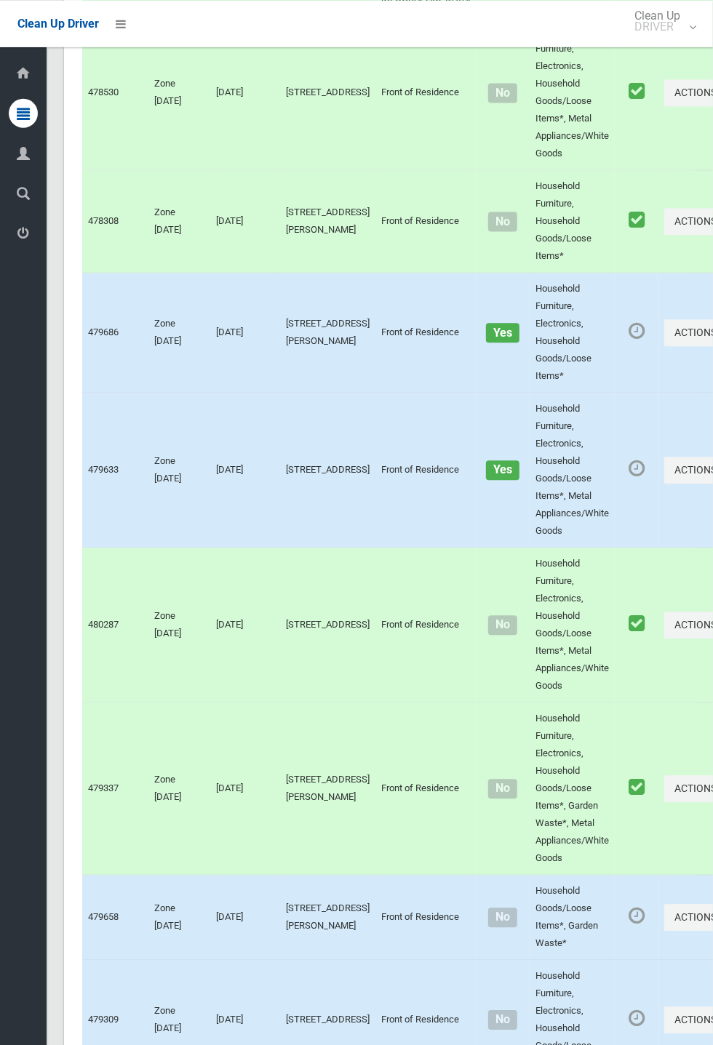
scroll to position [1535, 0]
click at [712, 477] on icon "button" at bounding box center [720, 471] width 6 height 10
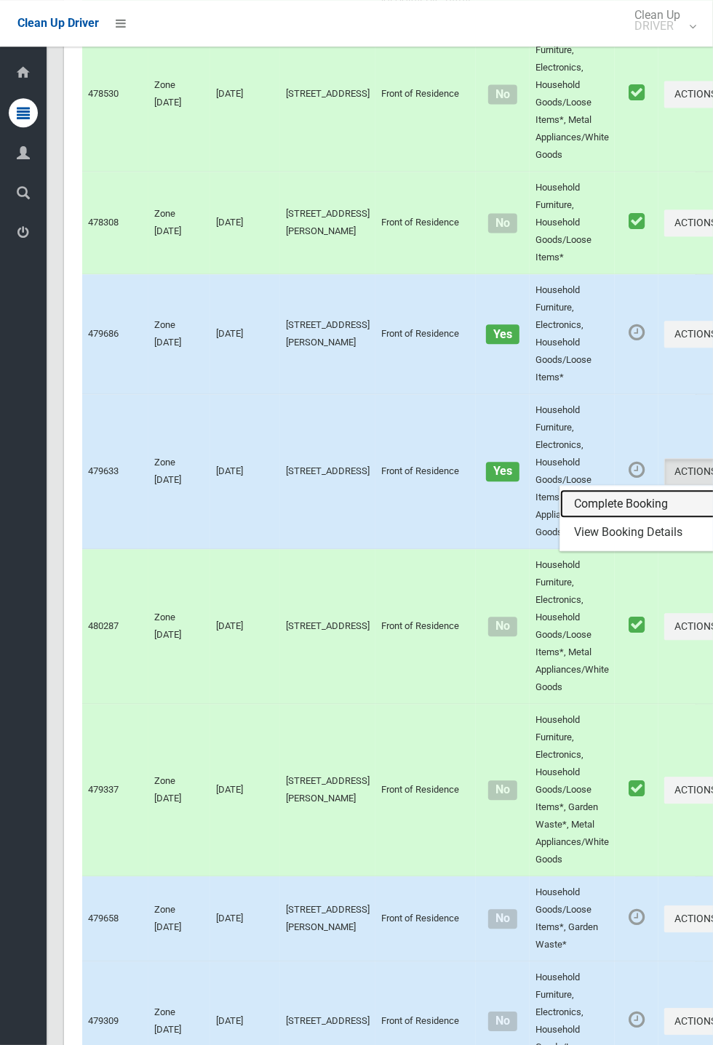
click at [587, 519] on link "Complete Booking" at bounding box center [646, 504] width 173 height 29
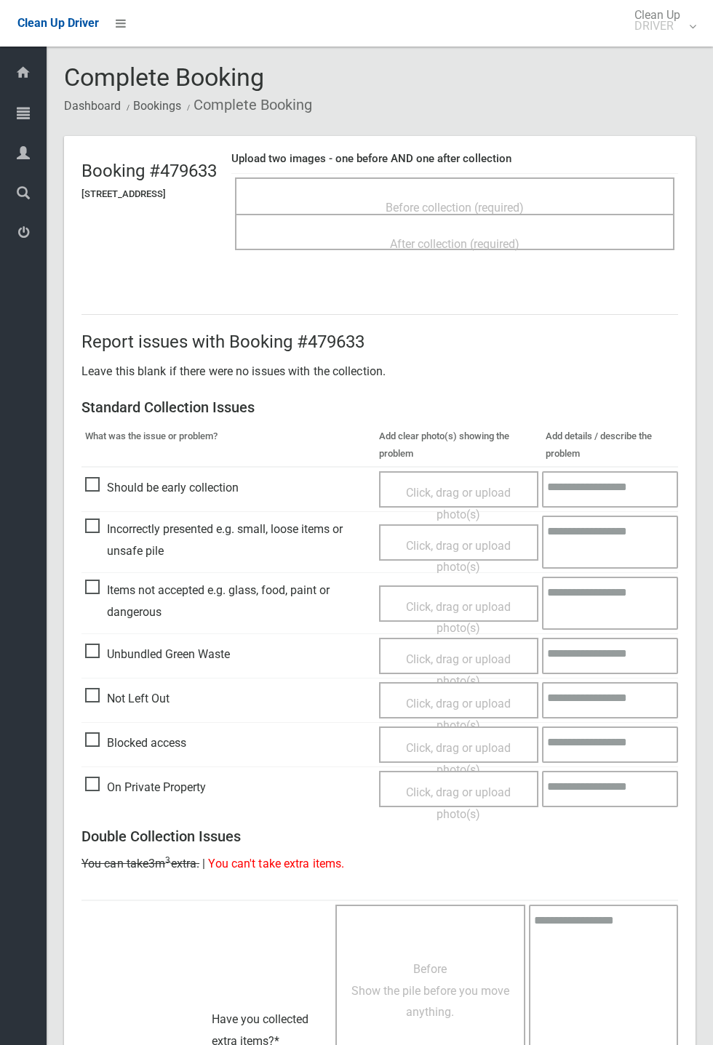
click at [514, 202] on span "Before collection (required)" at bounding box center [455, 208] width 138 height 14
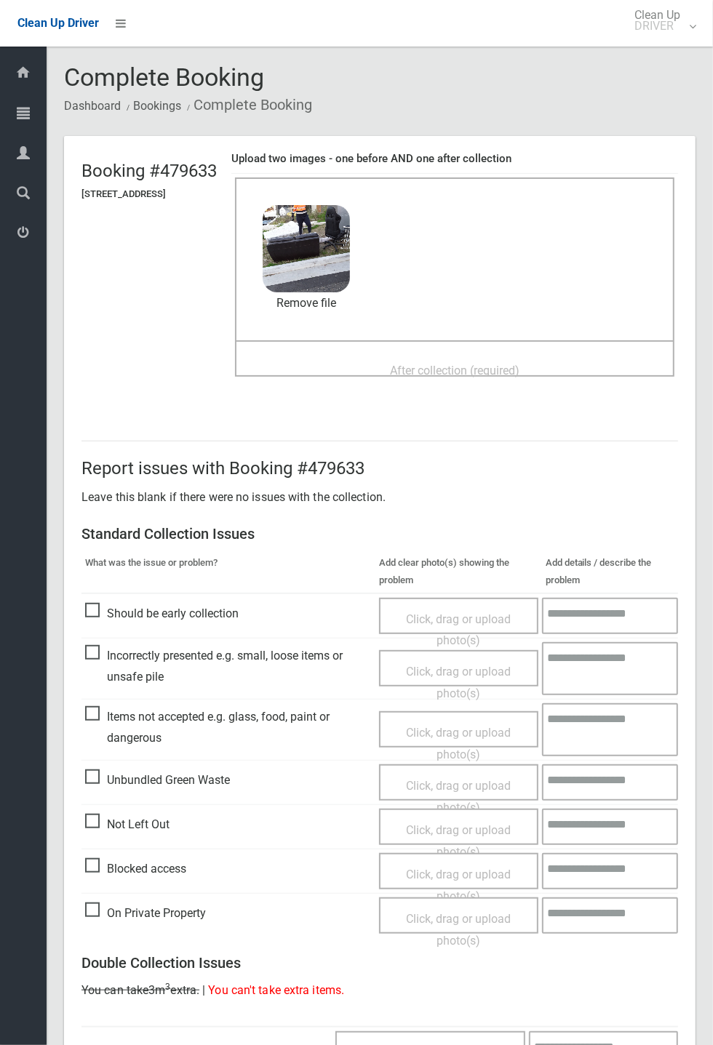
click at [409, 357] on div "After collection (required)" at bounding box center [454, 370] width 407 height 27
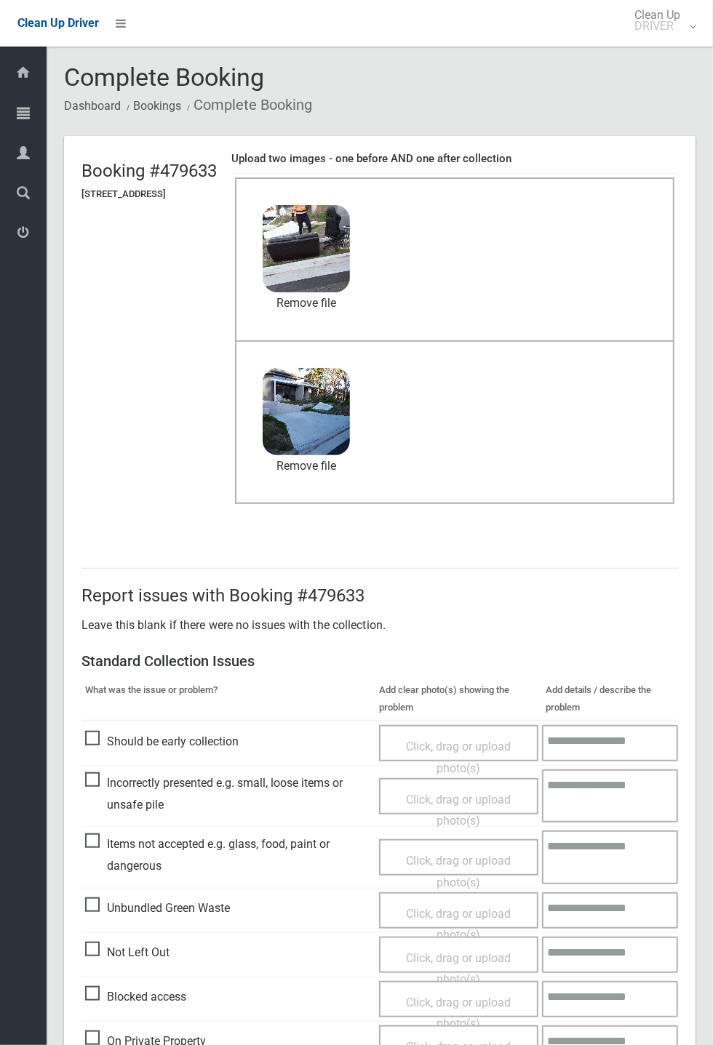
scroll to position [505, 0]
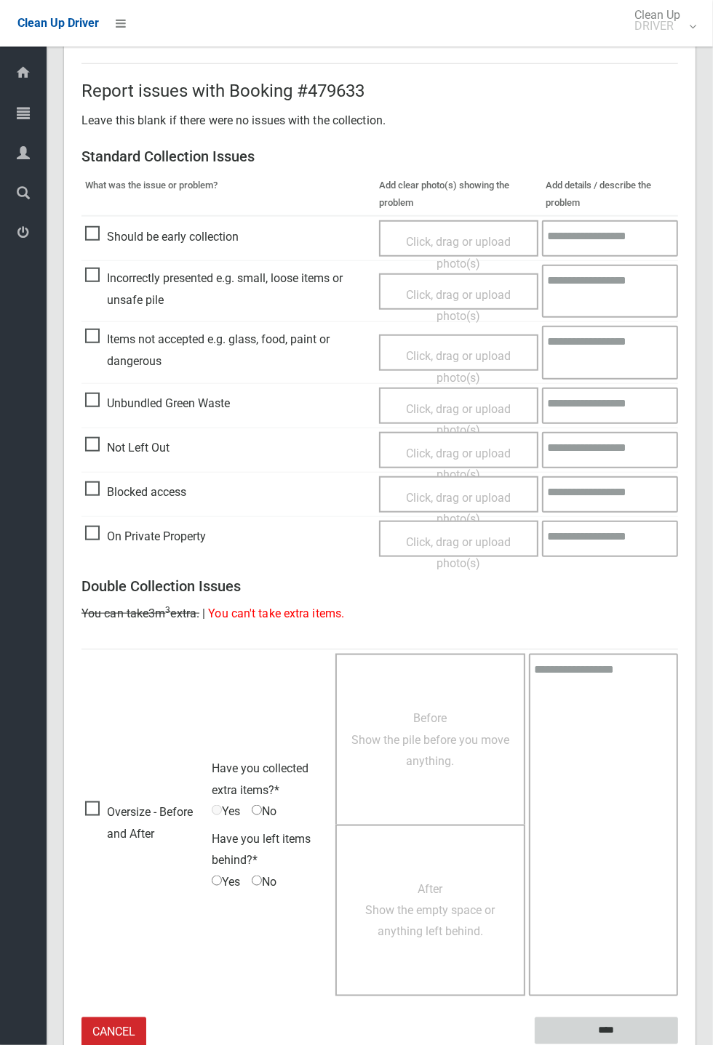
click at [678, 1045] on input "****" at bounding box center [606, 1031] width 143 height 27
click at [696, 626] on div "Report issues with Booking #479633 Leave this blank if there were no issues wit…" at bounding box center [380, 555] width 632 height 1055
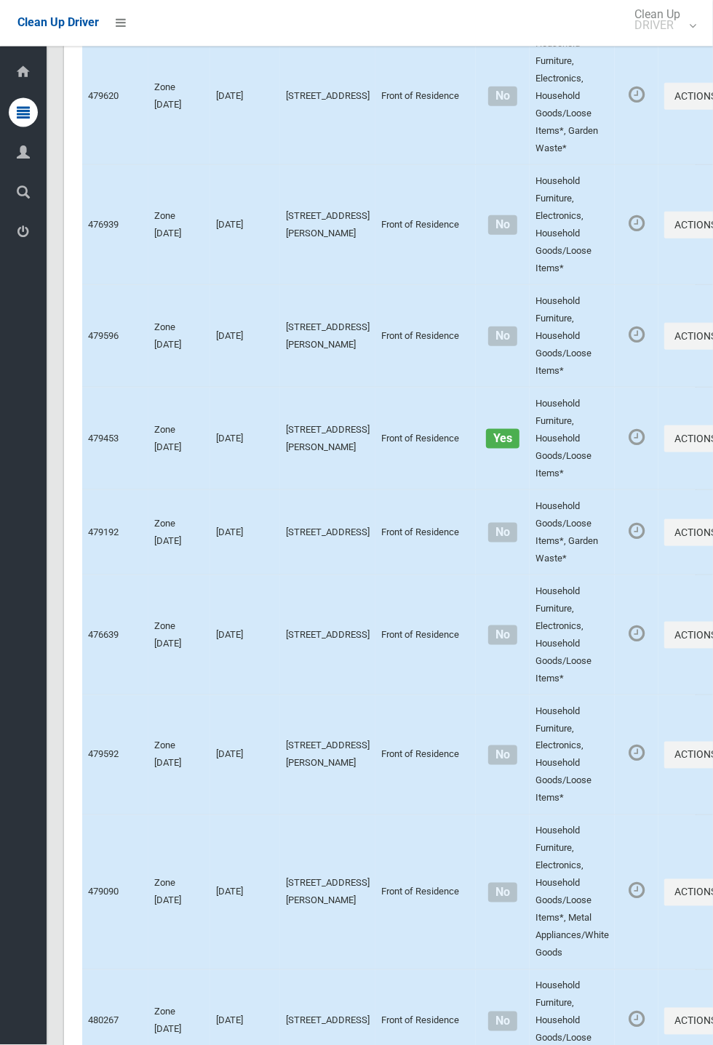
scroll to position [6724, 0]
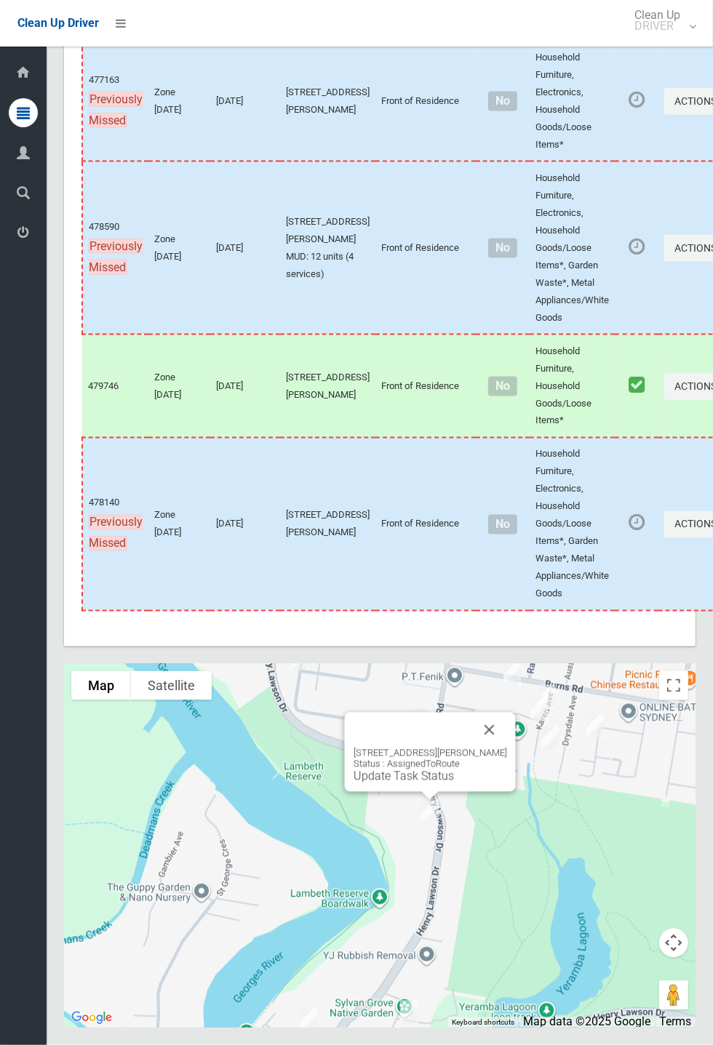
click at [516, 792] on div "790 Henry Lawson Drive, PICNIC POINT NSW 2213 Status : AssignedToRoute Update T…" at bounding box center [430, 752] width 171 height 79
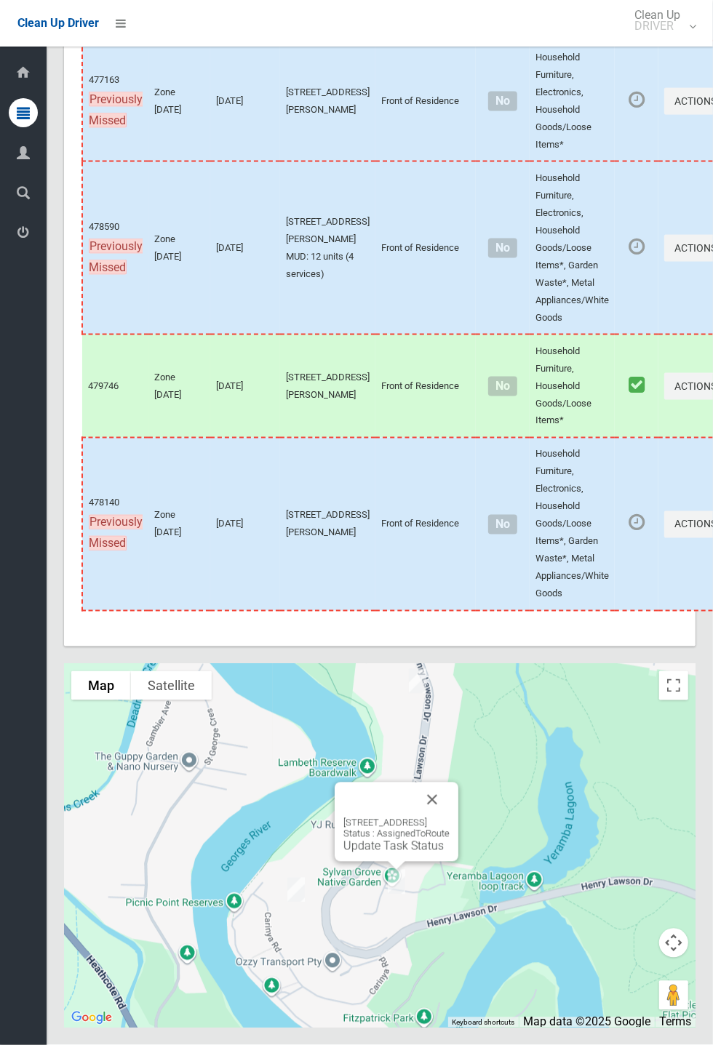
click at [450, 818] on button "Close" at bounding box center [432, 800] width 35 height 35
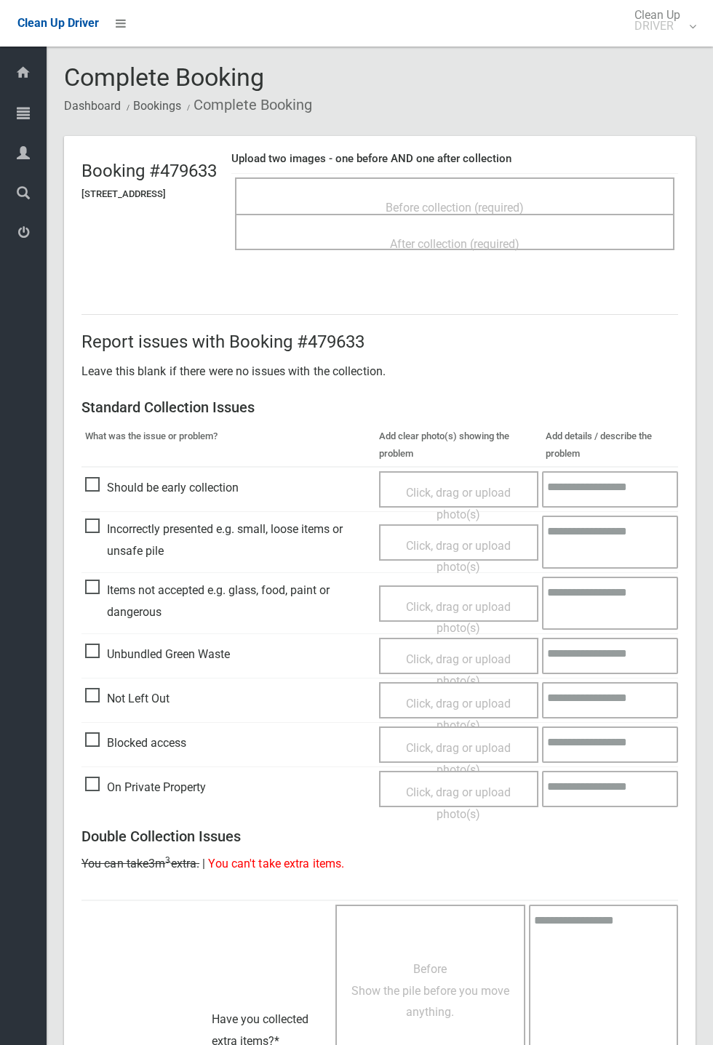
scroll to position [320, 0]
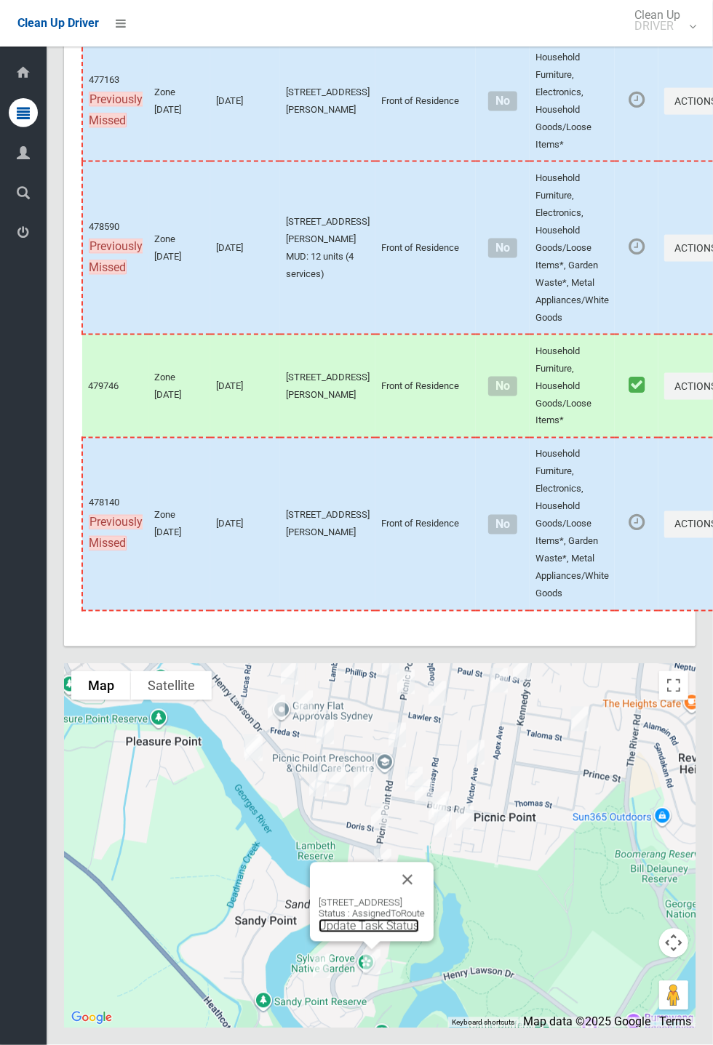
click at [360, 933] on link "Update Task Status" at bounding box center [369, 927] width 100 height 14
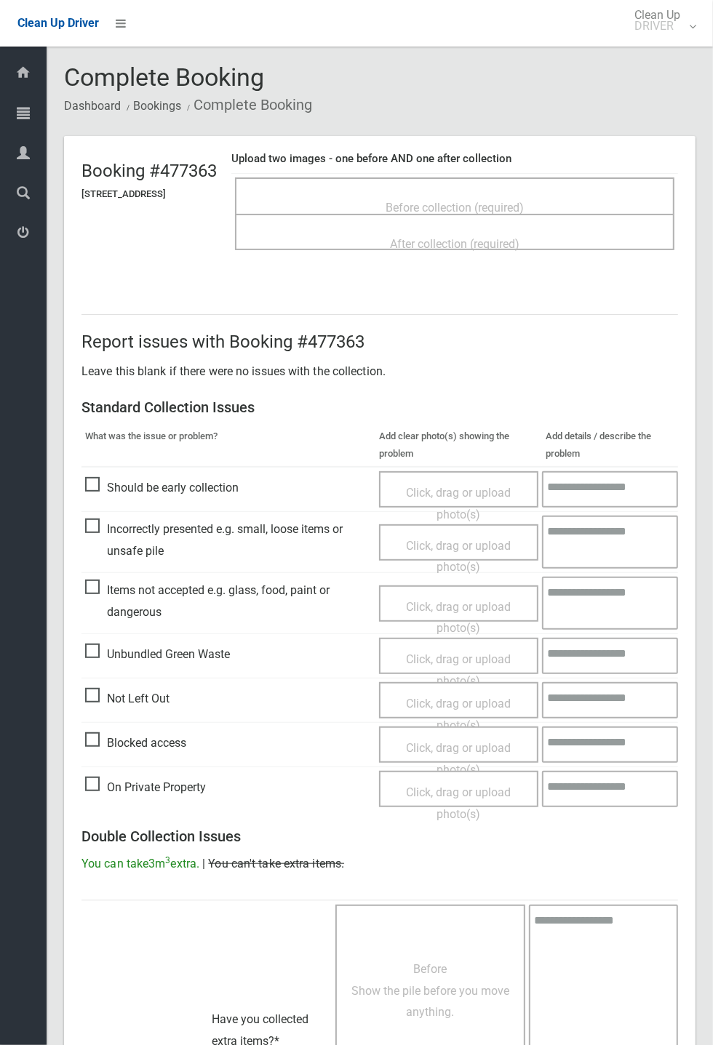
click at [493, 201] on span "Before collection (required)" at bounding box center [455, 208] width 138 height 14
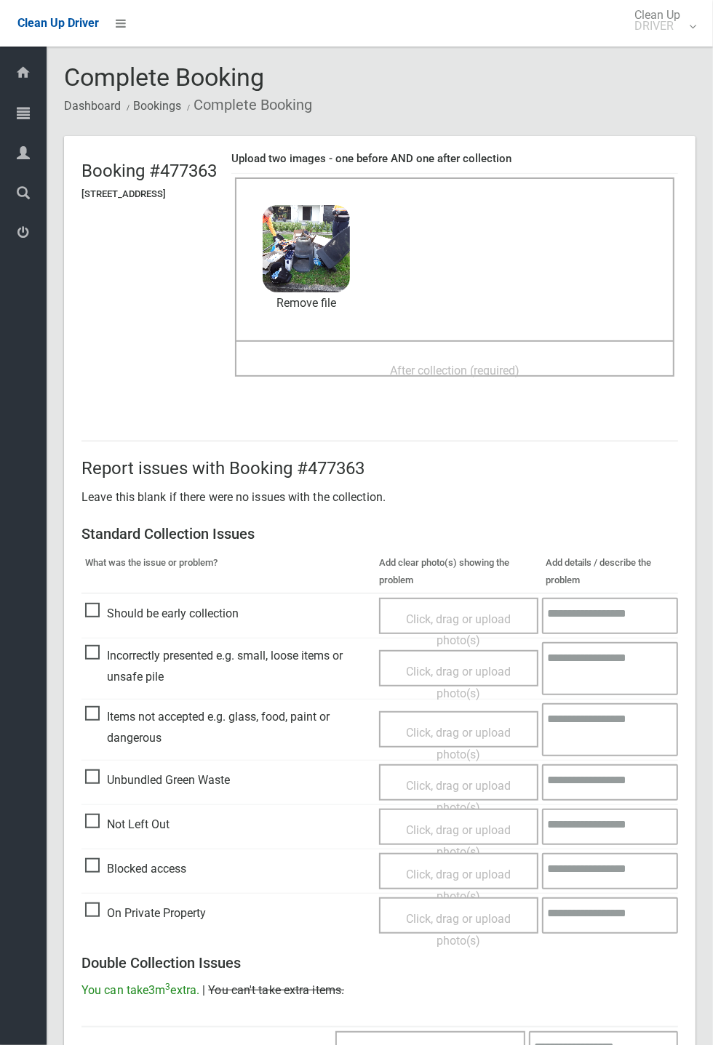
click at [430, 364] on span "After collection (required)" at bounding box center [455, 371] width 130 height 14
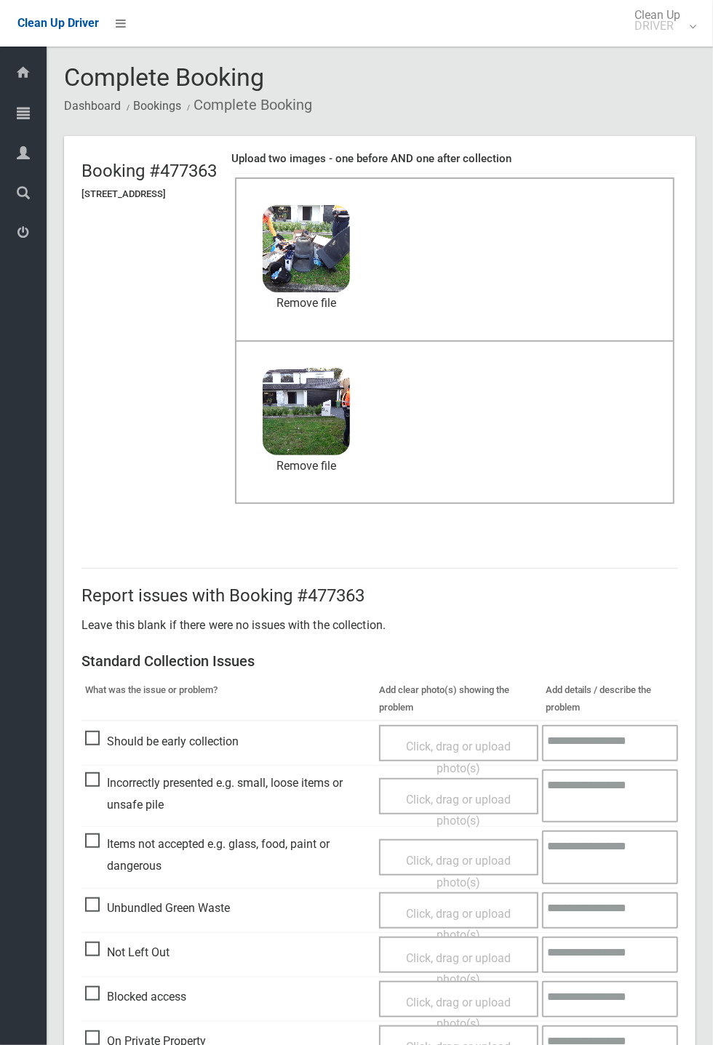
scroll to position [505, 0]
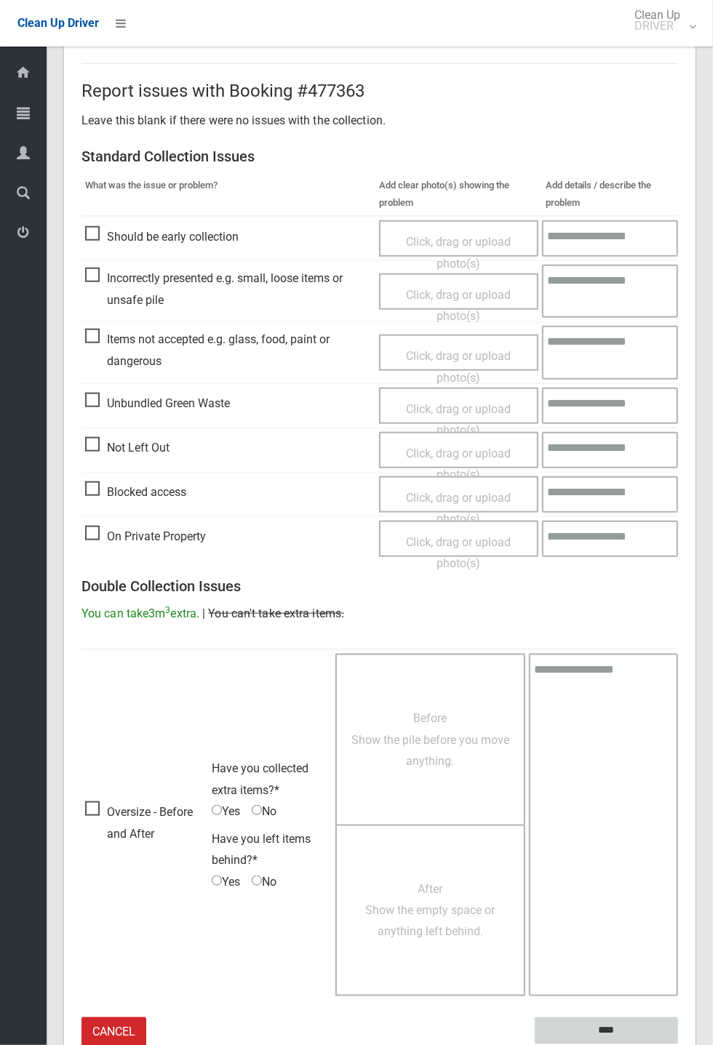
click at [678, 1045] on input "****" at bounding box center [606, 1031] width 143 height 27
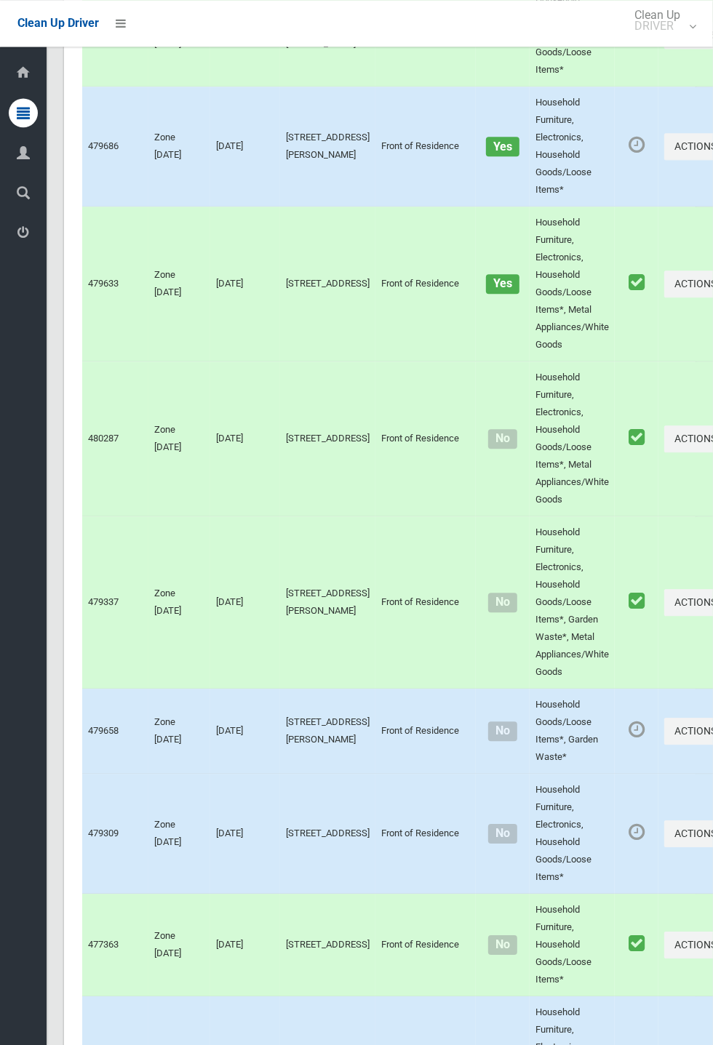
scroll to position [6724, 0]
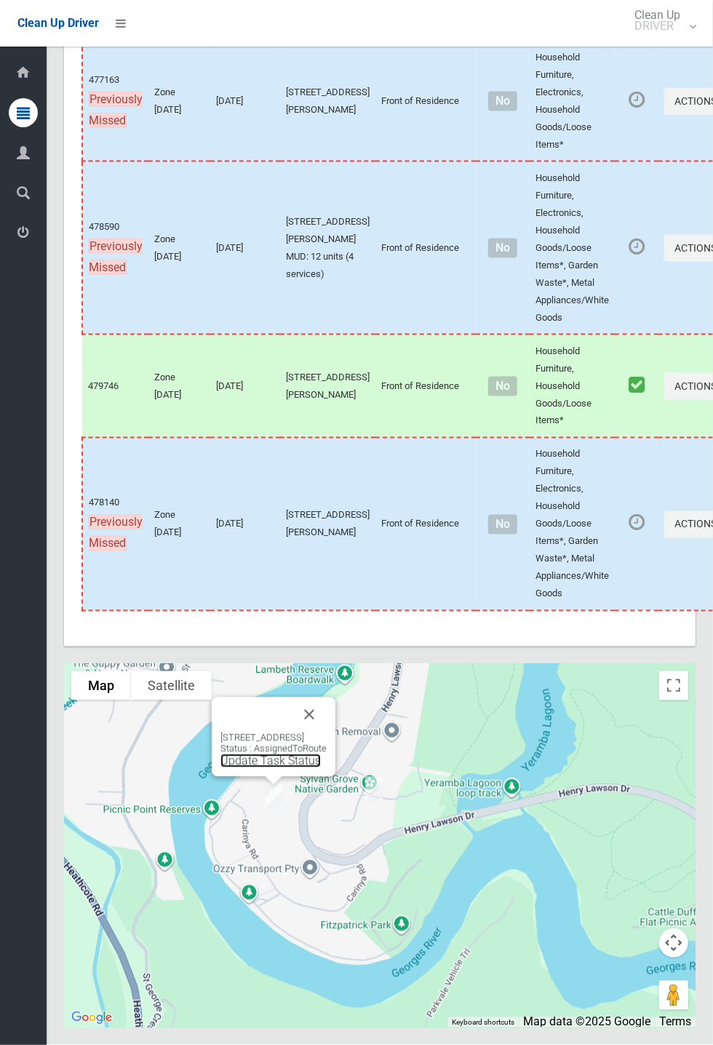
click at [245, 768] on link "Update Task Status" at bounding box center [270, 761] width 100 height 14
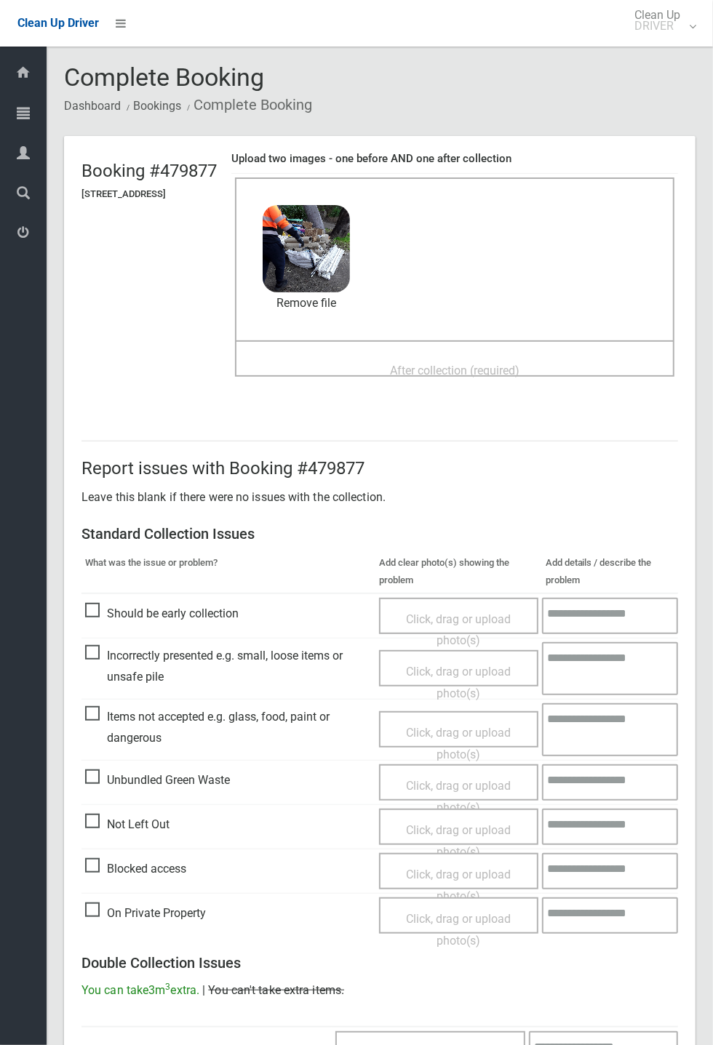
click at [442, 367] on span "After collection (required)" at bounding box center [455, 371] width 130 height 14
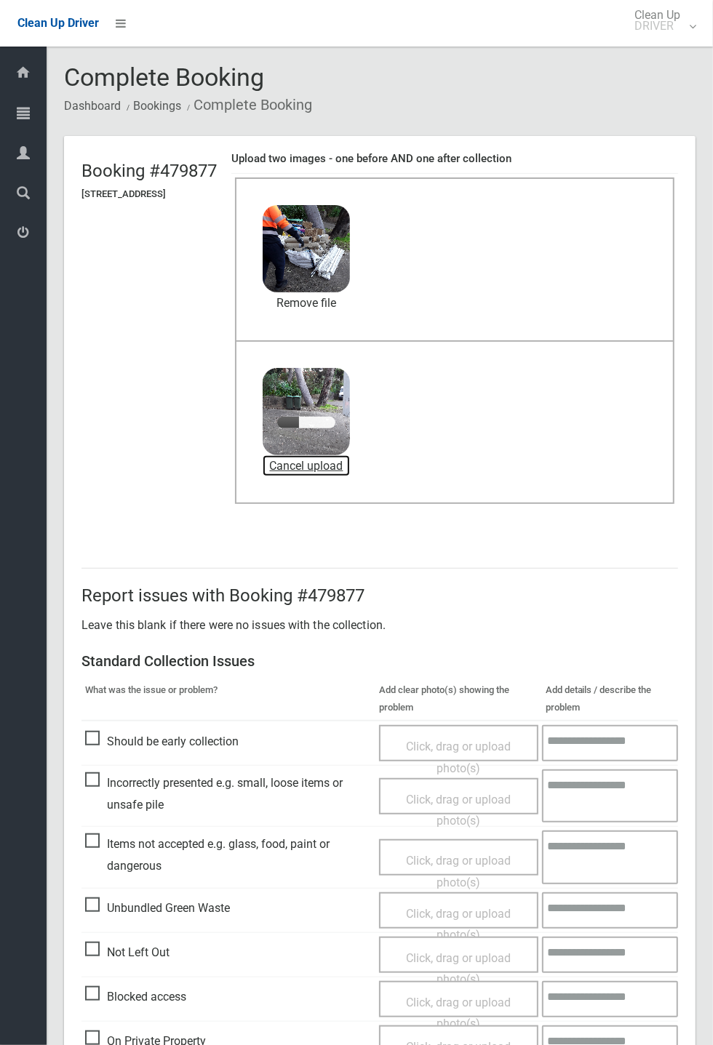
click at [350, 464] on link "Cancel upload" at bounding box center [306, 466] width 87 height 22
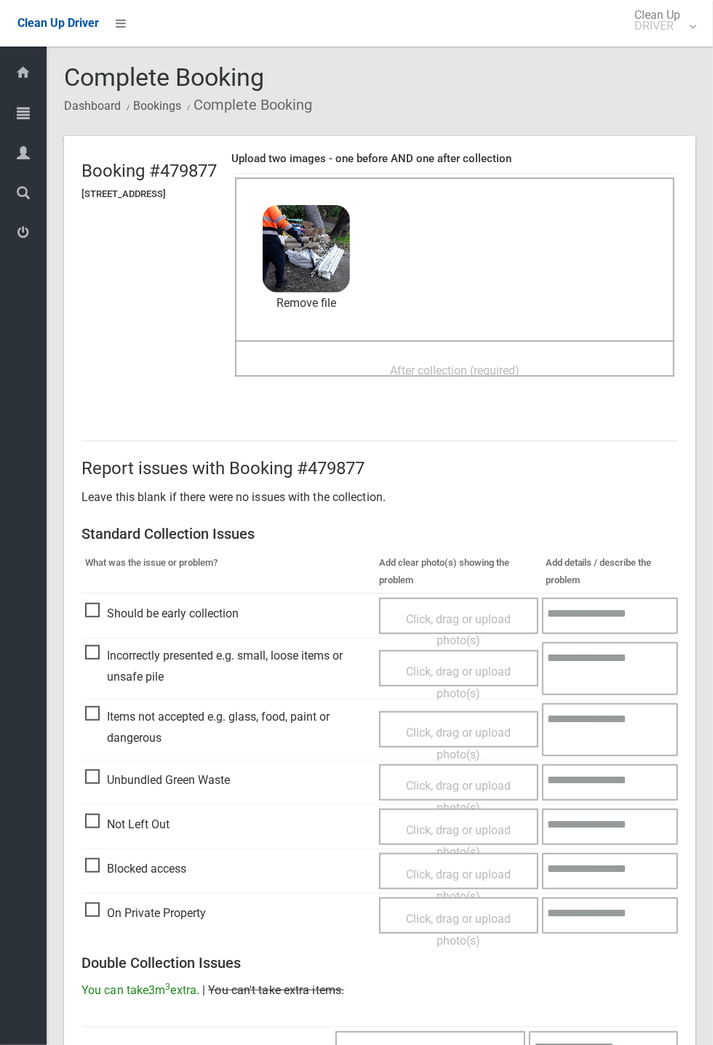
click at [469, 364] on span "After collection (required)" at bounding box center [455, 371] width 130 height 14
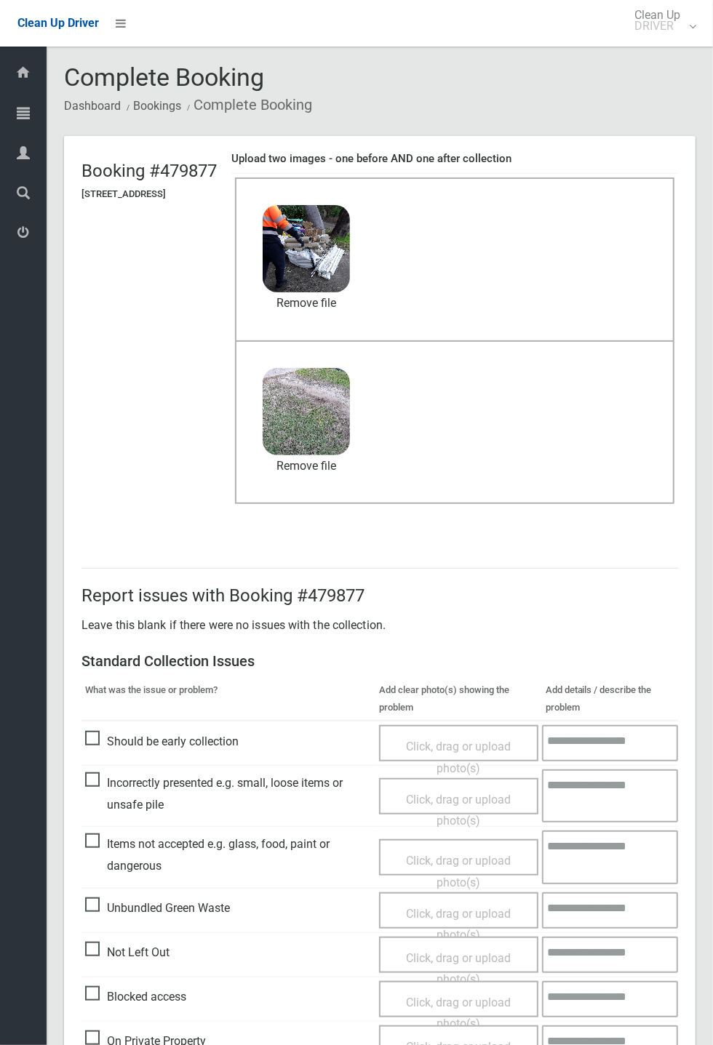
scroll to position [505, 0]
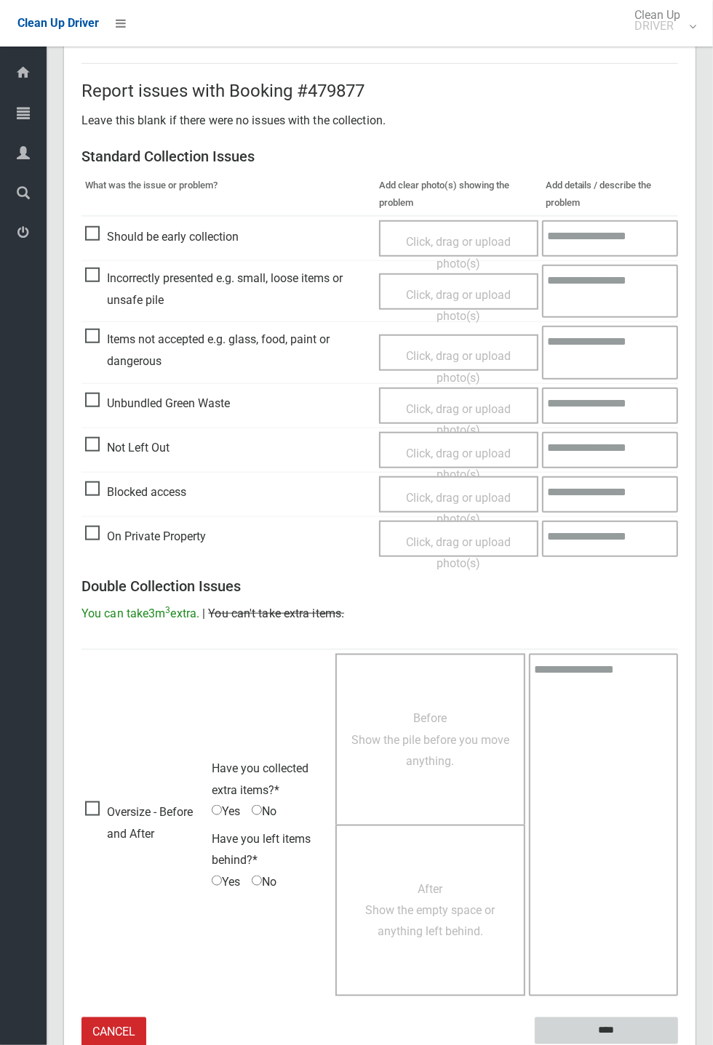
click at [678, 1045] on input "****" at bounding box center [606, 1031] width 143 height 27
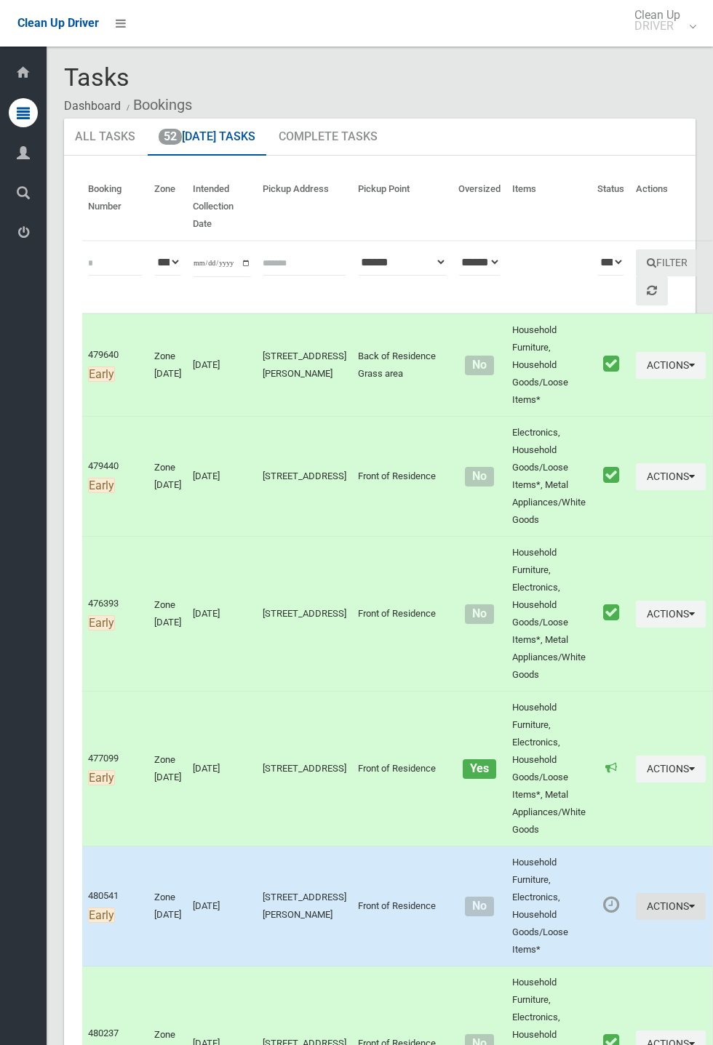
click at [640, 901] on button "Actions" at bounding box center [671, 906] width 70 height 27
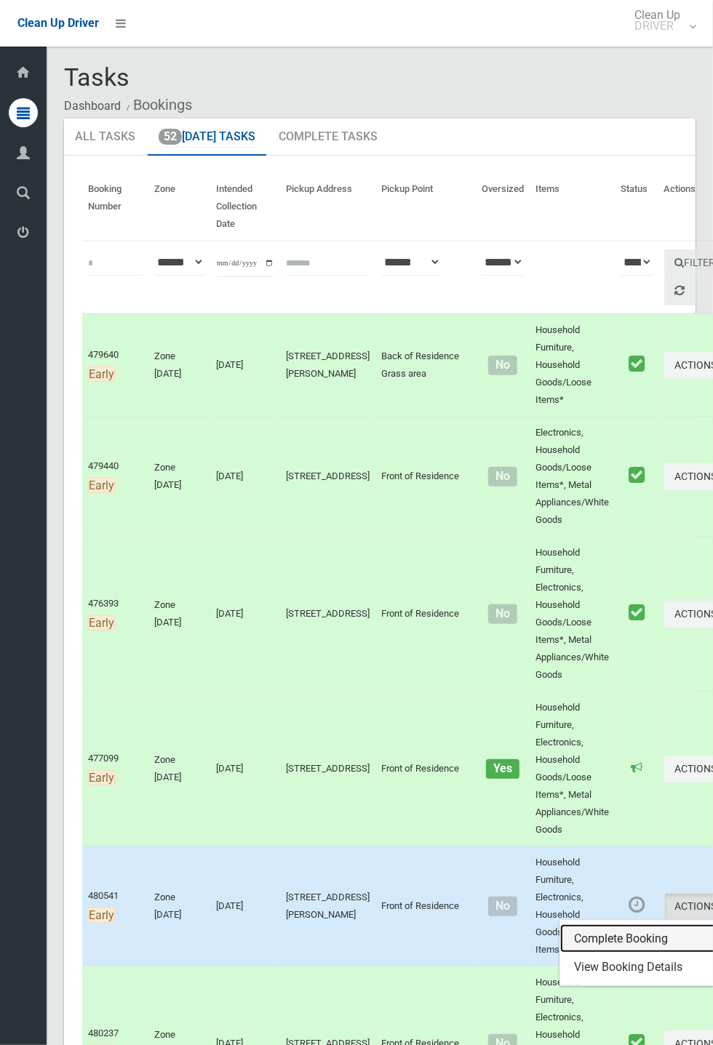
click at [581, 928] on link "Complete Booking" at bounding box center [646, 939] width 173 height 29
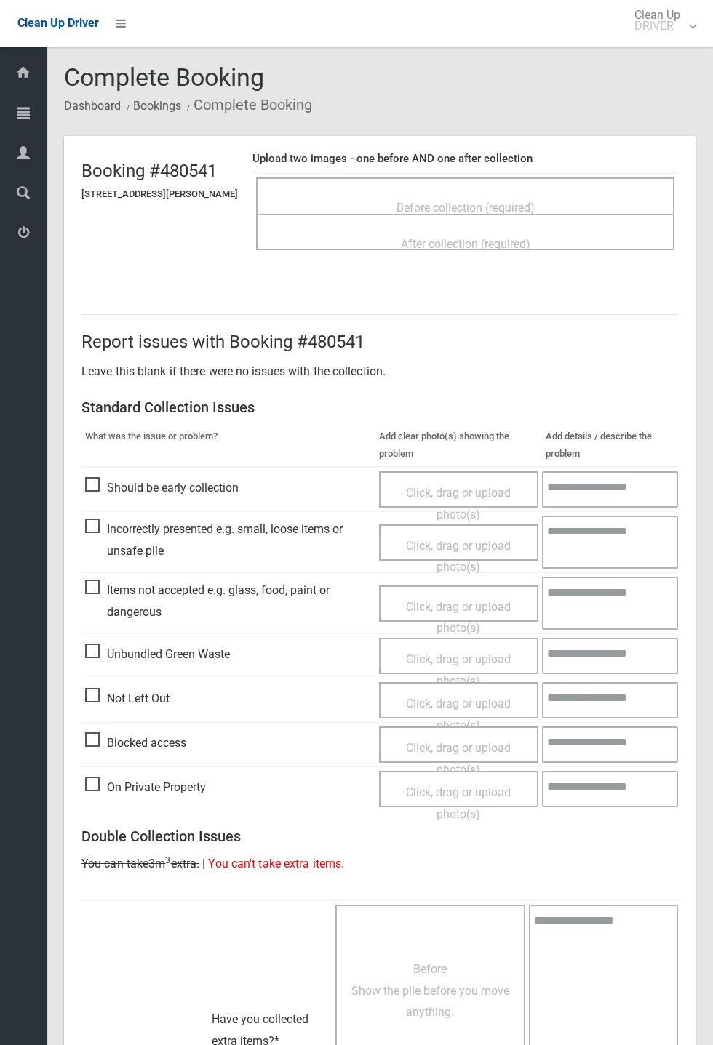
click at [509, 201] on span "Before collection (required)" at bounding box center [466, 208] width 138 height 14
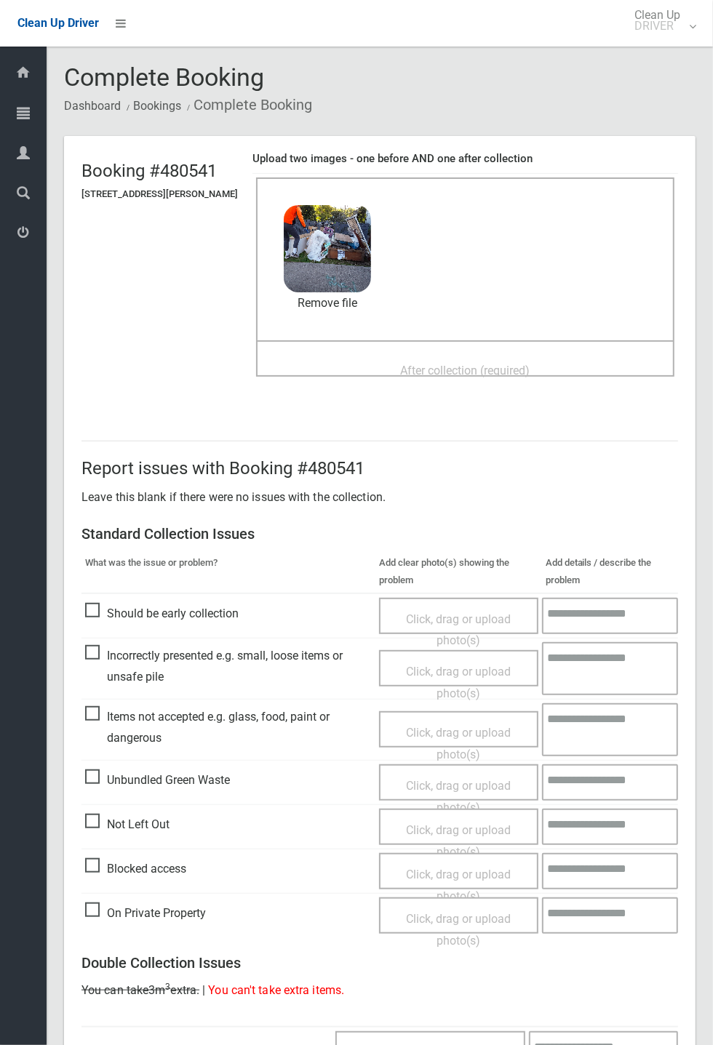
click at [454, 365] on span "After collection (required)" at bounding box center [466, 371] width 130 height 14
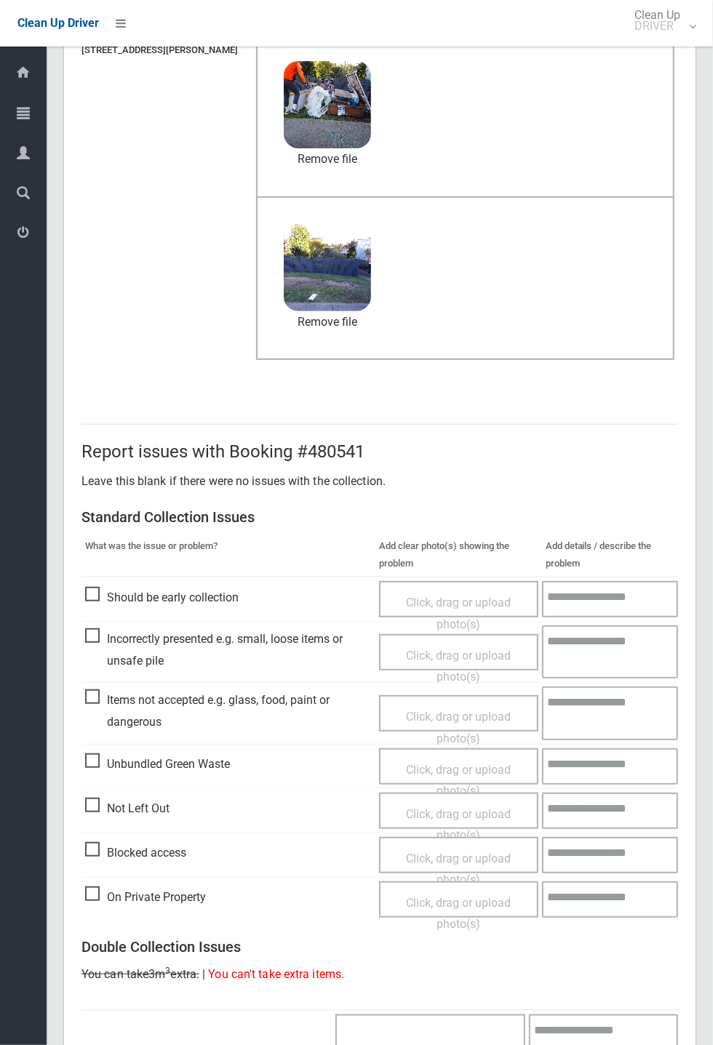
scroll to position [505, 0]
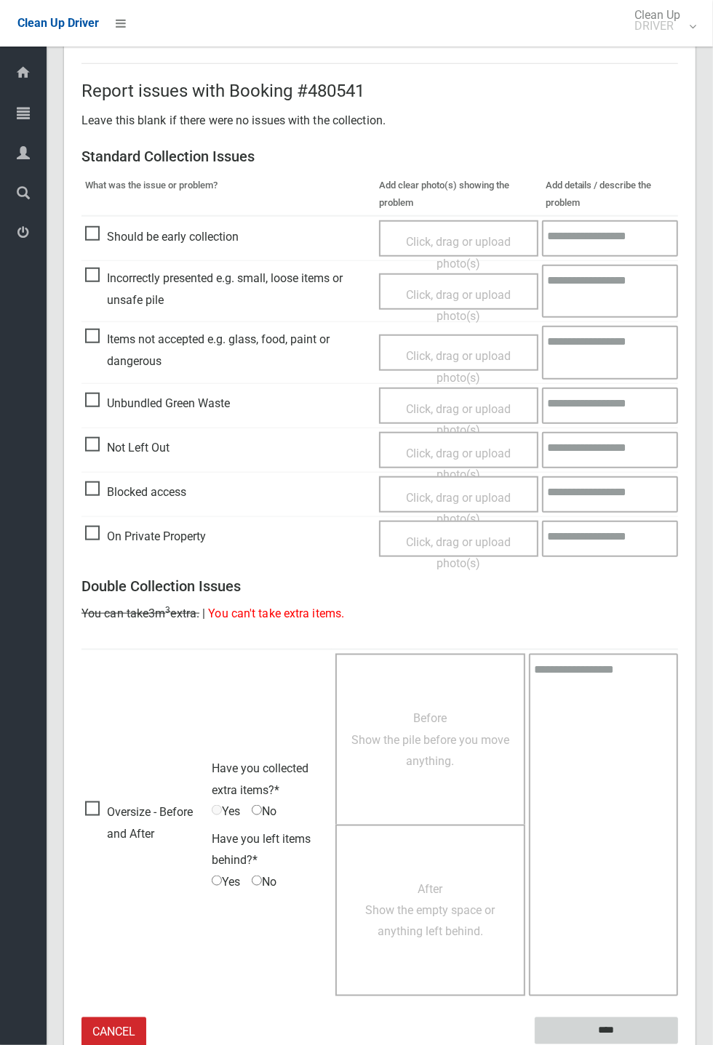
click at [678, 1045] on input "****" at bounding box center [606, 1031] width 143 height 27
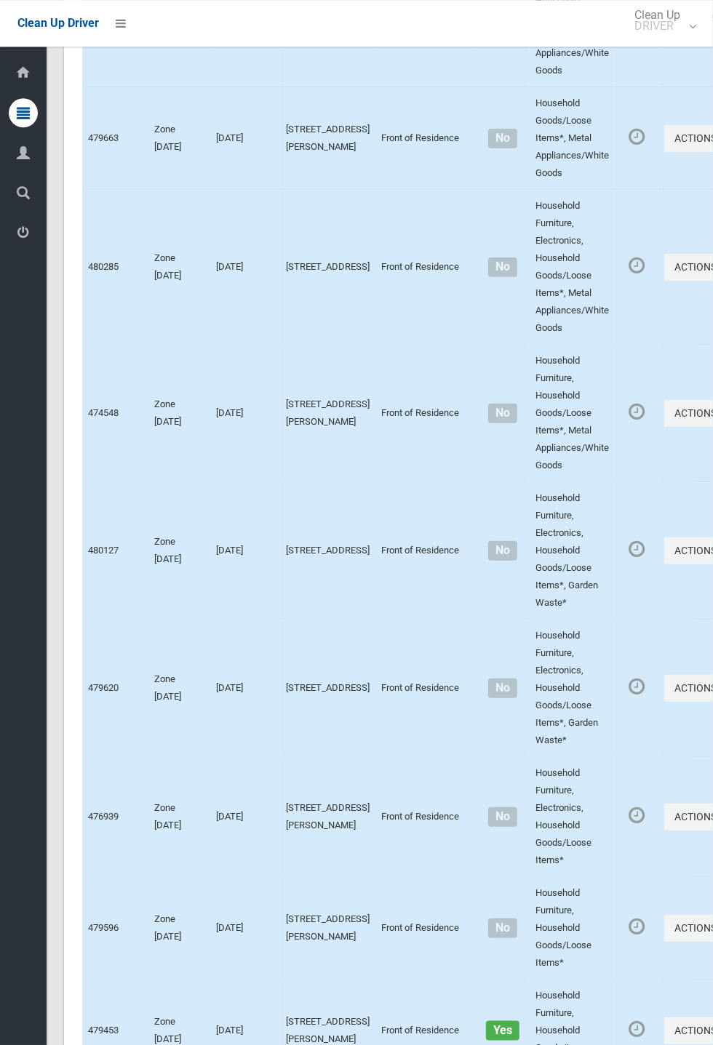
scroll to position [6724, 0]
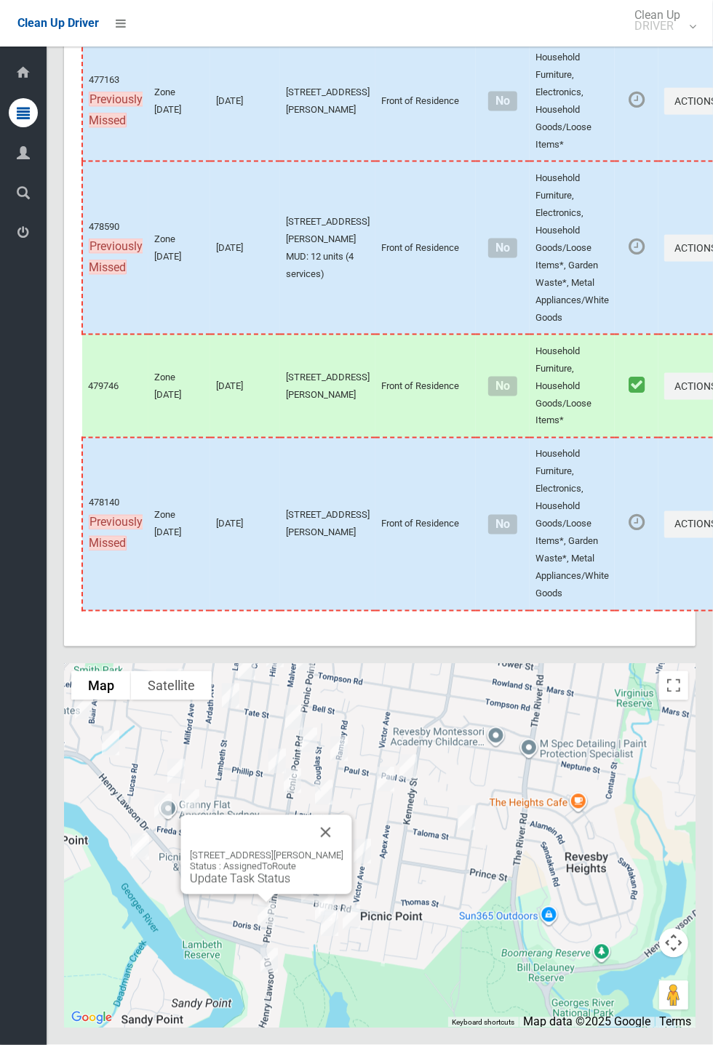
click at [331, 851] on button "Close" at bounding box center [325, 833] width 35 height 35
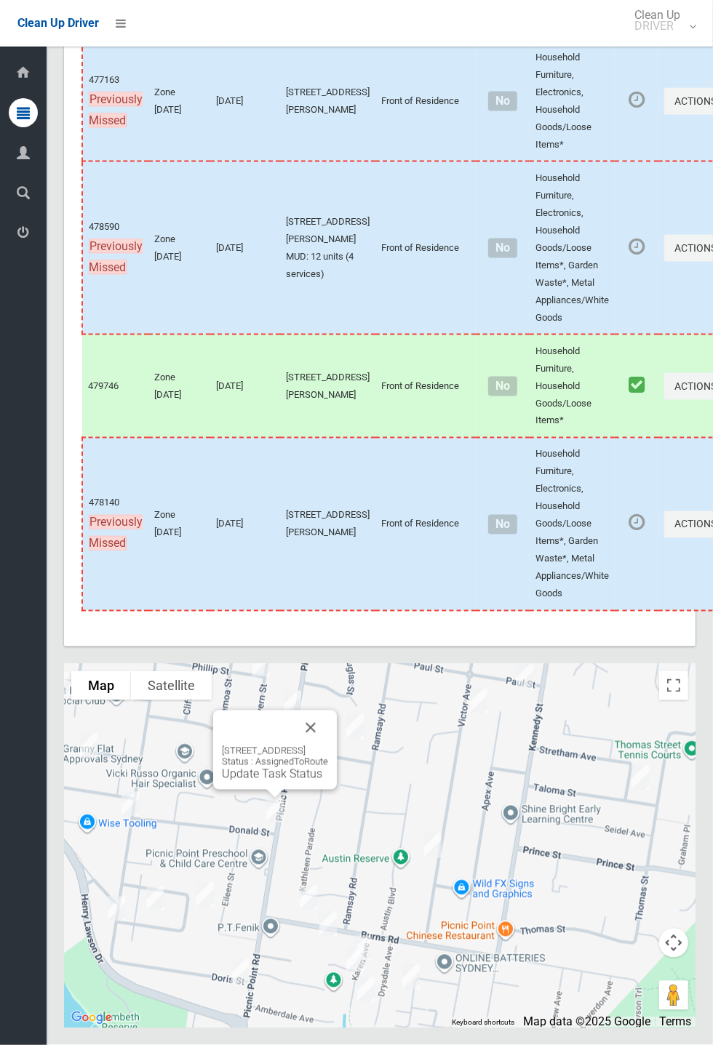
click at [328, 746] on button "Close" at bounding box center [310, 728] width 35 height 35
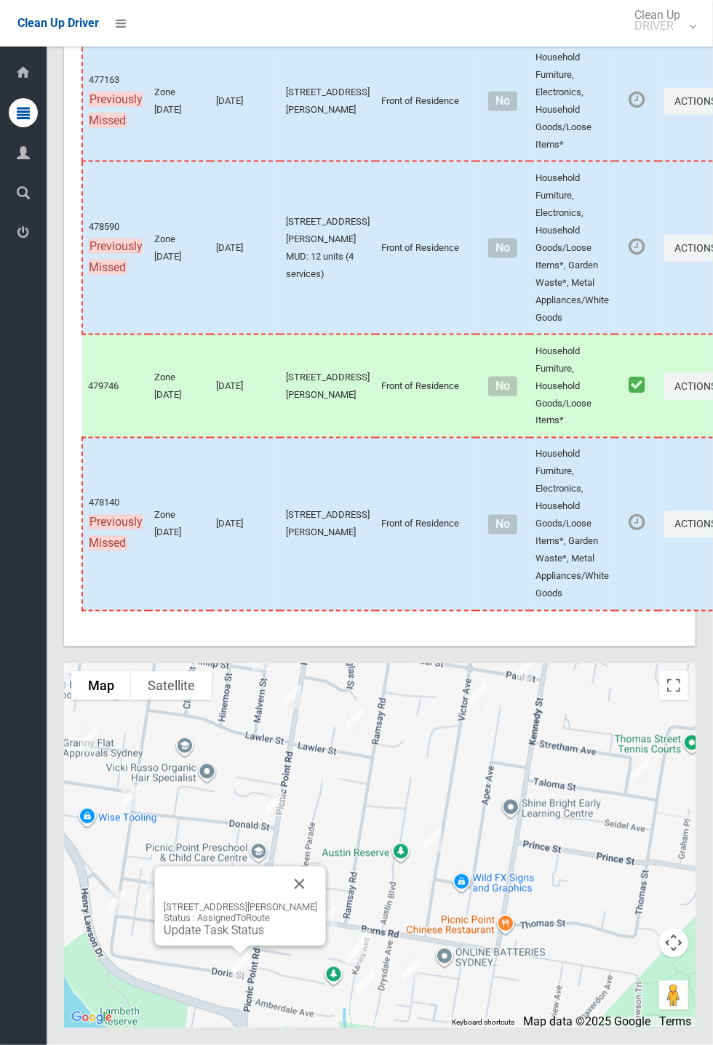
click at [254, 938] on link "Update Task Status" at bounding box center [214, 931] width 100 height 14
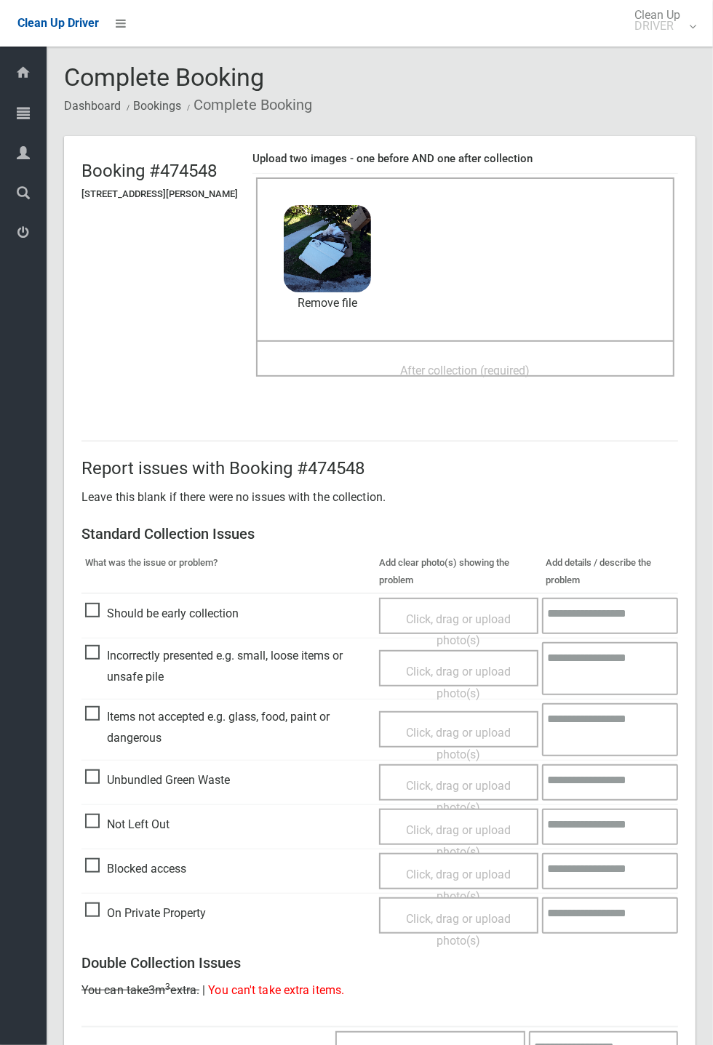
click at [422, 364] on span "After collection (required)" at bounding box center [466, 371] width 130 height 14
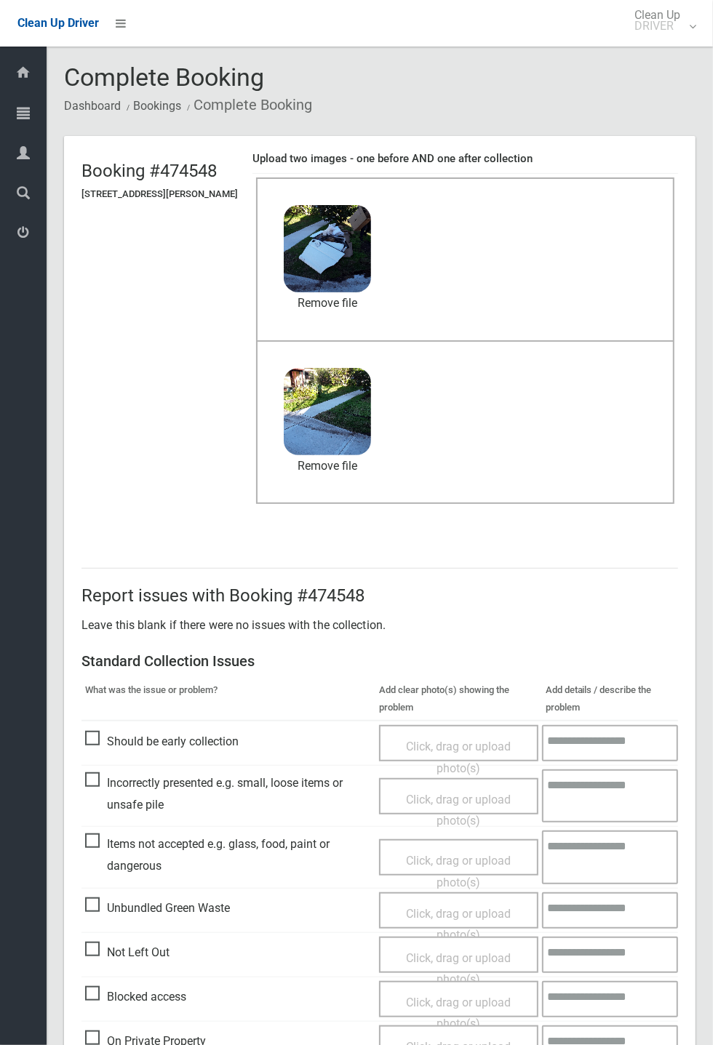
scroll to position [505, 0]
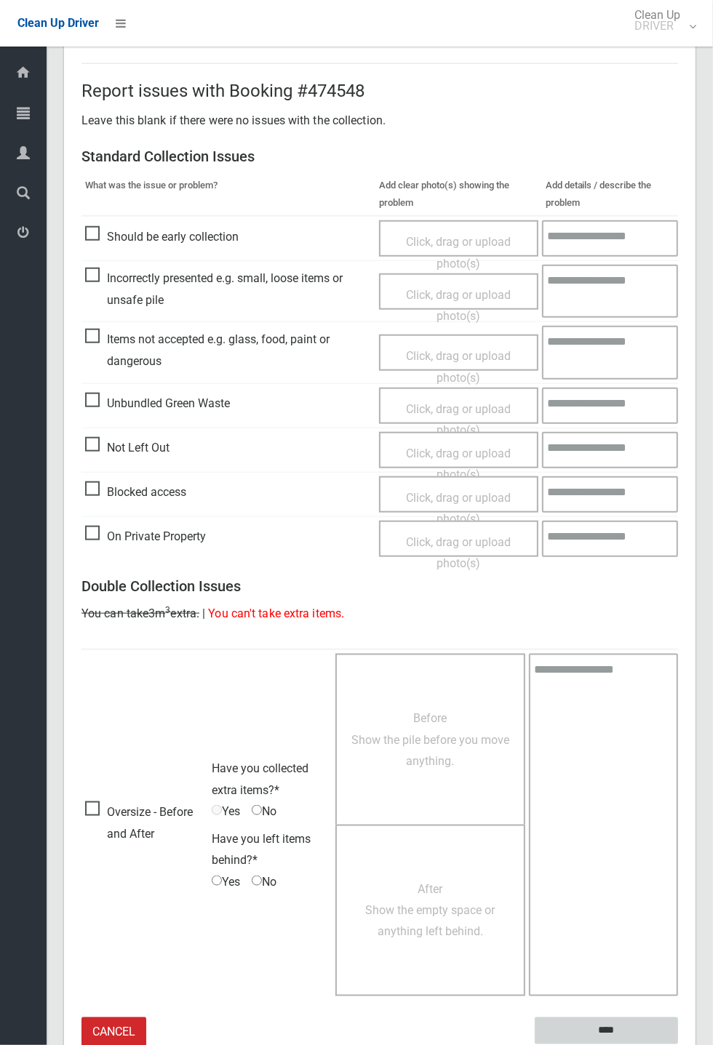
click at [612, 1032] on input "****" at bounding box center [606, 1031] width 143 height 27
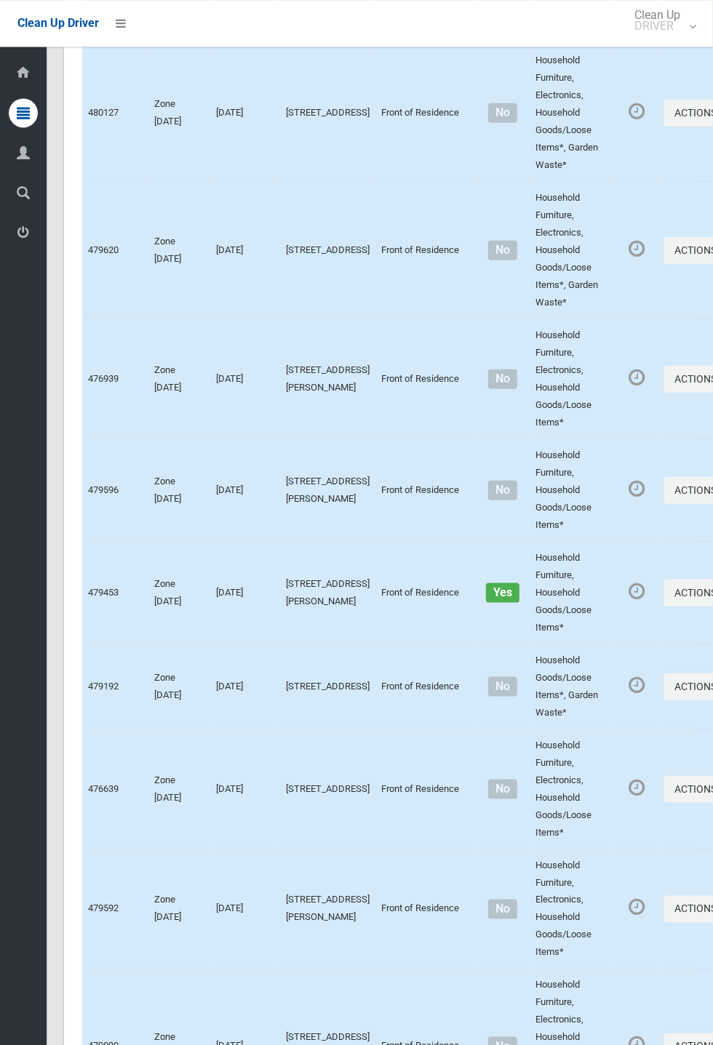
scroll to position [6724, 0]
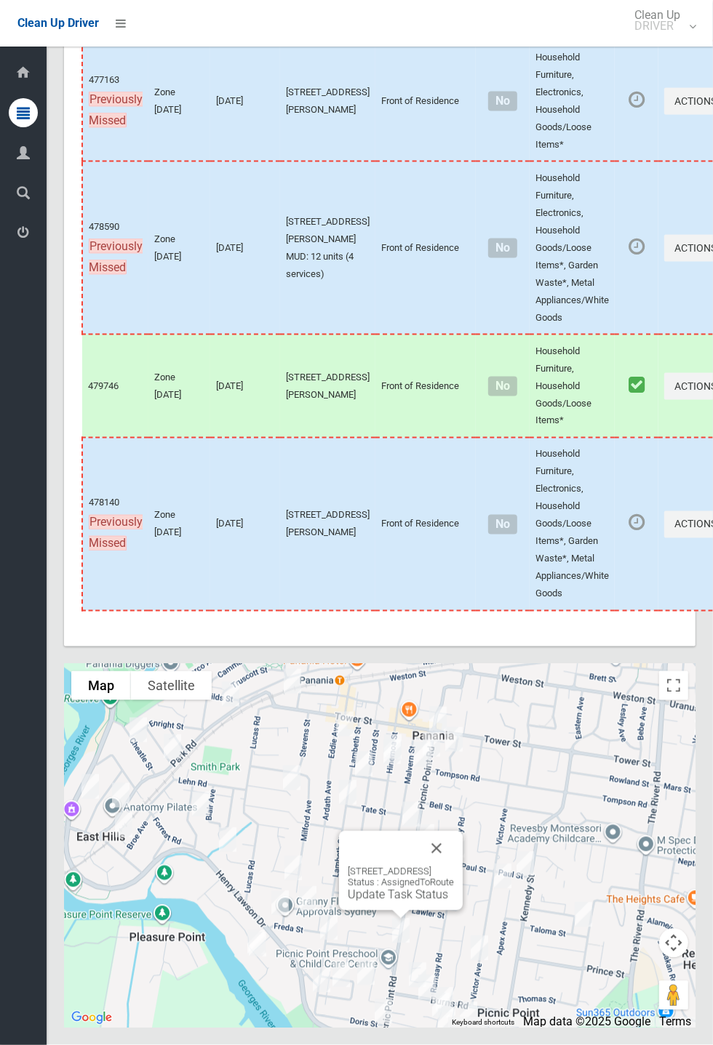
click at [454, 867] on button "Close" at bounding box center [436, 849] width 35 height 35
click at [378, 902] on link "Update Task Status" at bounding box center [398, 895] width 100 height 14
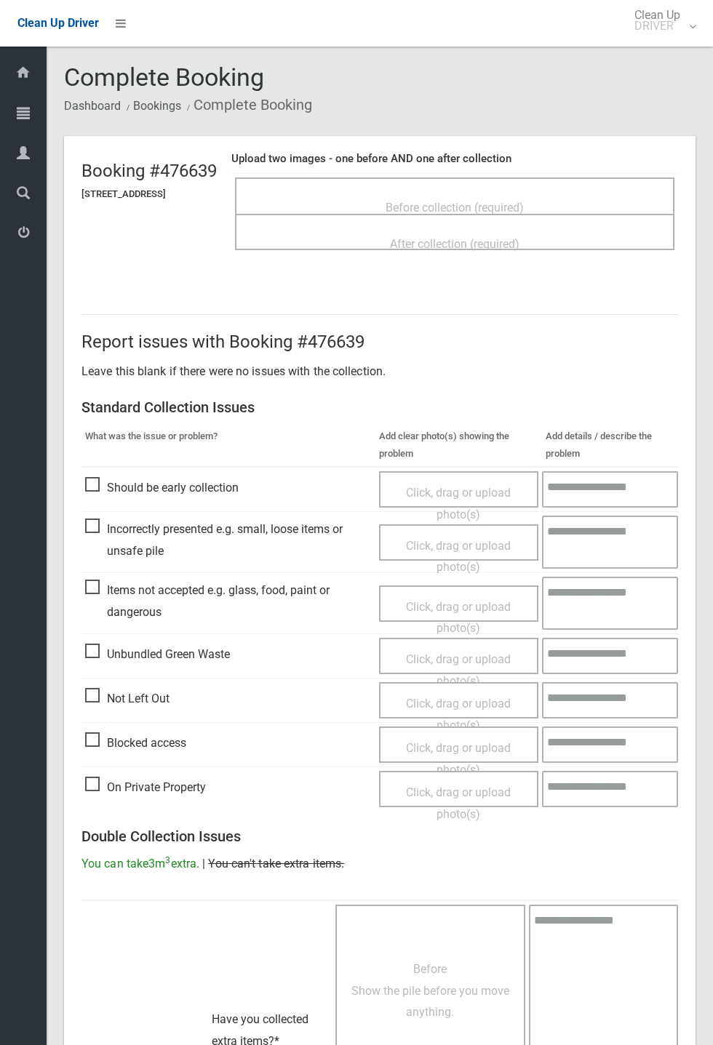
click at [495, 201] on span "Before collection (required)" at bounding box center [455, 208] width 138 height 14
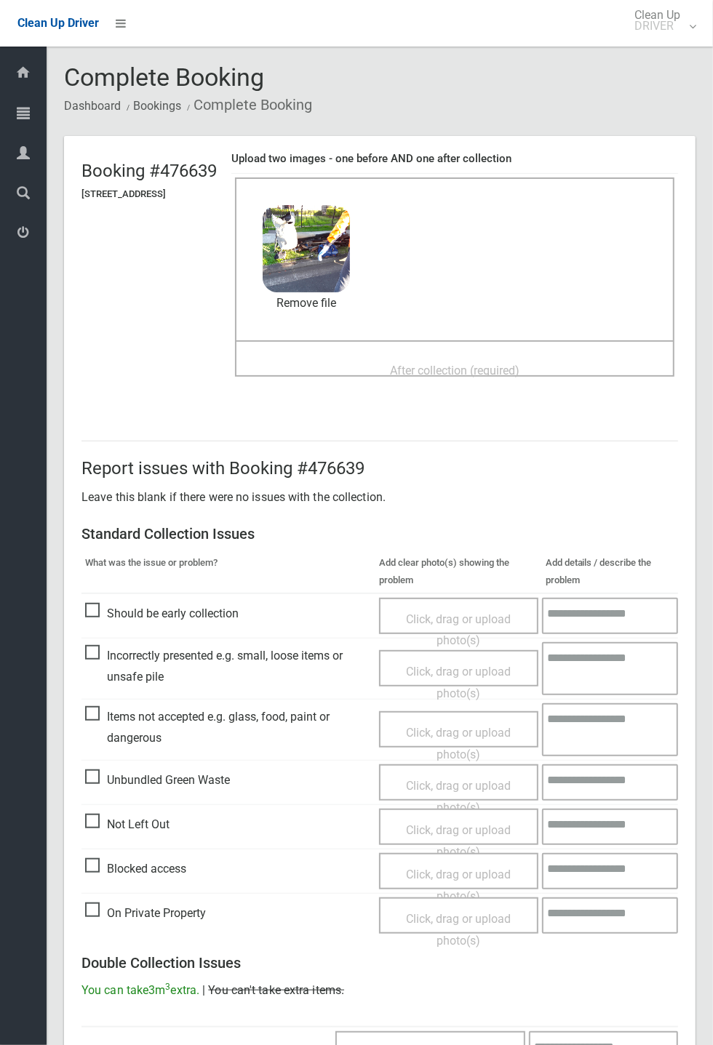
click at [463, 357] on div "After collection (required)" at bounding box center [454, 370] width 407 height 27
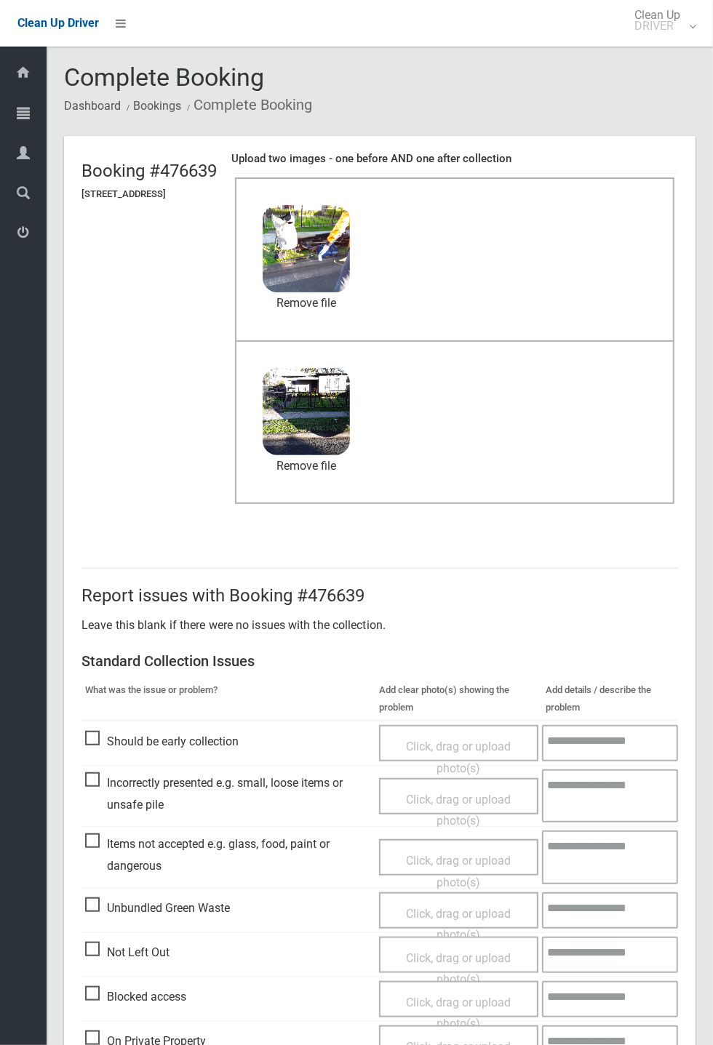
scroll to position [505, 0]
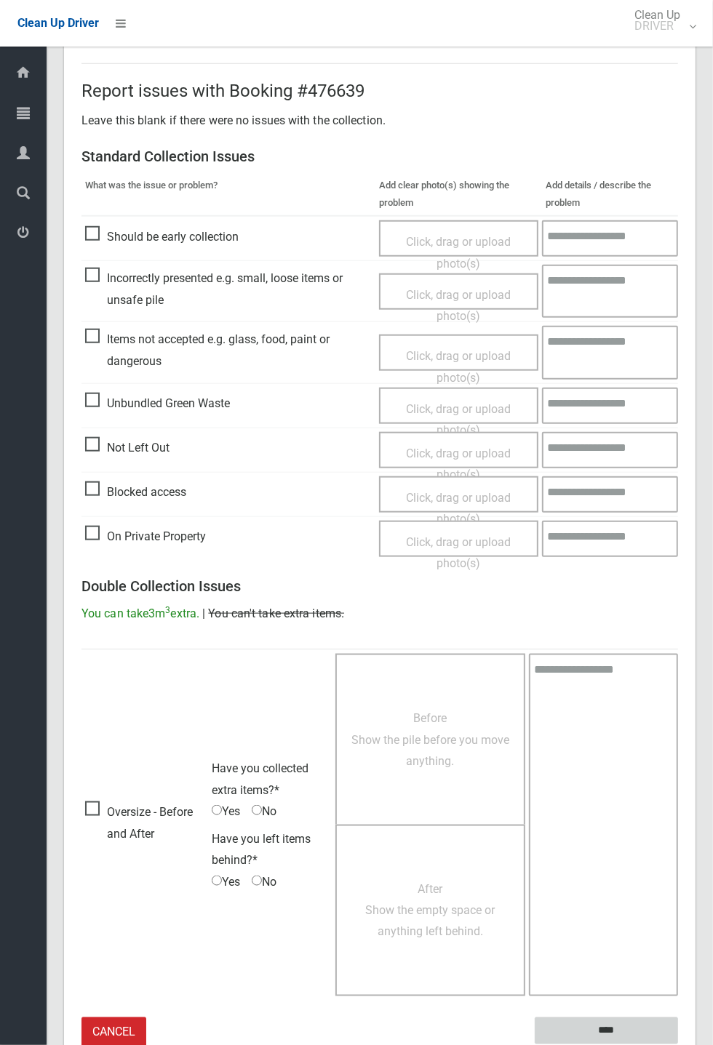
click at [678, 1045] on input "****" at bounding box center [606, 1031] width 143 height 27
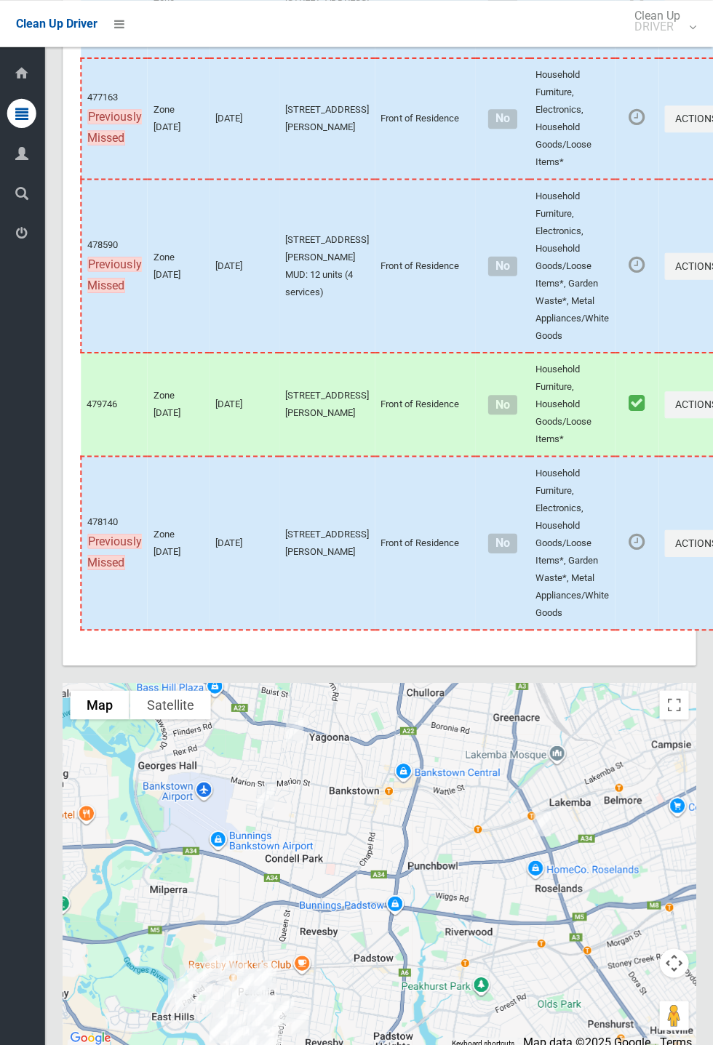
scroll to position [6725, 0]
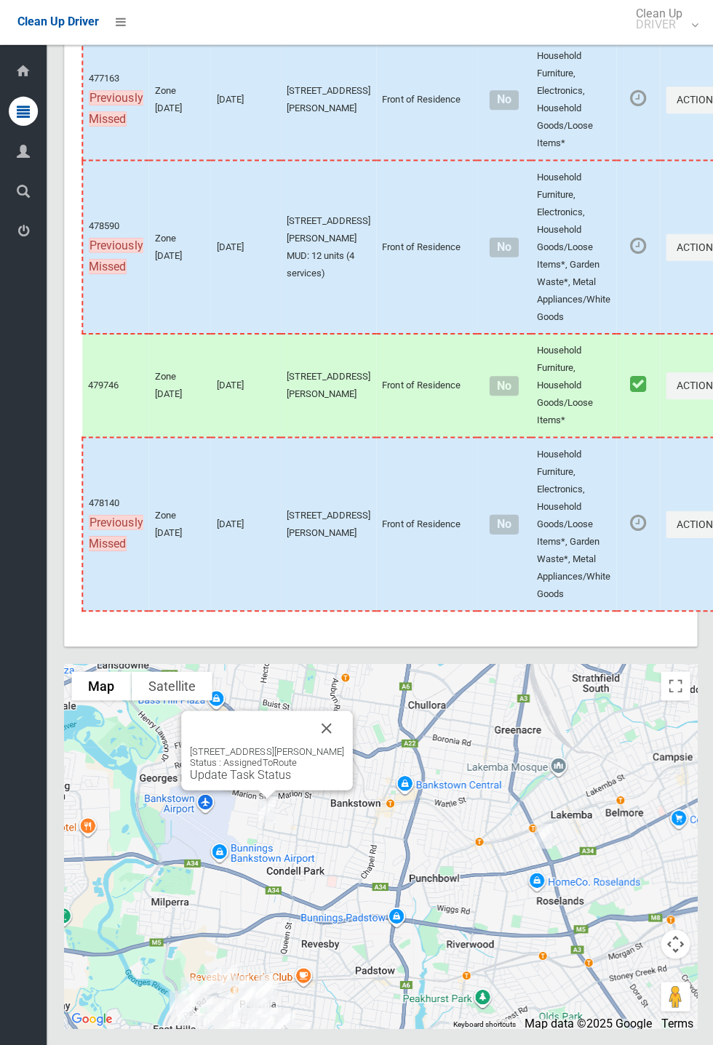
click at [343, 746] on button "Close" at bounding box center [325, 728] width 35 height 35
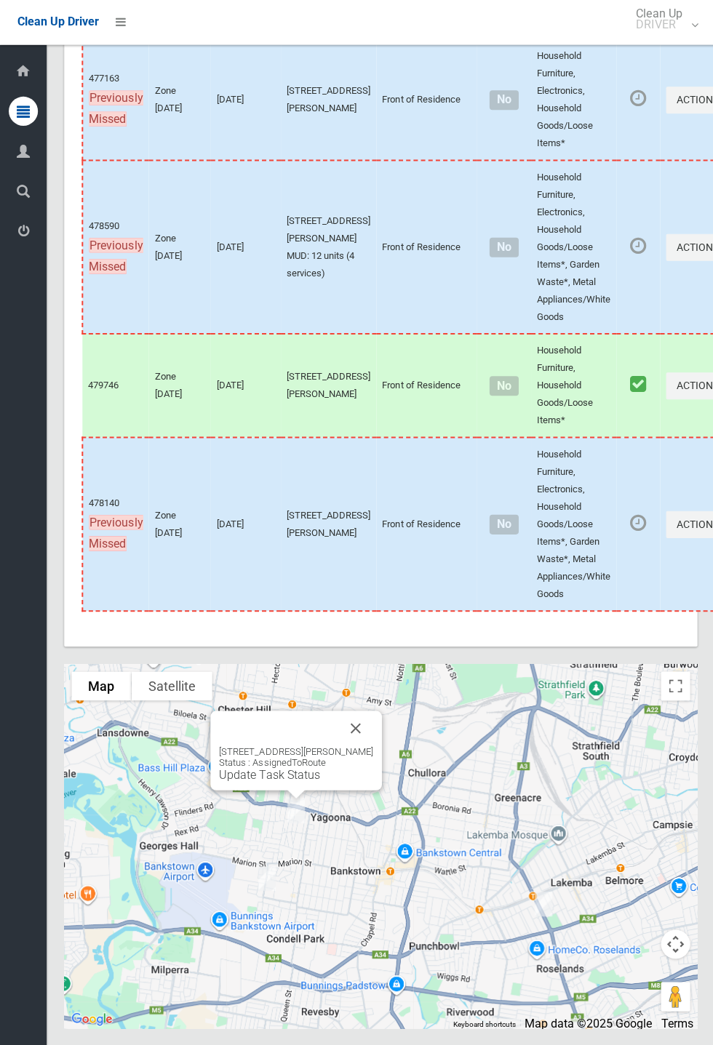
click at [377, 784] on div "[STREET_ADDRESS][PERSON_NAME] Status : AssignedToRoute Update Task Status" at bounding box center [295, 750] width 171 height 79
